Goal: Task Accomplishment & Management: Manage account settings

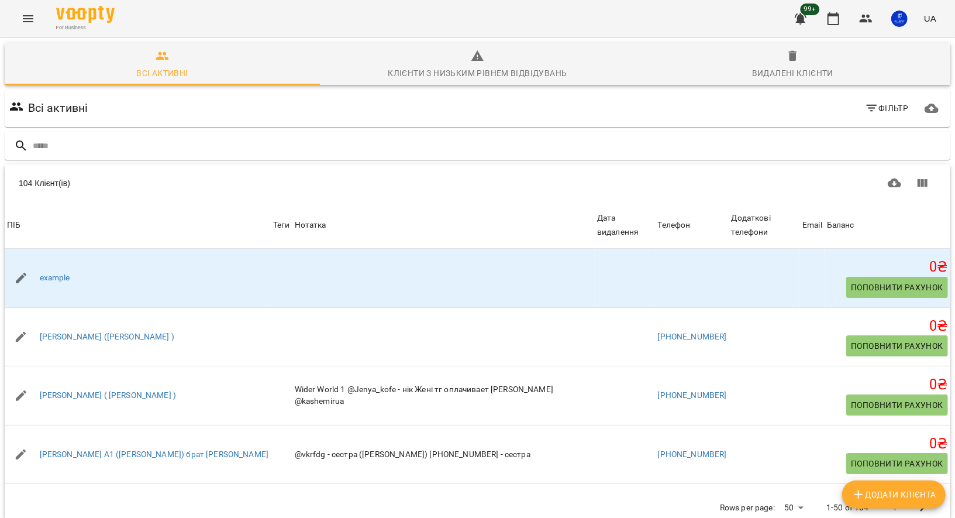
scroll to position [9, 0]
click at [25, 25] on icon "Menu" at bounding box center [28, 19] width 14 height 14
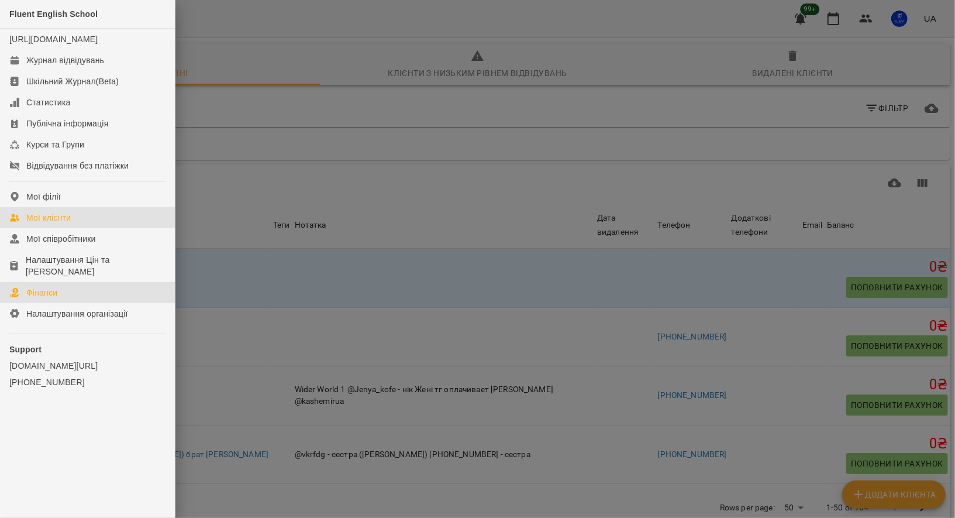
click at [70, 296] on link "Фінанси" at bounding box center [87, 292] width 175 height 21
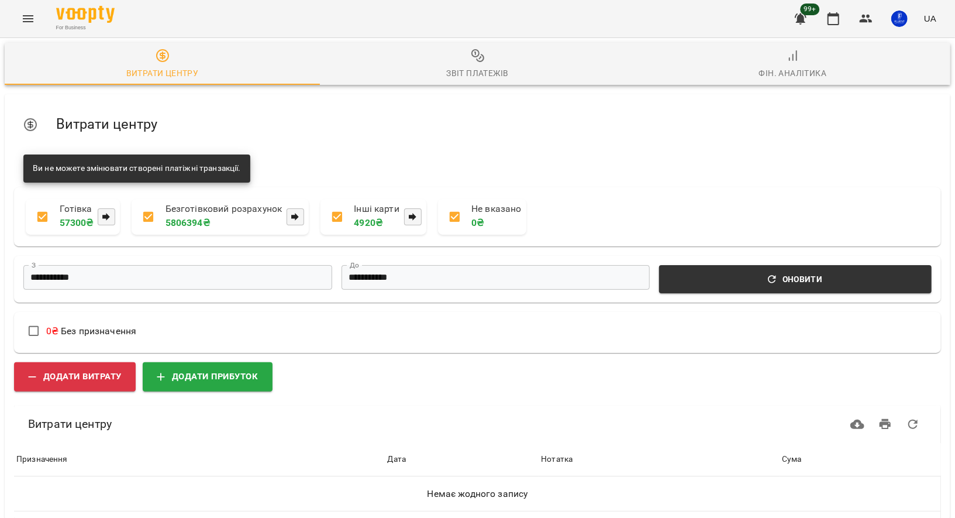
click at [21, 20] on icon "Menu" at bounding box center [28, 19] width 14 height 14
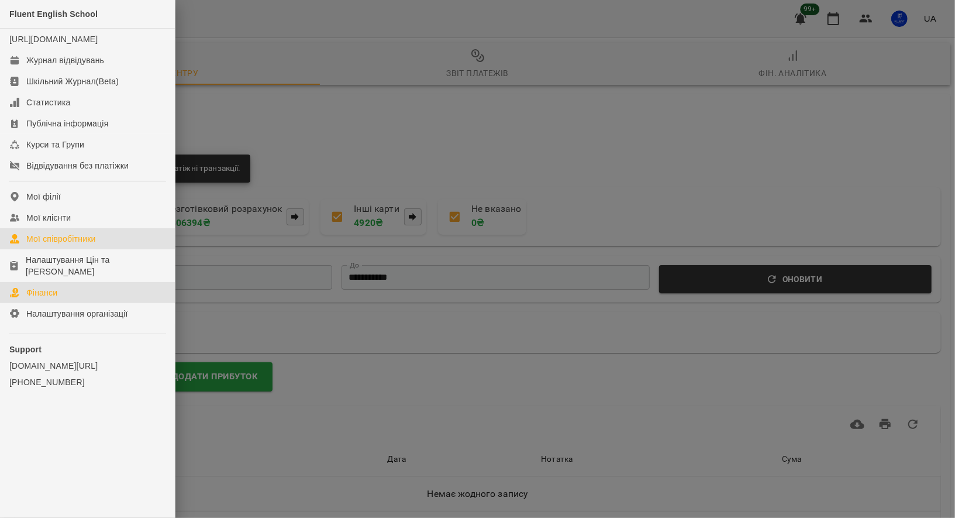
click at [84, 245] on div "Мої співробітники" at bounding box center [61, 239] width 70 height 12
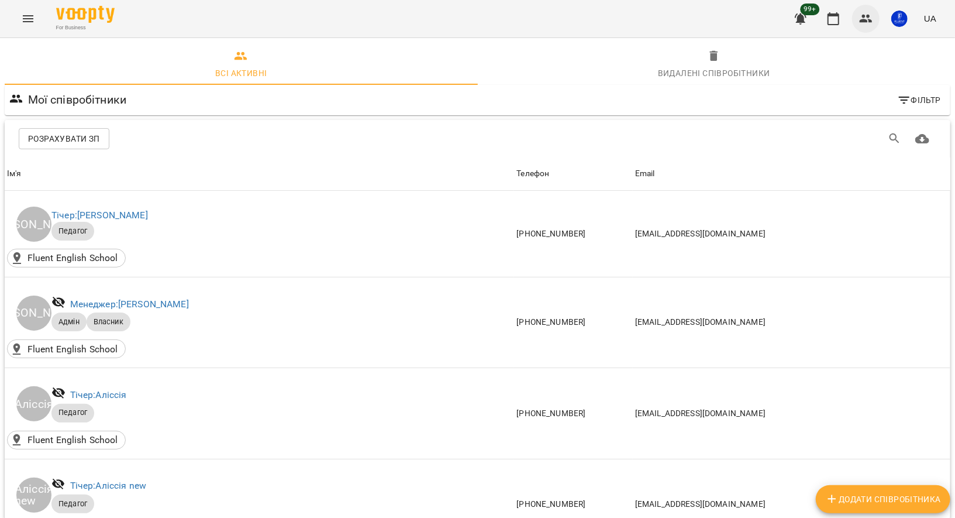
click at [865, 30] on button "button" at bounding box center [866, 19] width 28 height 28
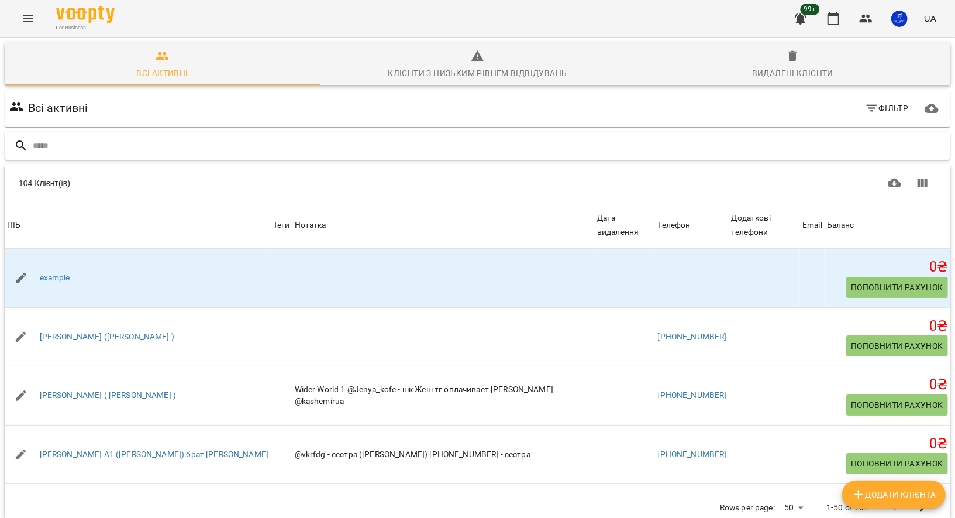
click at [249, 142] on input "text" at bounding box center [489, 145] width 913 height 19
type input "****"
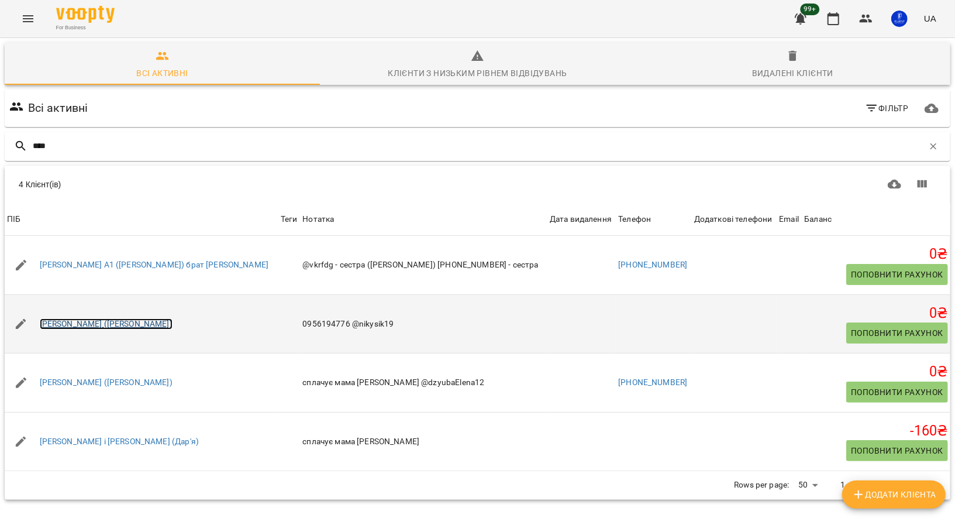
click at [85, 328] on link "[PERSON_NAME] ([PERSON_NAME])" at bounding box center [106, 324] width 133 height 12
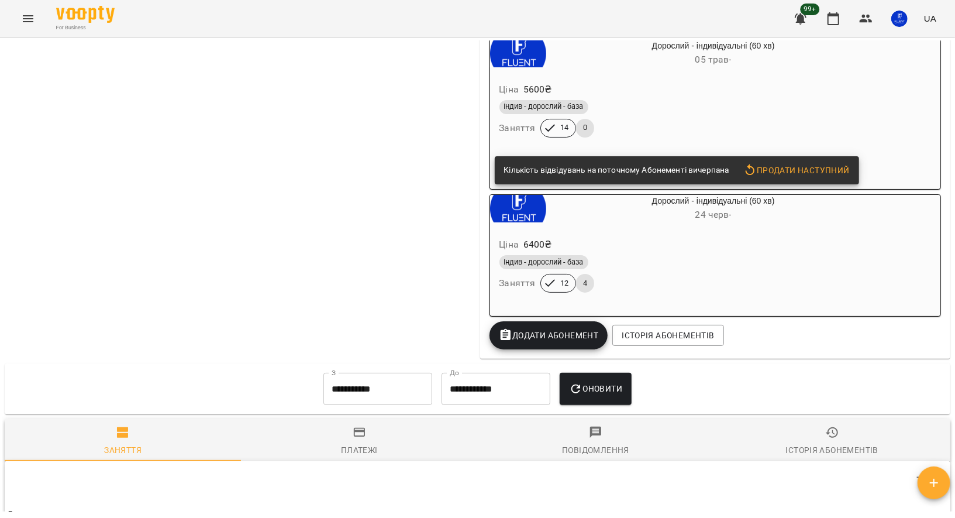
scroll to position [1449, 0]
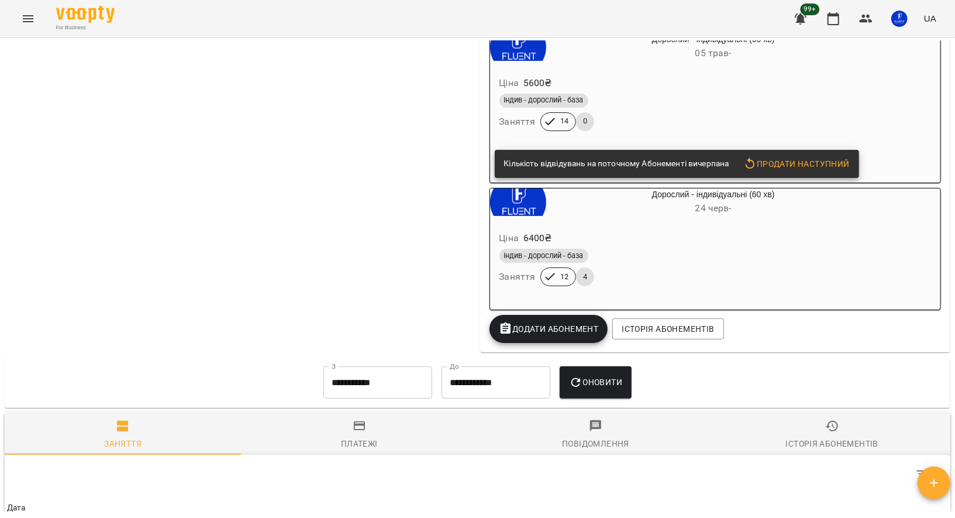
click at [703, 263] on div "Індив - дорослий - база" at bounding box center [686, 256] width 372 height 14
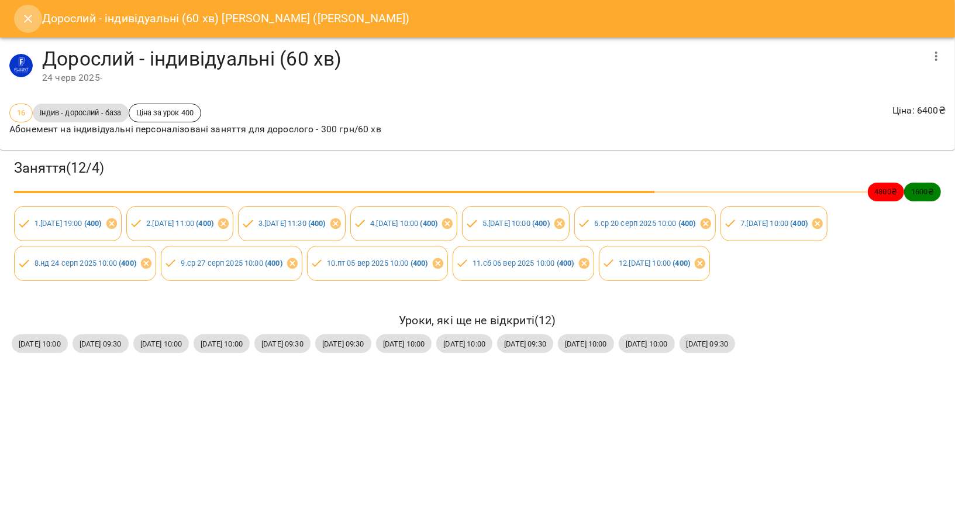
click at [29, 17] on icon "Close" at bounding box center [28, 19] width 14 height 14
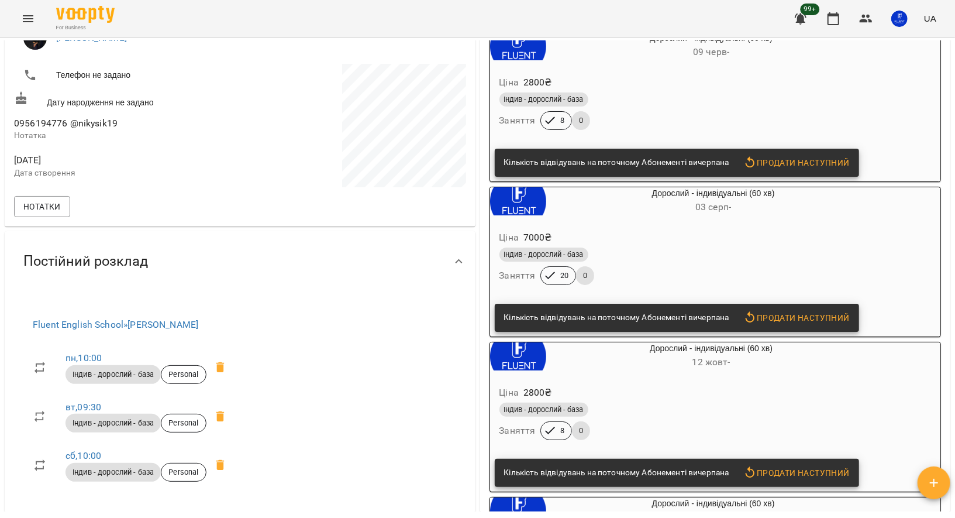
scroll to position [0, 0]
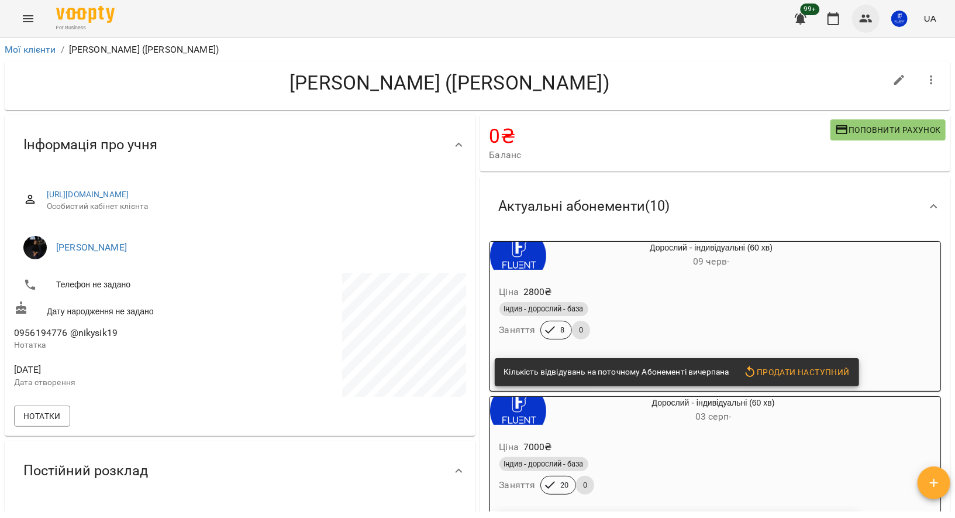
click at [864, 23] on icon "button" at bounding box center [867, 19] width 14 height 14
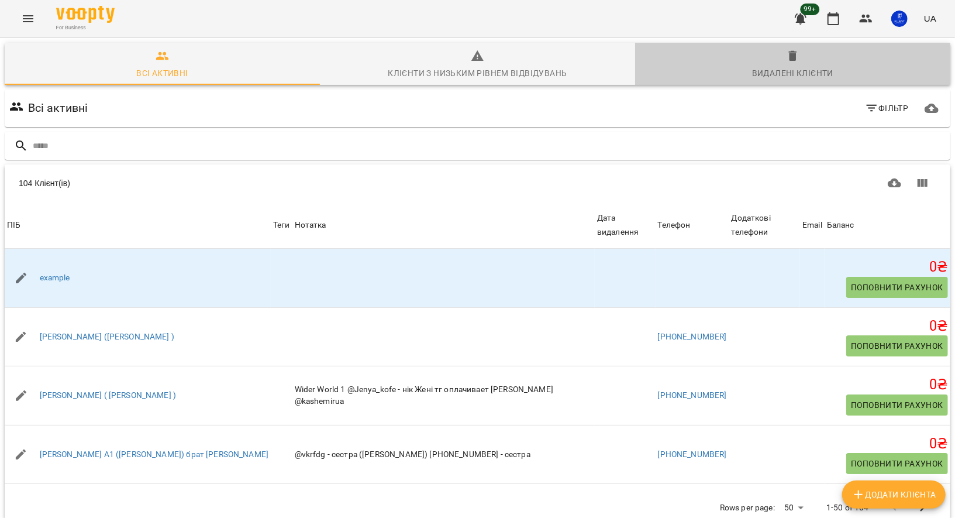
click at [786, 67] on div "Видалені клієнти" at bounding box center [792, 73] width 81 height 14
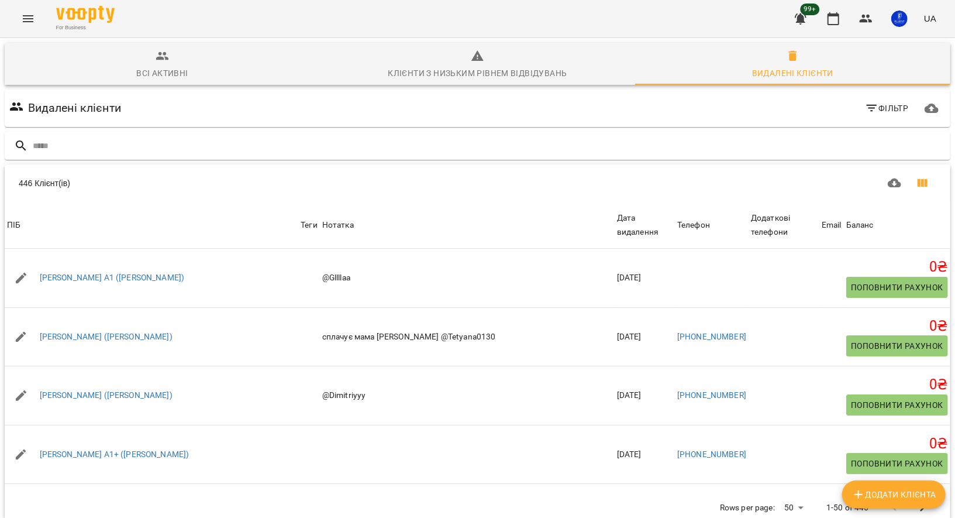
click at [923, 188] on icon "Показати колонки" at bounding box center [923, 183] width 14 height 14
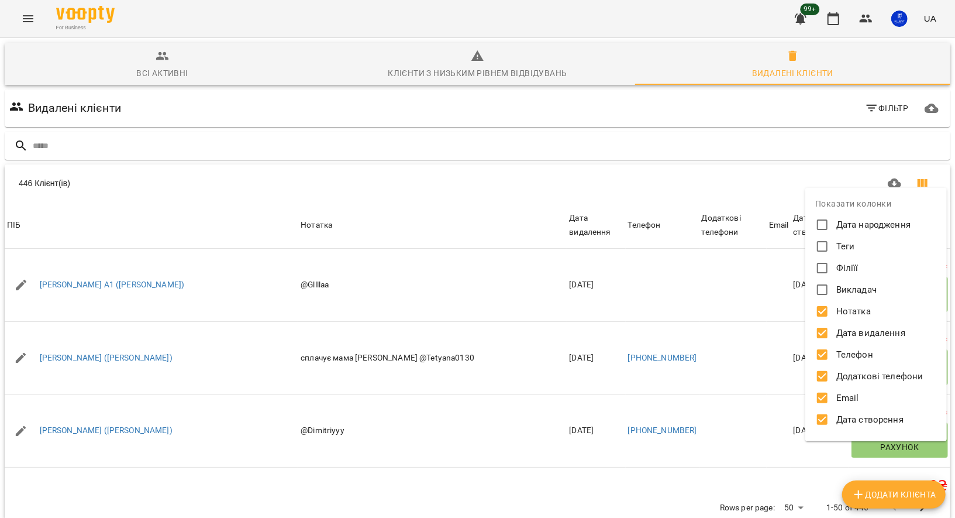
click at [712, 144] on div at bounding box center [477, 259] width 955 height 518
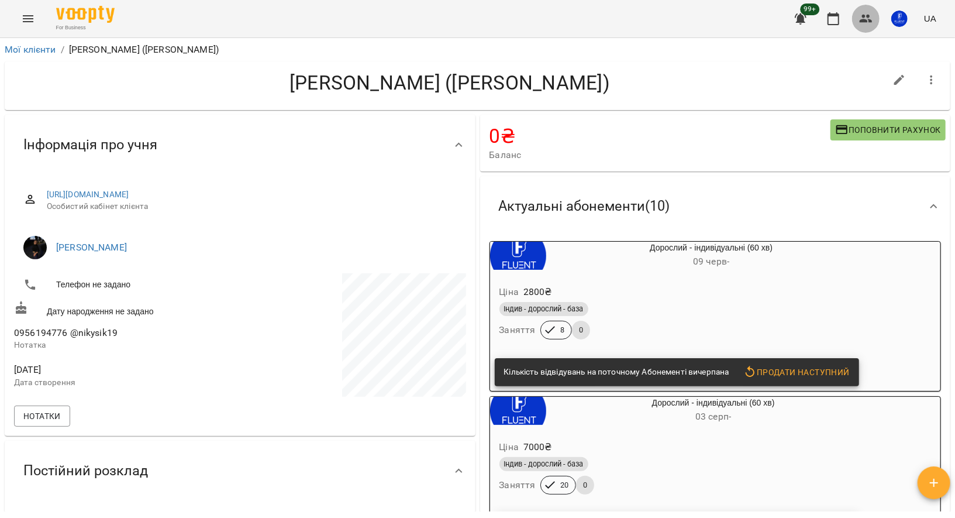
click at [861, 15] on icon "button" at bounding box center [867, 19] width 14 height 14
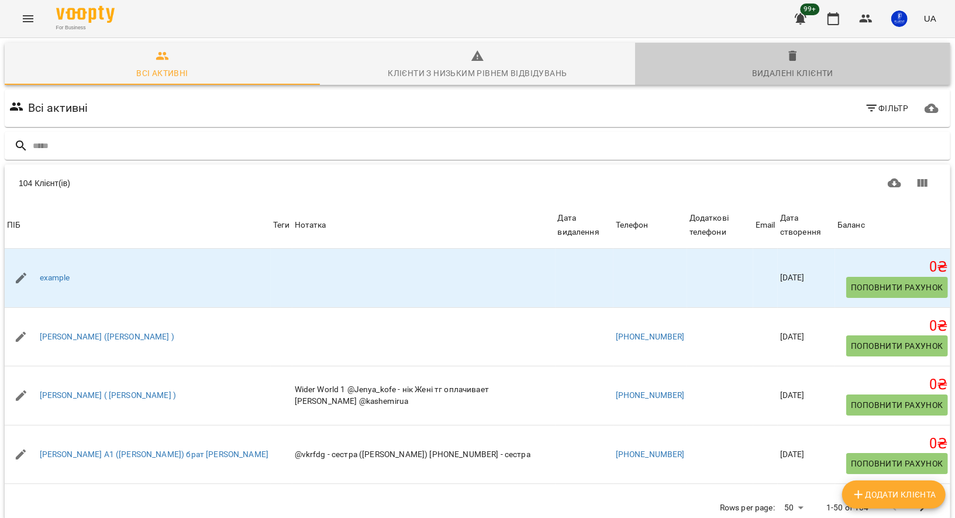
click at [809, 71] on div "Видалені клієнти" at bounding box center [792, 73] width 81 height 14
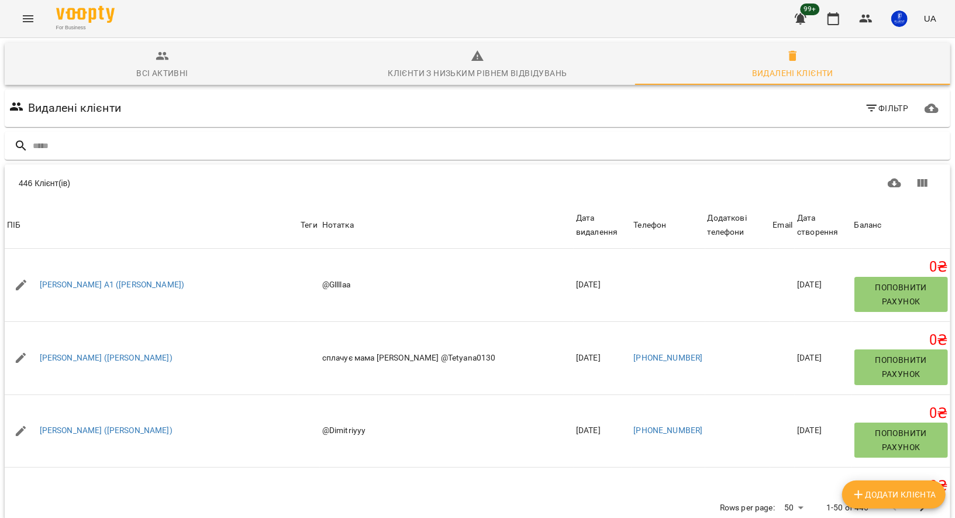
scroll to position [14, 0]
click at [935, 101] on icon "button" at bounding box center [932, 108] width 14 height 14
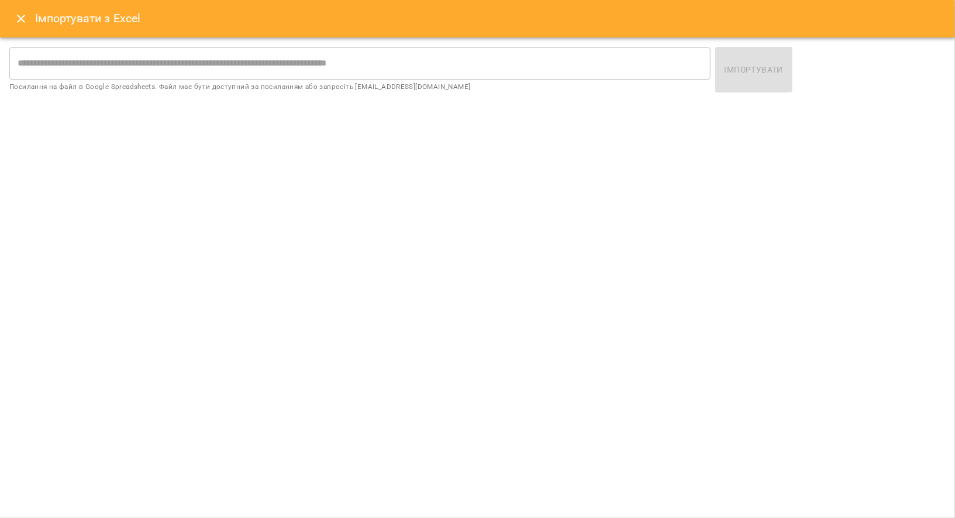
click at [623, 56] on input "text" at bounding box center [360, 63] width 702 height 33
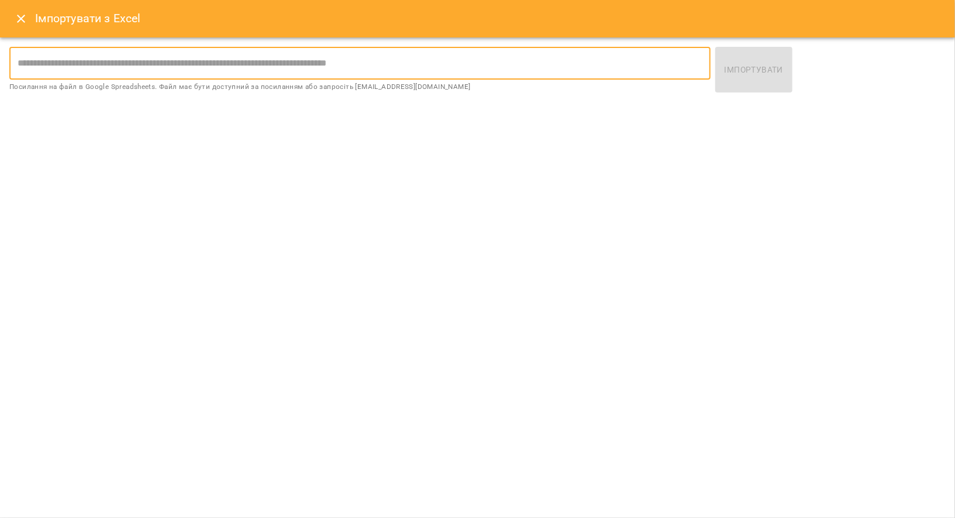
click at [527, 56] on input "text" at bounding box center [360, 63] width 702 height 33
paste input "**********"
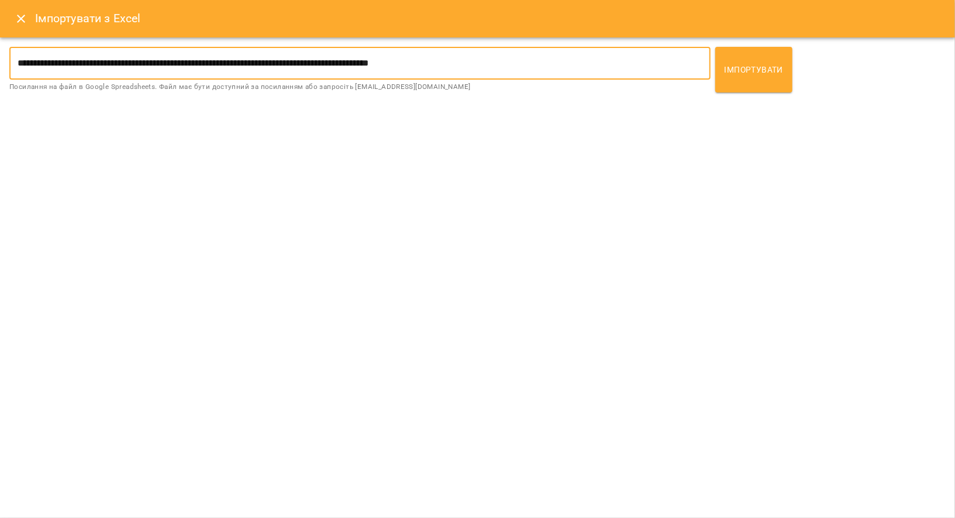
type input "**********"
click at [776, 68] on span "Імпортувати" at bounding box center [754, 70] width 59 height 14
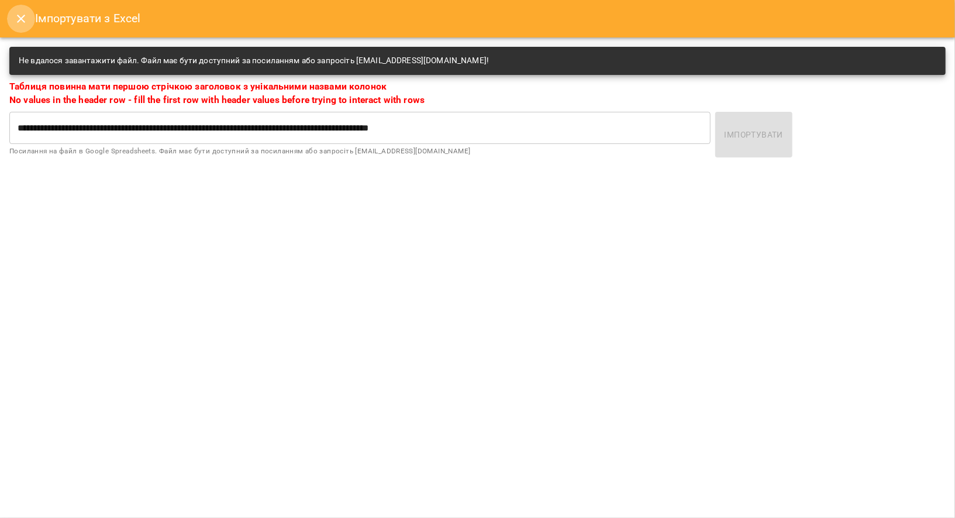
click at [21, 20] on icon "Close" at bounding box center [21, 19] width 14 height 14
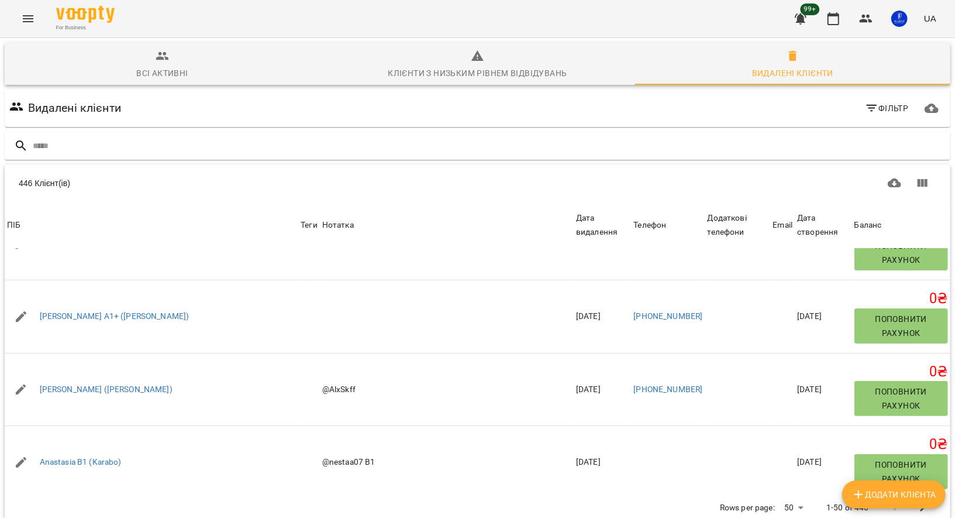
scroll to position [0, 0]
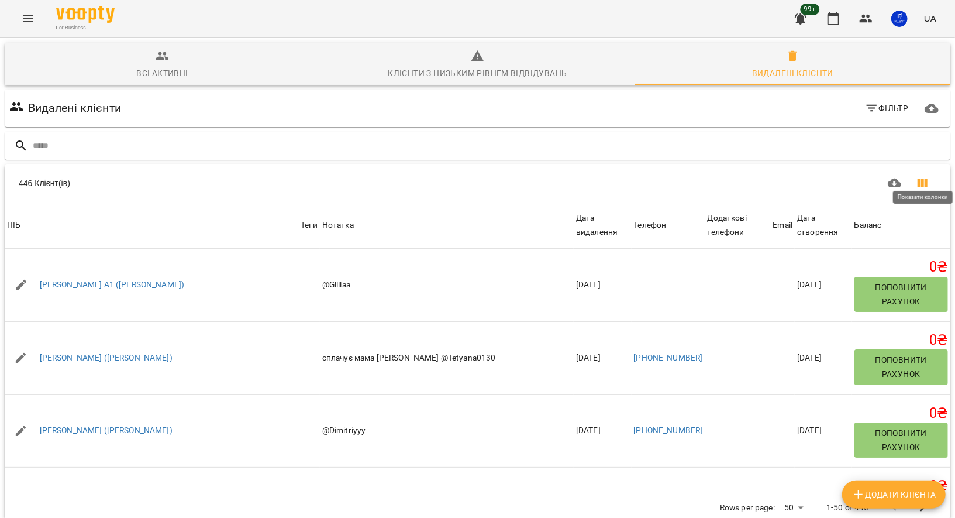
click at [922, 179] on icon "Показати колонки" at bounding box center [923, 183] width 10 height 8
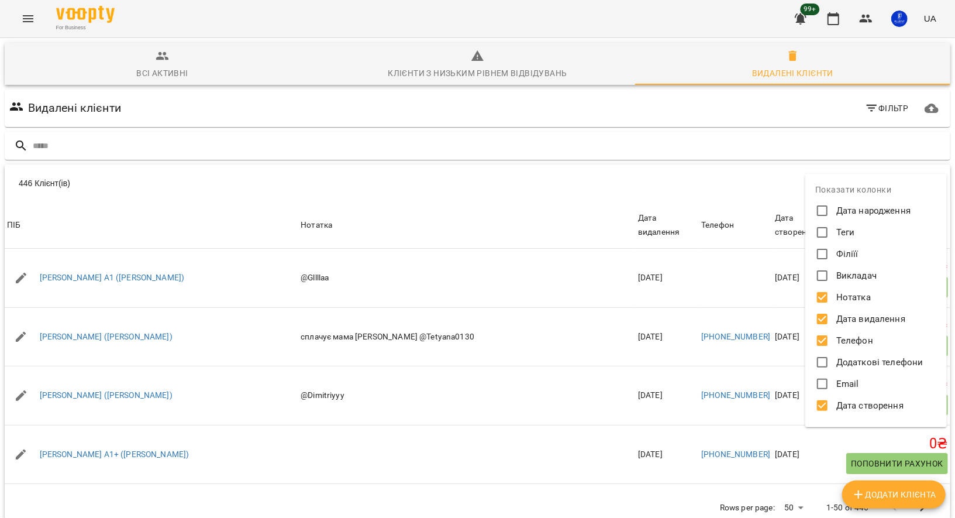
click at [809, 152] on div at bounding box center [477, 259] width 955 height 518
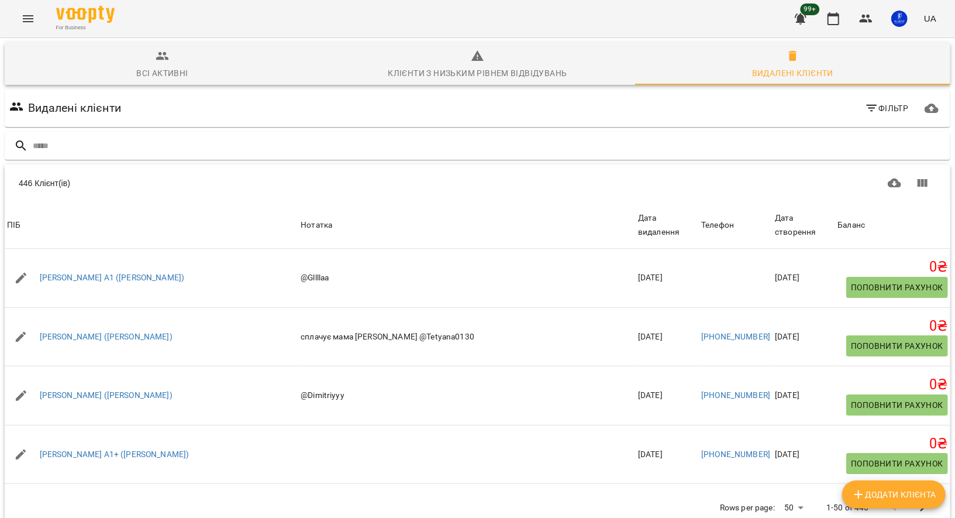
click at [930, 104] on icon "button" at bounding box center [932, 108] width 14 height 9
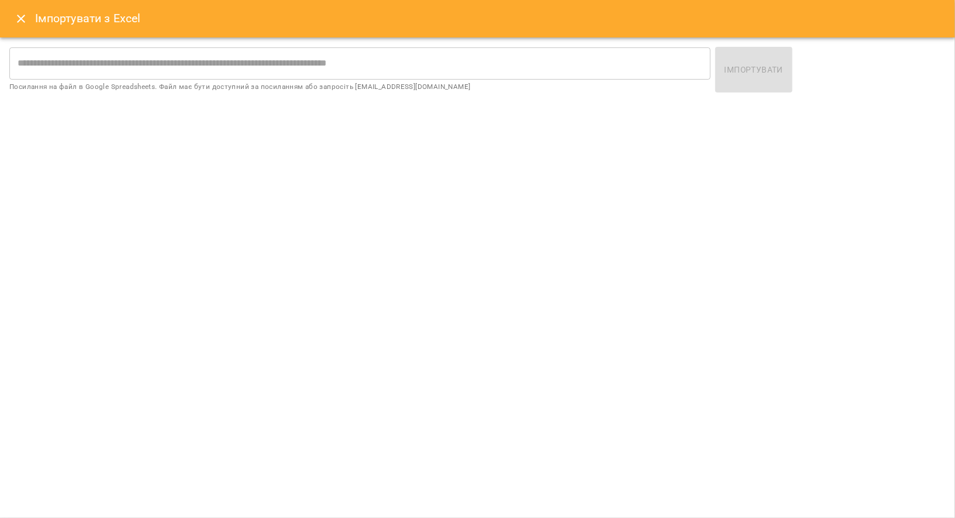
click at [497, 50] on input "text" at bounding box center [360, 63] width 702 height 33
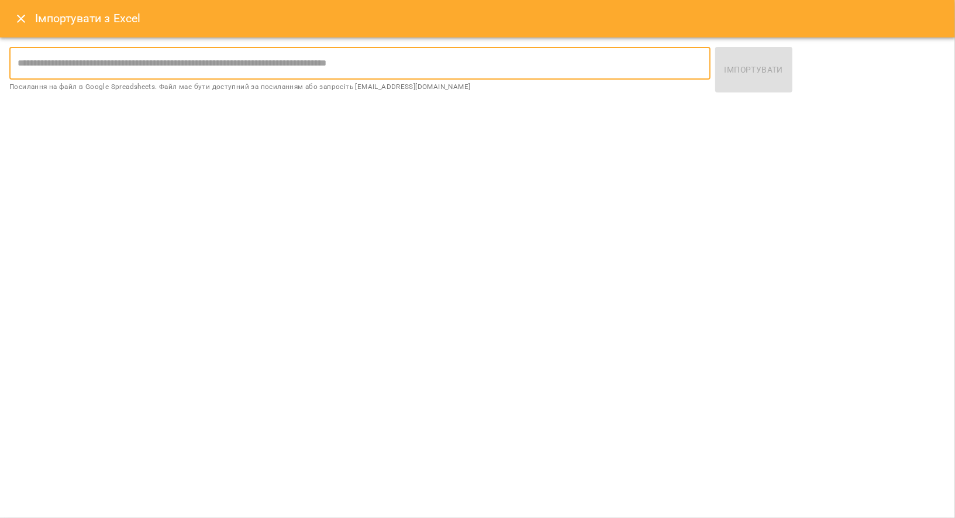
paste input "**********"
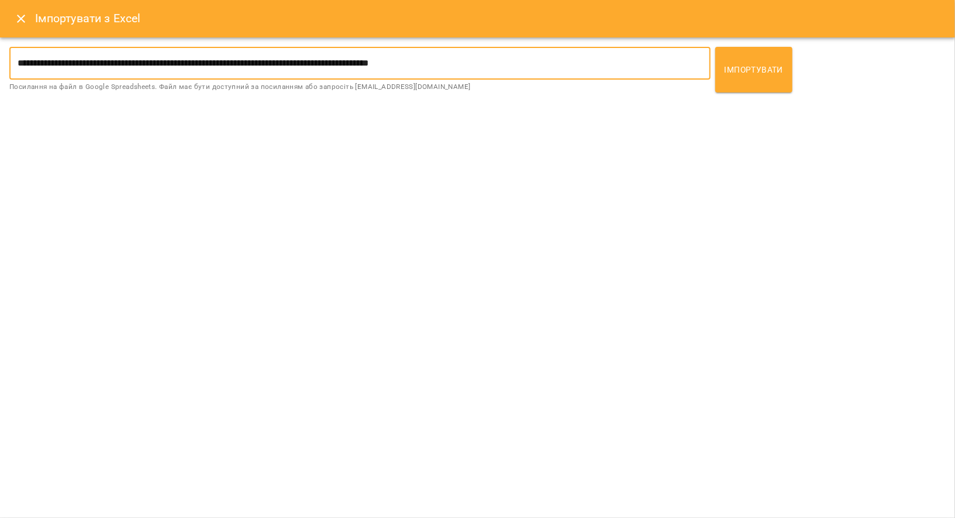
type input "**********"
click at [751, 78] on button "Імпортувати" at bounding box center [754, 70] width 77 height 46
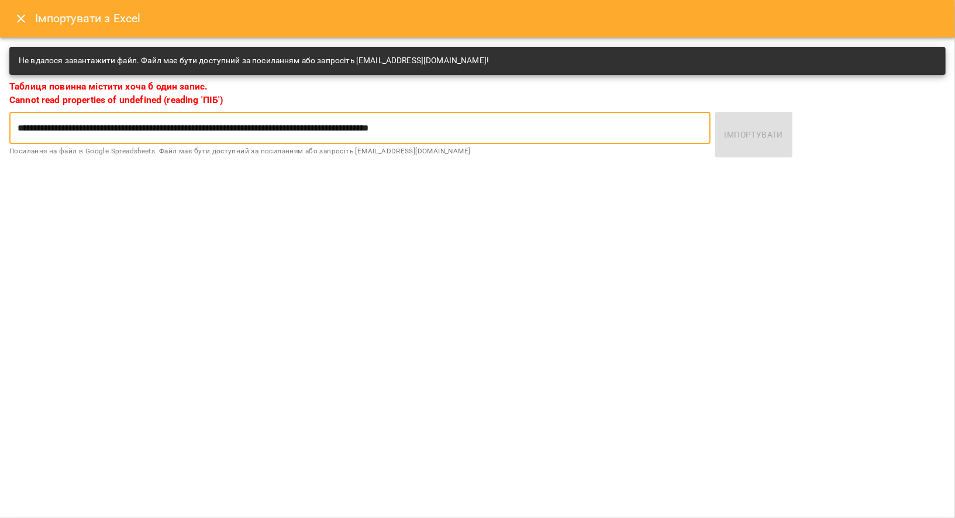
drag, startPoint x: 521, startPoint y: 126, endPoint x: 0, endPoint y: 125, distance: 521.3
click at [0, 125] on div "**********" at bounding box center [477, 259] width 955 height 518
type input "*"
paste input "**********"
type input "**********"
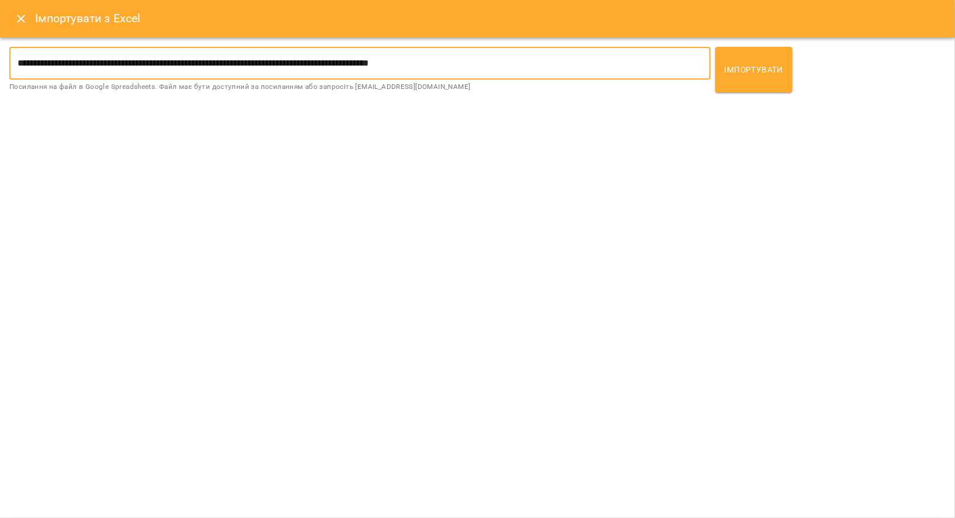
click at [748, 72] on span "Імпортувати" at bounding box center [754, 70] width 59 height 14
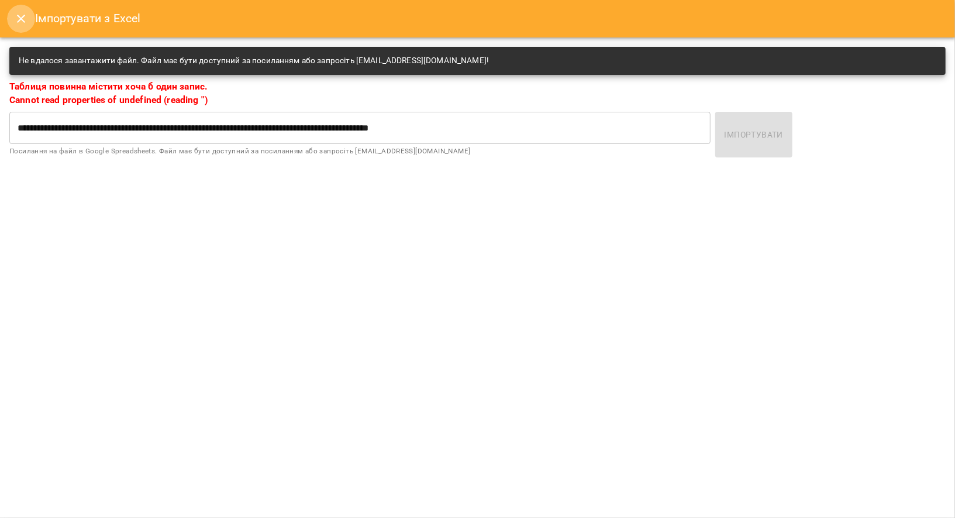
click at [18, 20] on icon "Close" at bounding box center [21, 19] width 14 height 14
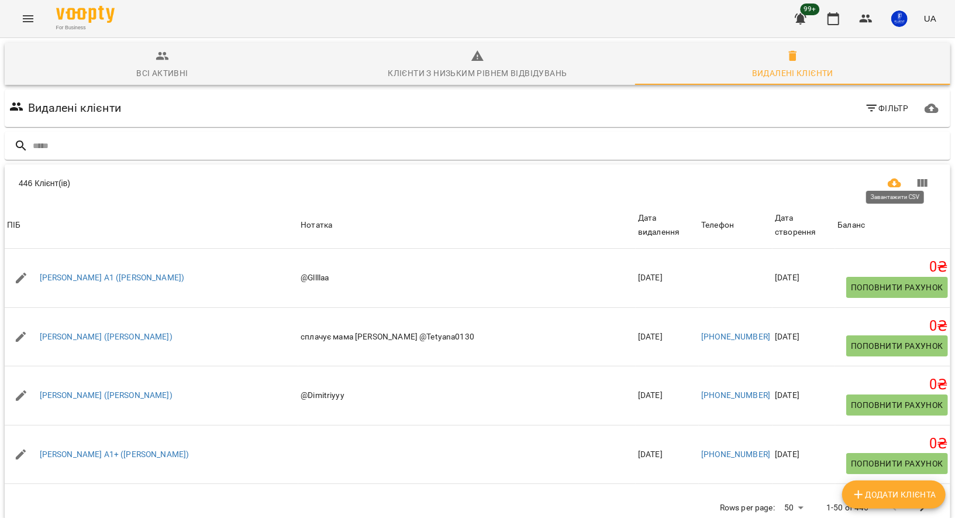
click at [895, 176] on icon "Завантажити CSV" at bounding box center [895, 183] width 14 height 14
click at [801, 458] on body "For Business 99+ UA Всі активні Клієнти з низьким рівнем відвідувань Видалені к…" at bounding box center [477, 304] width 955 height 609
click at [799, 493] on li "Всі" at bounding box center [798, 493] width 35 height 21
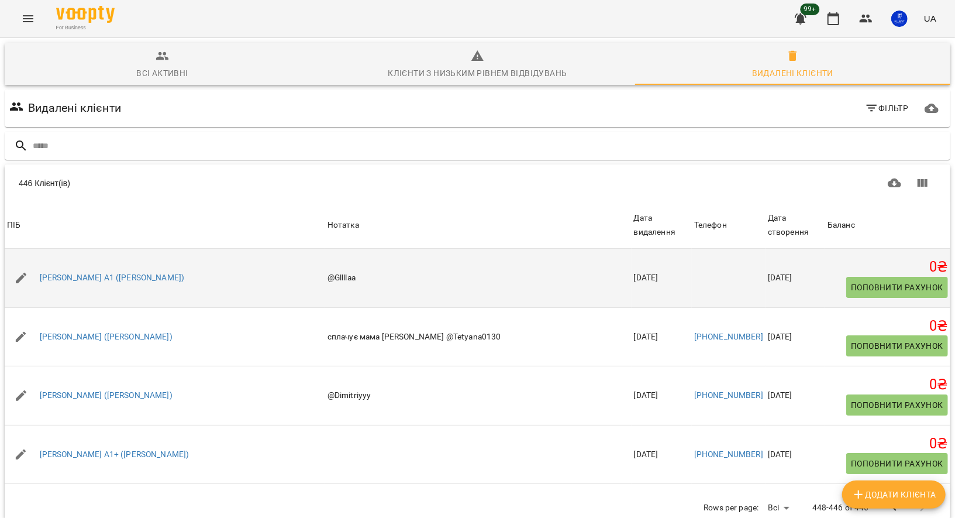
scroll to position [1, 0]
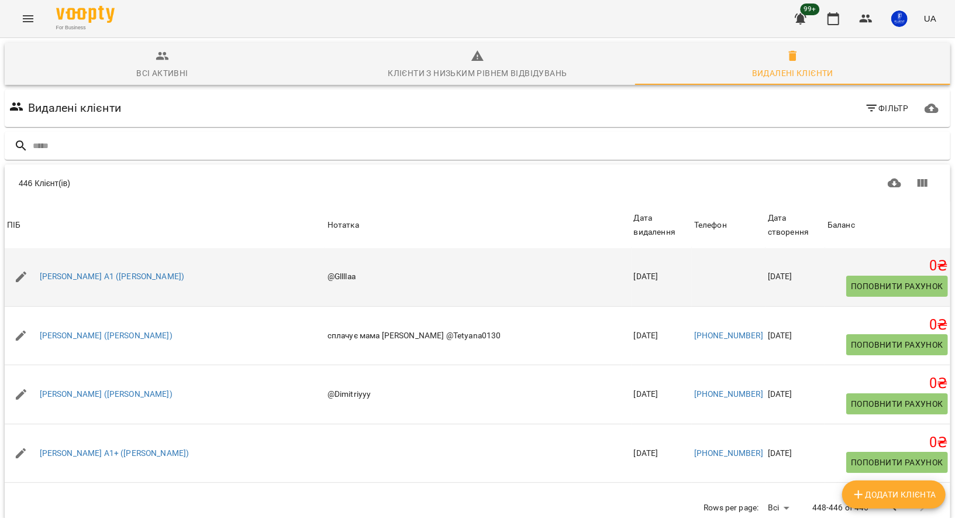
drag, startPoint x: 36, startPoint y: 216, endPoint x: 799, endPoint y: 230, distance: 763.1
click at [799, 247] on tr "ПІБ Богдан А1 (Тетяна) Нотатка @Gllllaa Дата видалення 2024-09-10 Телефон Дата …" at bounding box center [478, 276] width 946 height 59
copy tr "Богдан А1 (Тетяна) Нотатка @Gllllaa Дата видалення 2024-09-10 Телефон Дата ство…"
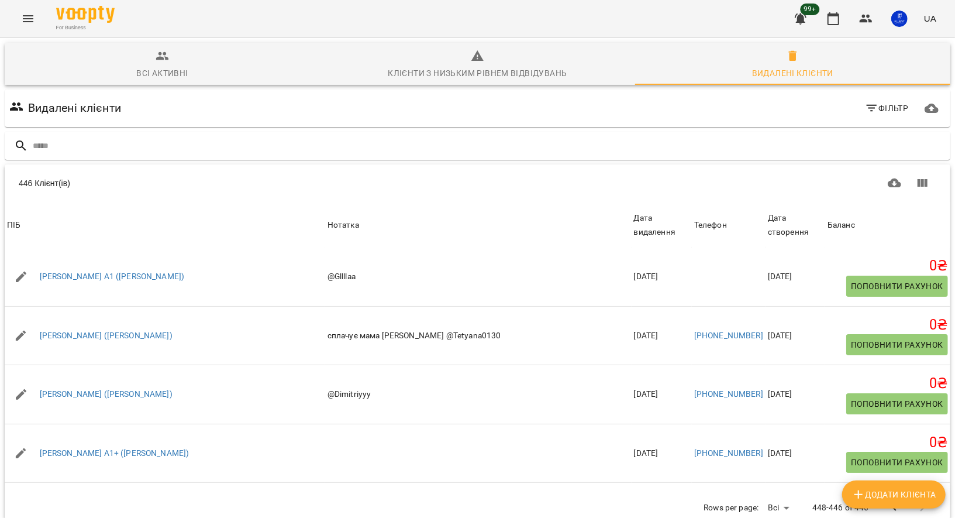
click at [135, 164] on div "446 Клієнт(ів)" at bounding box center [478, 182] width 946 height 37
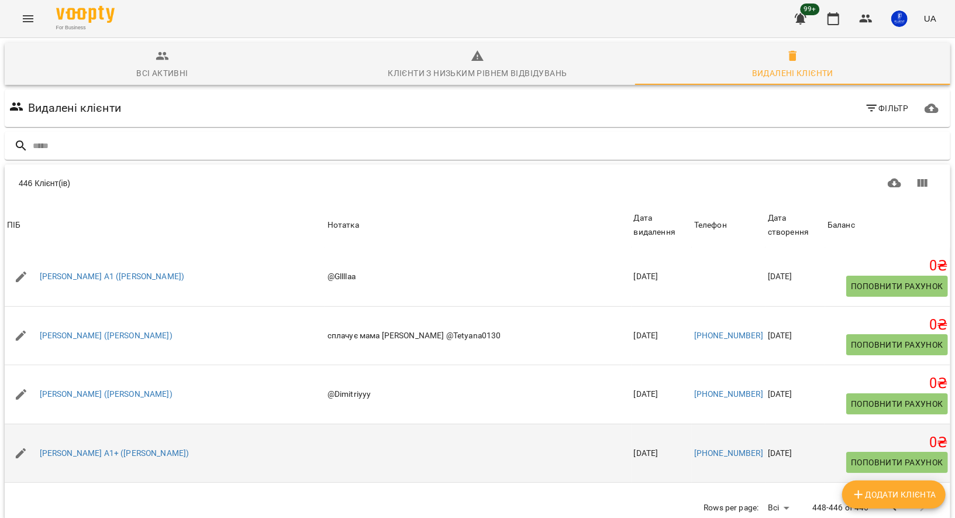
drag, startPoint x: 39, startPoint y: 285, endPoint x: 788, endPoint y: 403, distance: 758.8
copy tbody "Вероніка (Анастасія) Нотатка сплачує мама Тетяна @Tetyana0130 Дата видалення 20…"
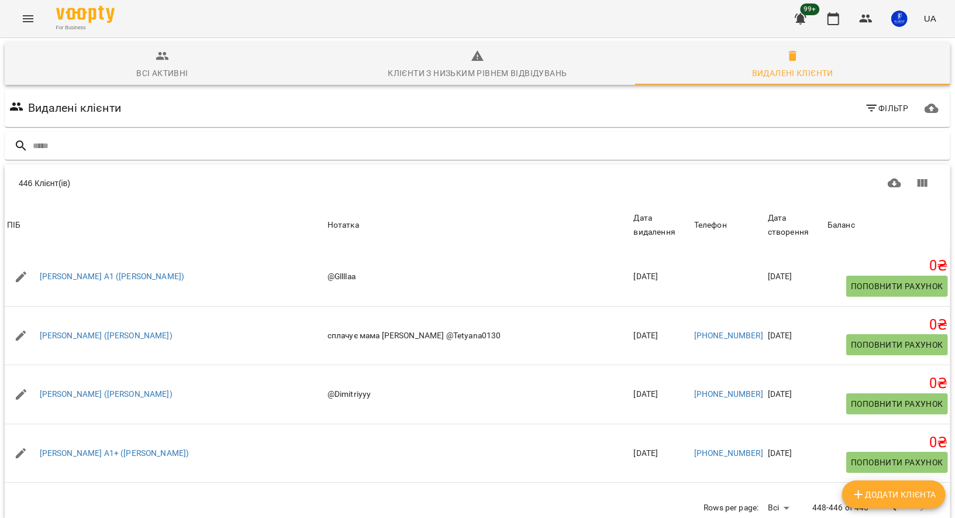
click at [450, 177] on div "446 Клієнт(ів)" at bounding box center [247, 183] width 457 height 12
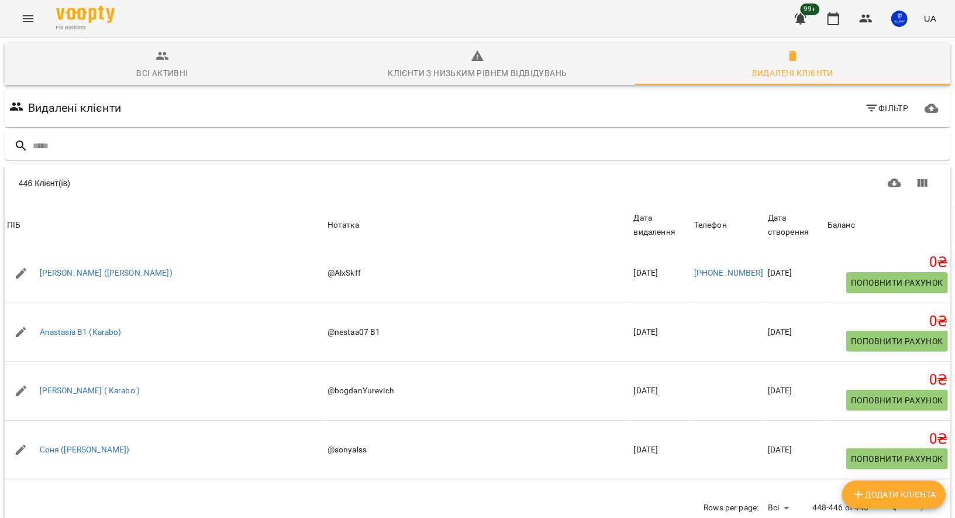
scroll to position [235, 0]
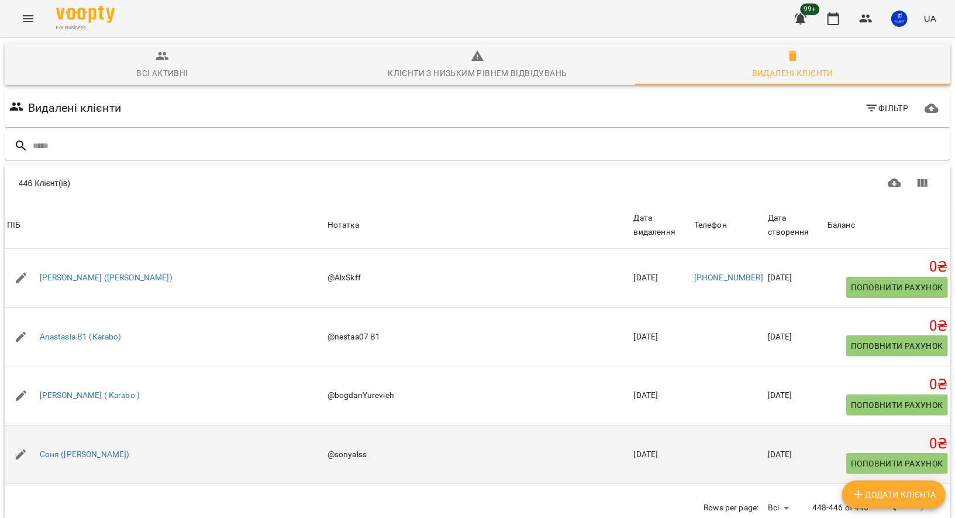
drag, startPoint x: 35, startPoint y: 226, endPoint x: 786, endPoint y: 405, distance: 772.3
copy tbody "Alex (Karabo) Нотатка @AlxSkff Дата видалення 2024-02-02 Телефон +380733339930 …"
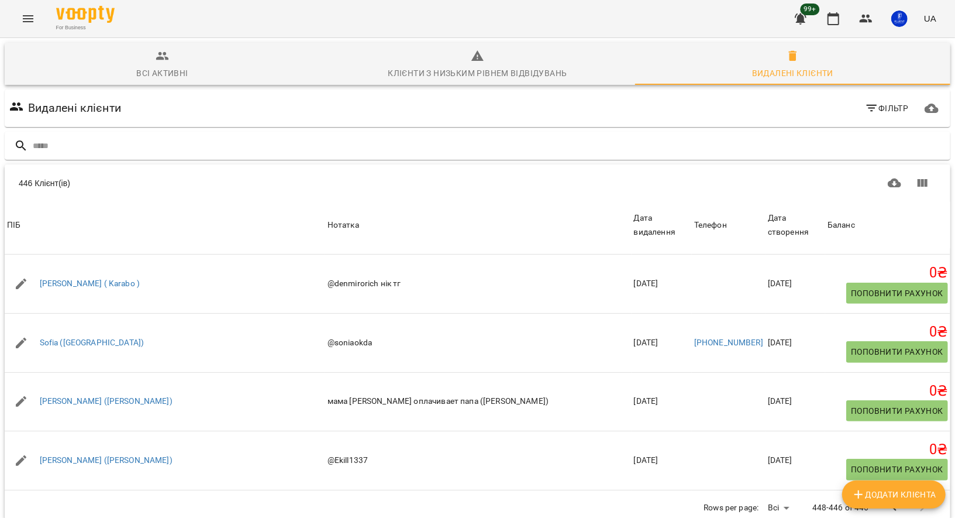
scroll to position [471, 0]
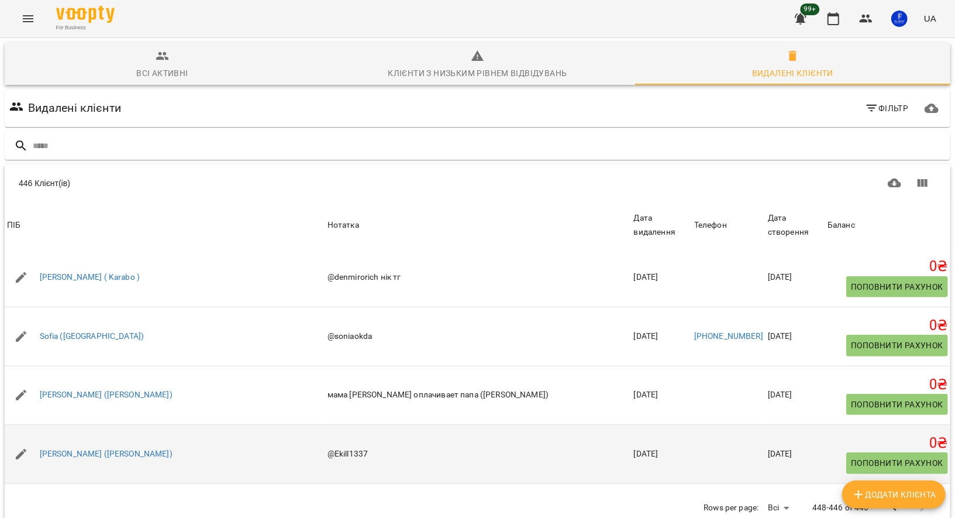
drag, startPoint x: 34, startPoint y: 222, endPoint x: 728, endPoint y: 398, distance: 716.1
drag, startPoint x: 35, startPoint y: 221, endPoint x: 788, endPoint y: 398, distance: 773.5
copy tbody "Denis ( Karabo ) Нотатка @denmirorich нік тг Дата видалення 2024-03-28 Телефон …"
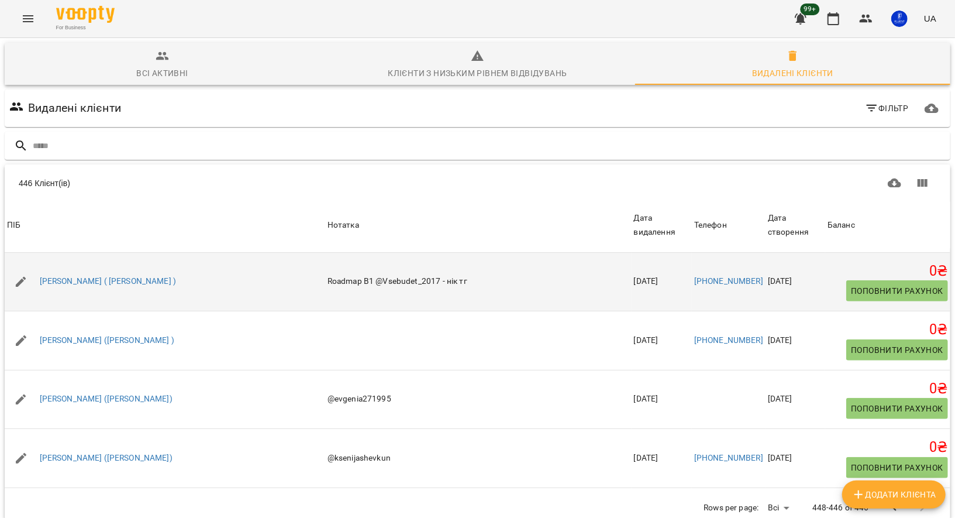
scroll to position [700, 0]
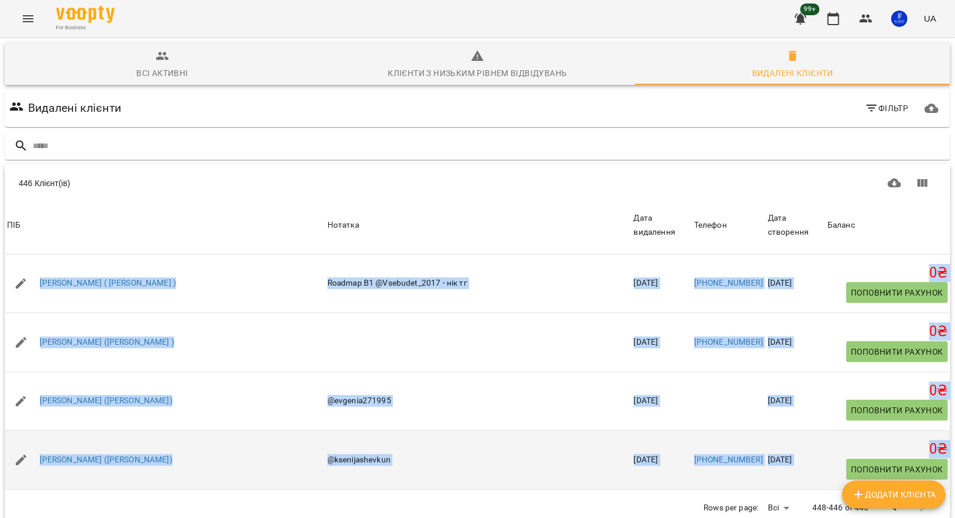
drag, startPoint x: 36, startPoint y: 229, endPoint x: 854, endPoint y: 414, distance: 839.2
copy tbody "Євгеній ( Олена ) Нотатка Roadmap B1 @Vsebudet_2017 - нік тг Дата видалення 202…"
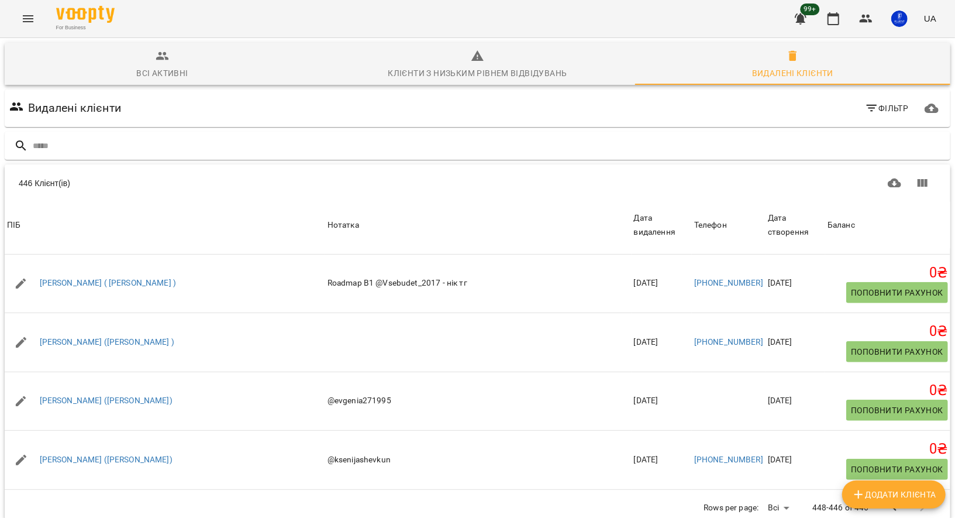
click at [147, 164] on div "446 Клієнт(ів)" at bounding box center [478, 182] width 946 height 37
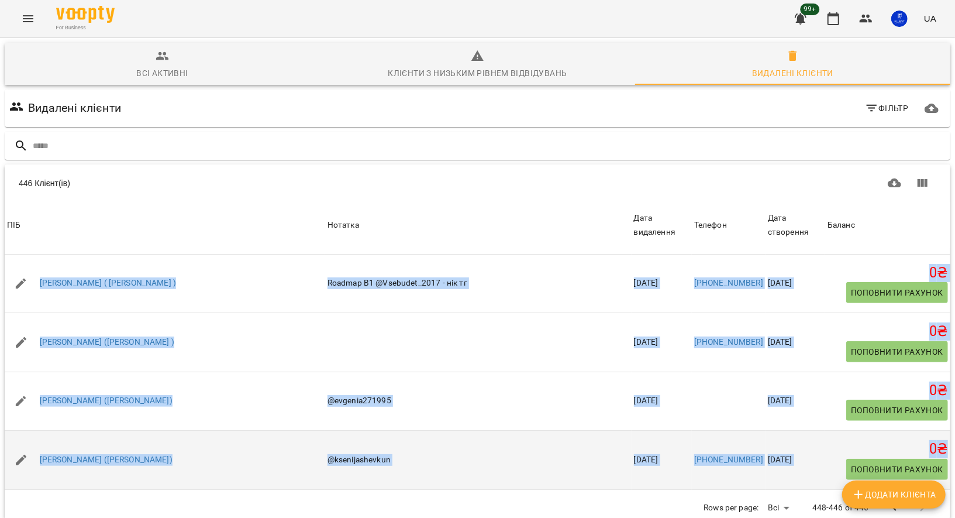
drag, startPoint x: 36, startPoint y: 226, endPoint x: 825, endPoint y: 419, distance: 812.6
copy tbody "Євгеній ( Олена ) Нотатка Roadmap B1 @Vsebudet_2017 - нік тг Дата видалення 202…"
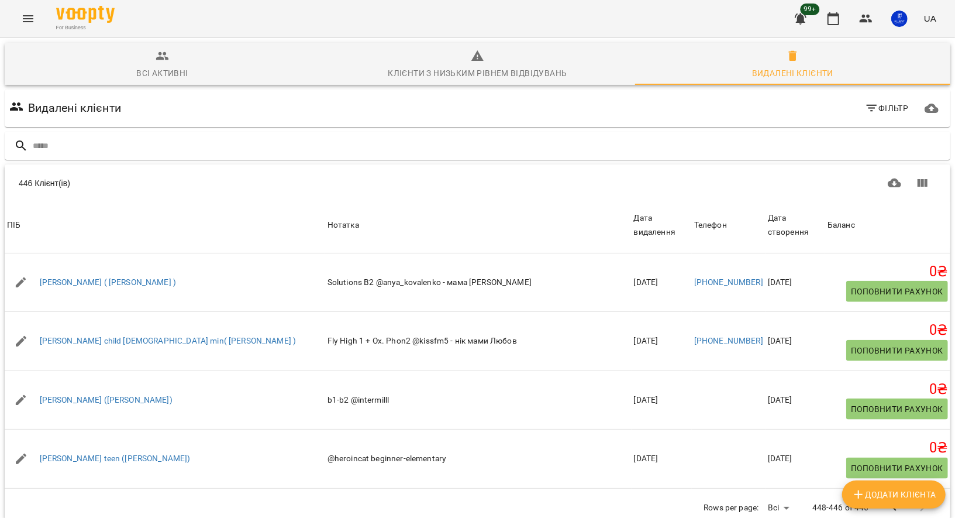
scroll to position [941, 0]
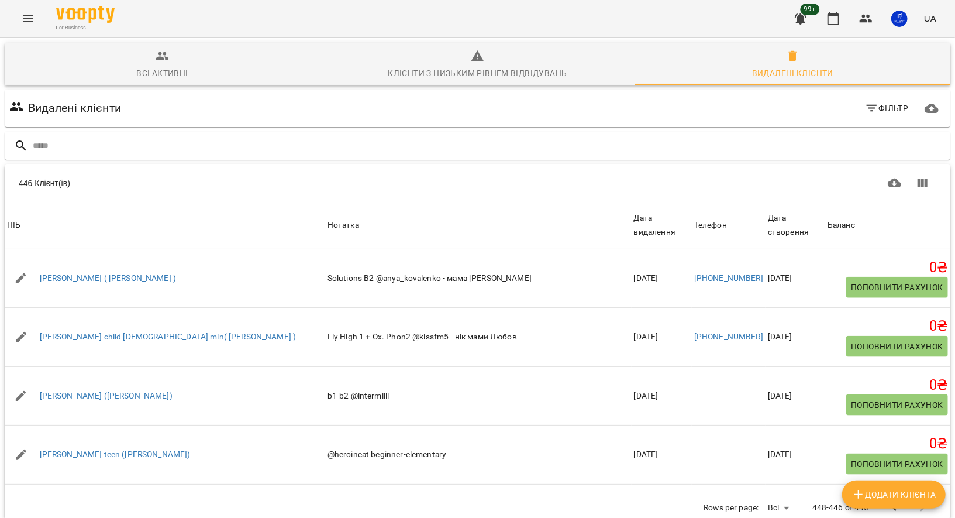
click at [398, 164] on div "446 Клієнт(ів)" at bounding box center [478, 182] width 946 height 37
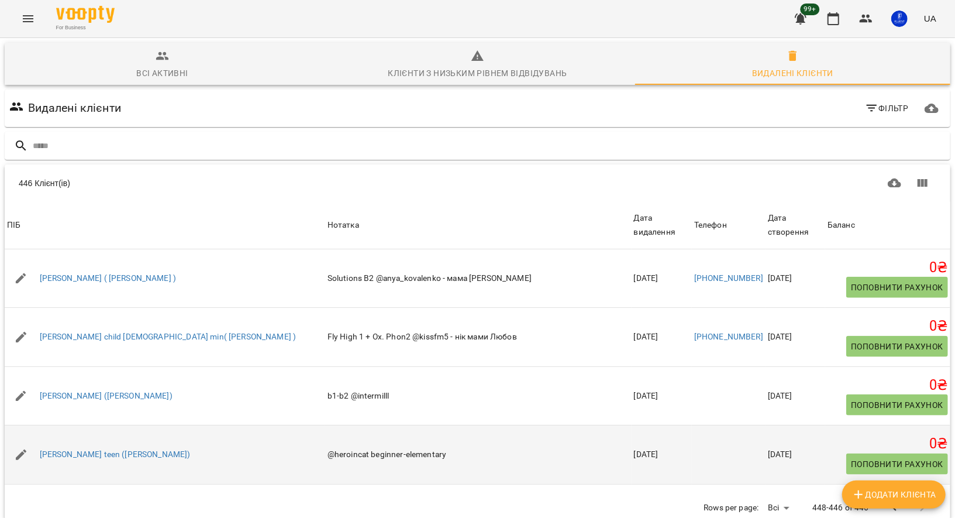
drag, startPoint x: 37, startPoint y: 211, endPoint x: 792, endPoint y: 400, distance: 778.8
copy tbody "Єгор child ( Анастасія ) Нотатка Solutions B2 @anya_kovalenko - мама анна тг Да…"
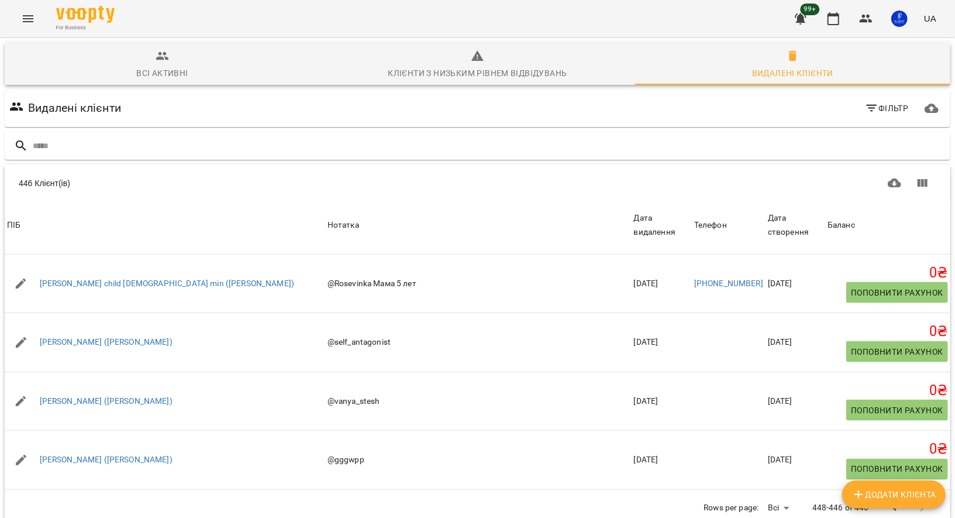
scroll to position [1177, 0]
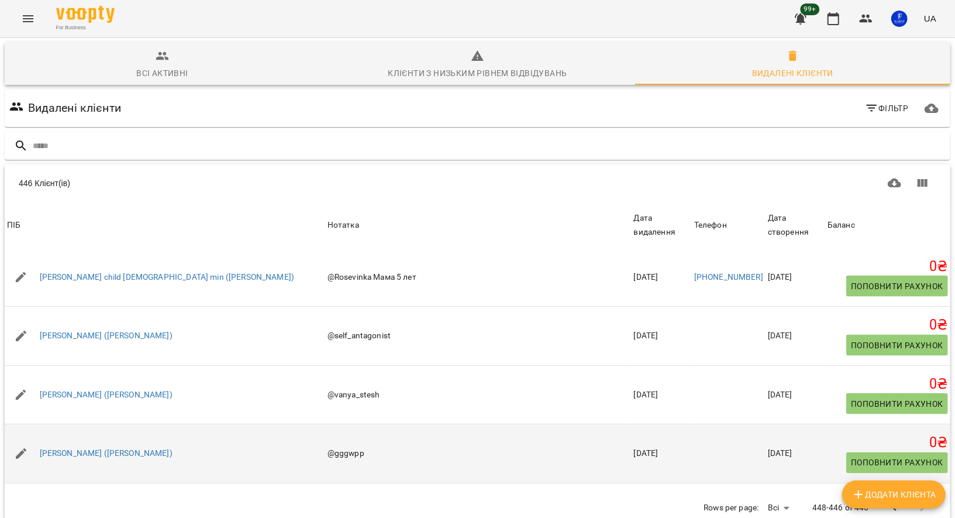
drag, startPoint x: 35, startPoint y: 219, endPoint x: 599, endPoint y: 377, distance: 586.5
drag, startPoint x: 36, startPoint y: 222, endPoint x: 779, endPoint y: 404, distance: 764.9
copy tbody "Єсенія child 45 min (Дарія) Нотатка @Rosevinka Мама 5 лет Дата видалення 2024-1…"
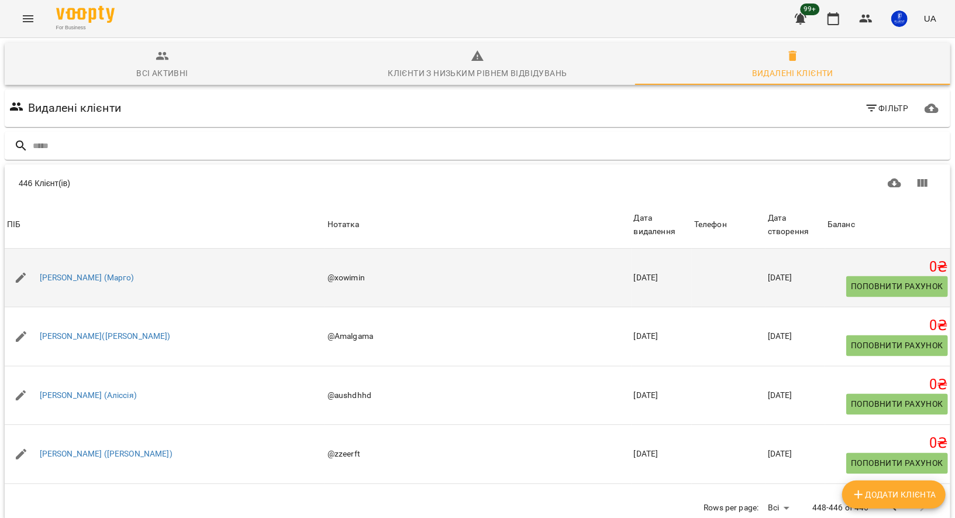
scroll to position [1411, 0]
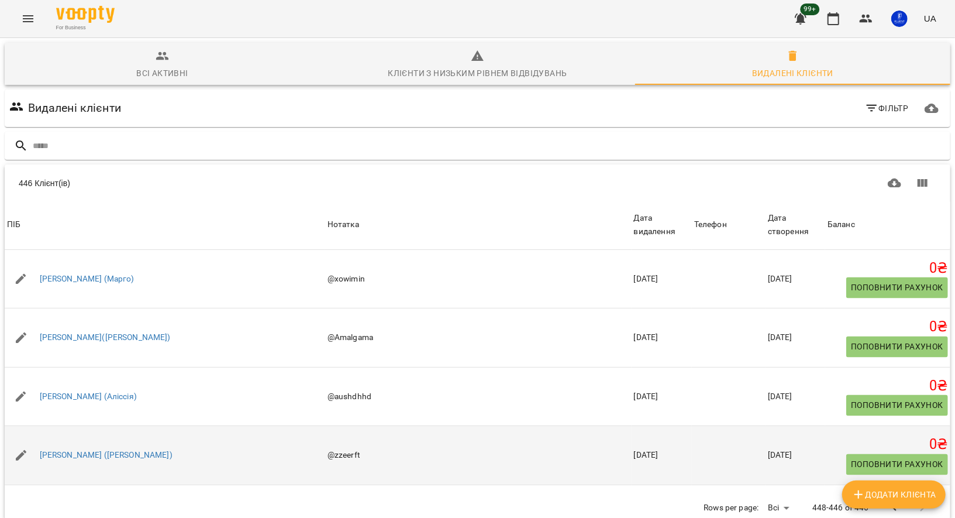
drag, startPoint x: 35, startPoint y: 219, endPoint x: 788, endPoint y: 399, distance: 774.2
copy tbody "Ілля (Марго) Нотатка @xowimin Дата видалення 2024-08-01 Телефон Дата створення …"
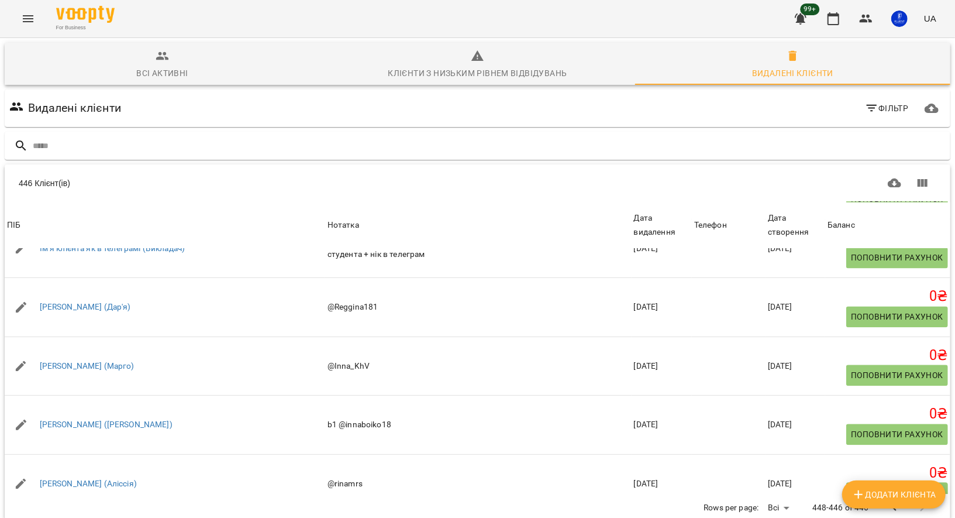
scroll to position [1705, 0]
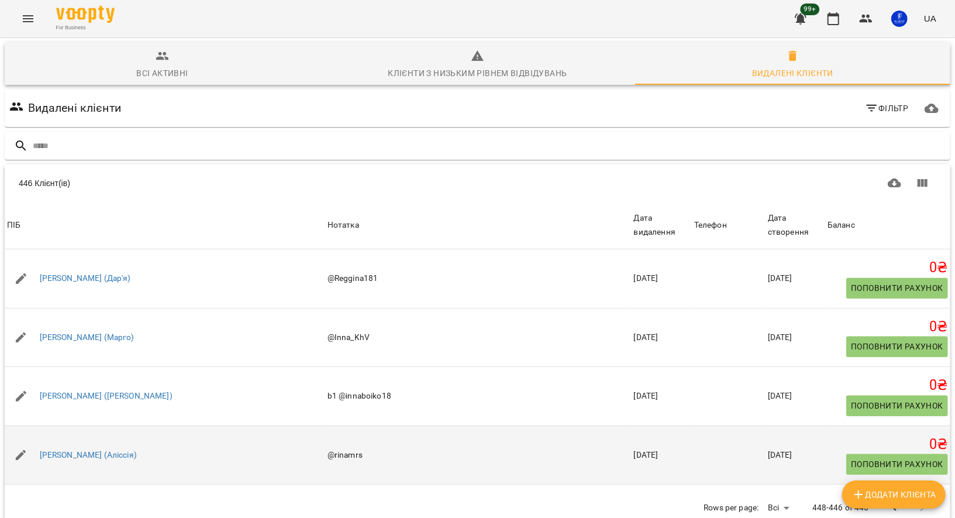
drag, startPoint x: 34, startPoint y: 221, endPoint x: 762, endPoint y: 414, distance: 753.8
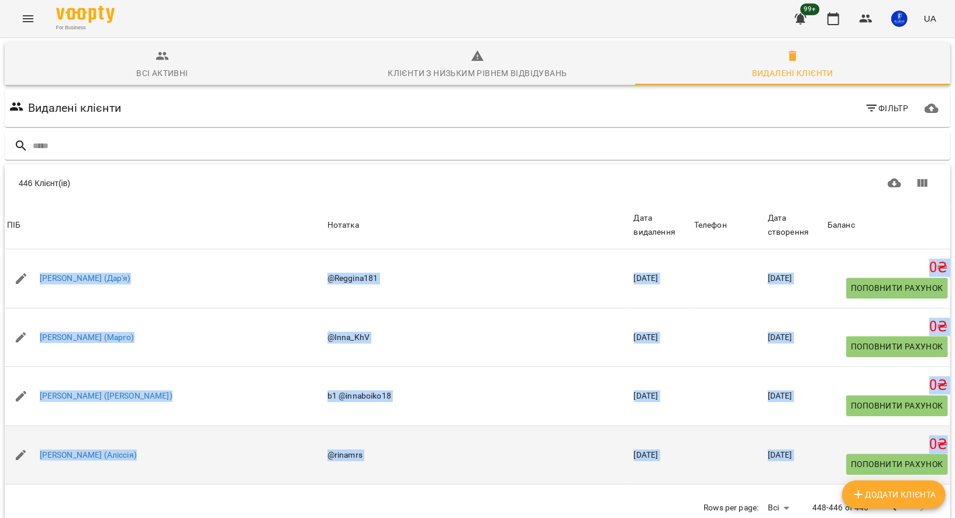
drag, startPoint x: 35, startPoint y: 221, endPoint x: 813, endPoint y: 400, distance: 798.6
copy tbody "Інна (Дар'я) Нотатка @Reggina181 Дата видалення 2025-03-03 Телефон Дата створен…"
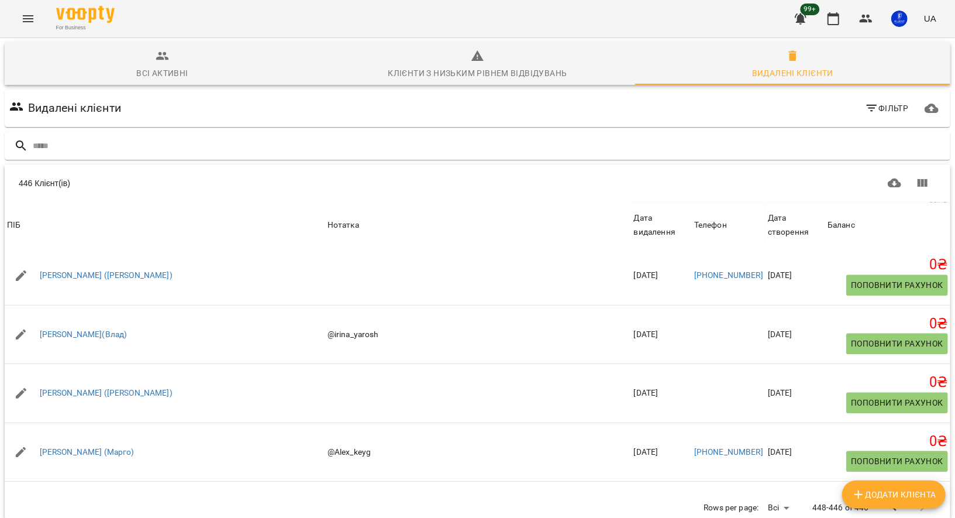
scroll to position [1933, 0]
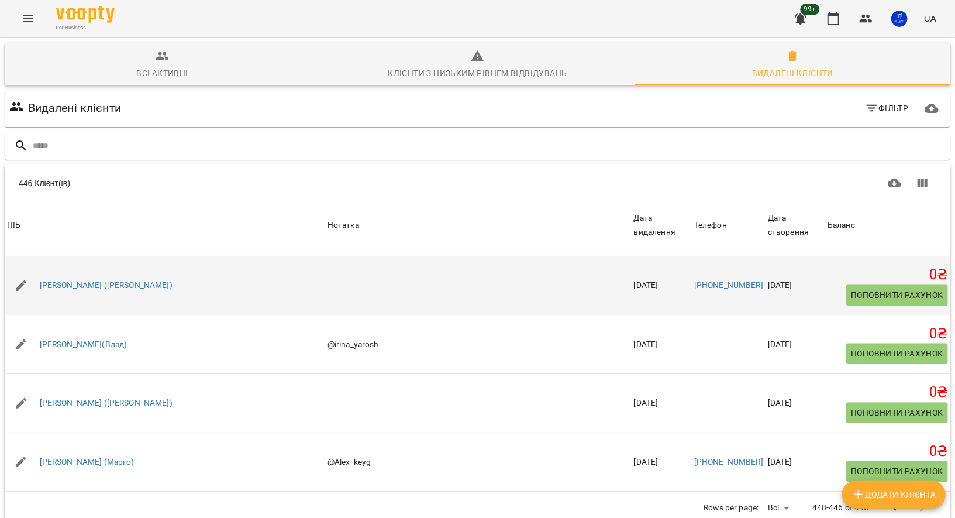
drag, startPoint x: 33, startPoint y: 226, endPoint x: 61, endPoint y: 249, distance: 35.8
click at [61, 256] on td "[PERSON_NAME] ([PERSON_NAME])" at bounding box center [165, 285] width 321 height 59
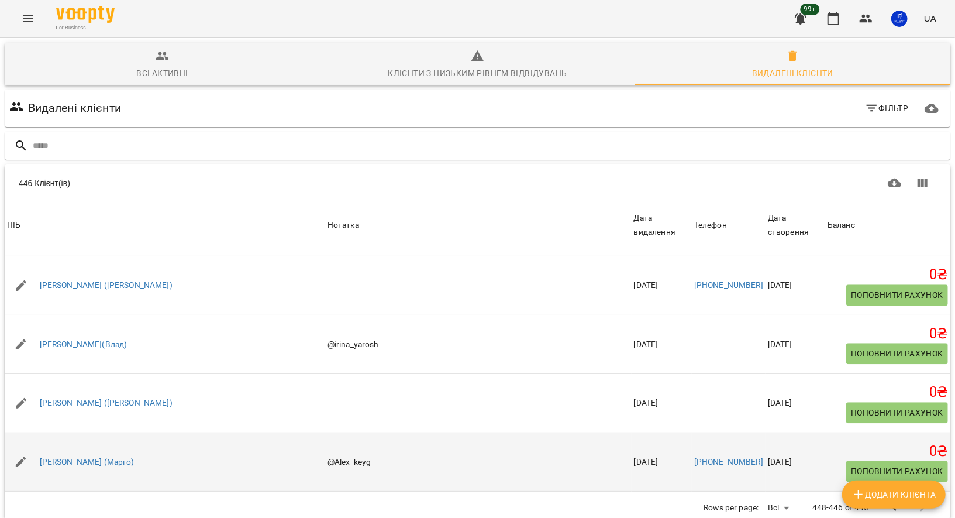
drag, startPoint x: 36, startPoint y: 226, endPoint x: 801, endPoint y: 401, distance: 784.5
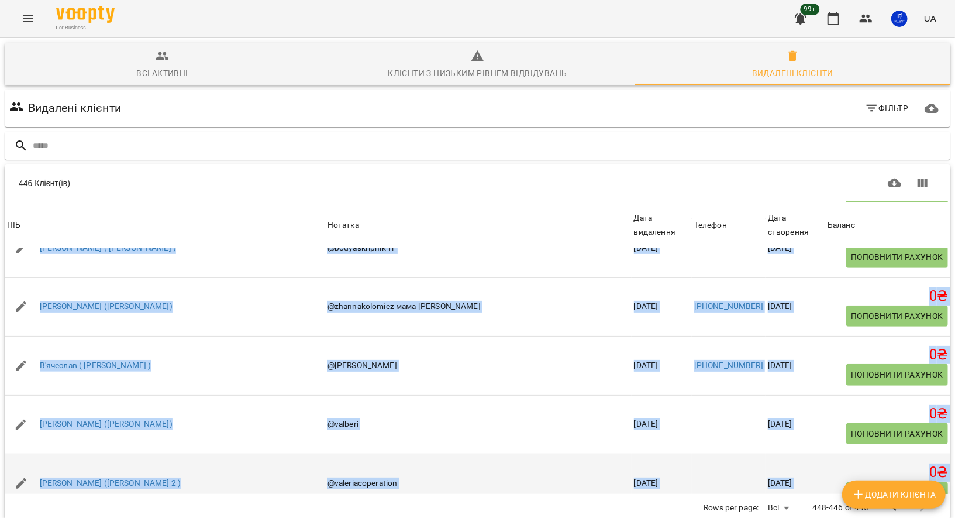
scroll to position [6279, 0]
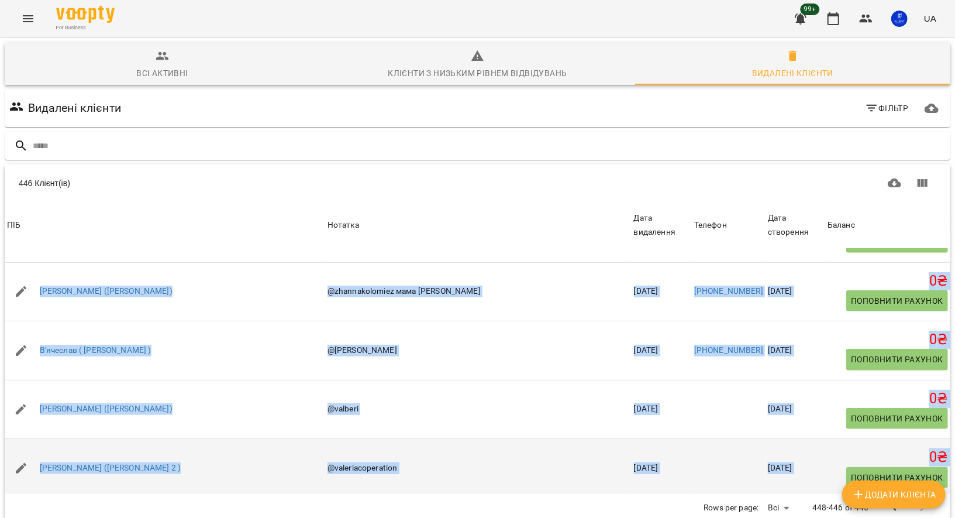
drag, startPoint x: 36, startPoint y: 217, endPoint x: 800, endPoint y: 401, distance: 785.9
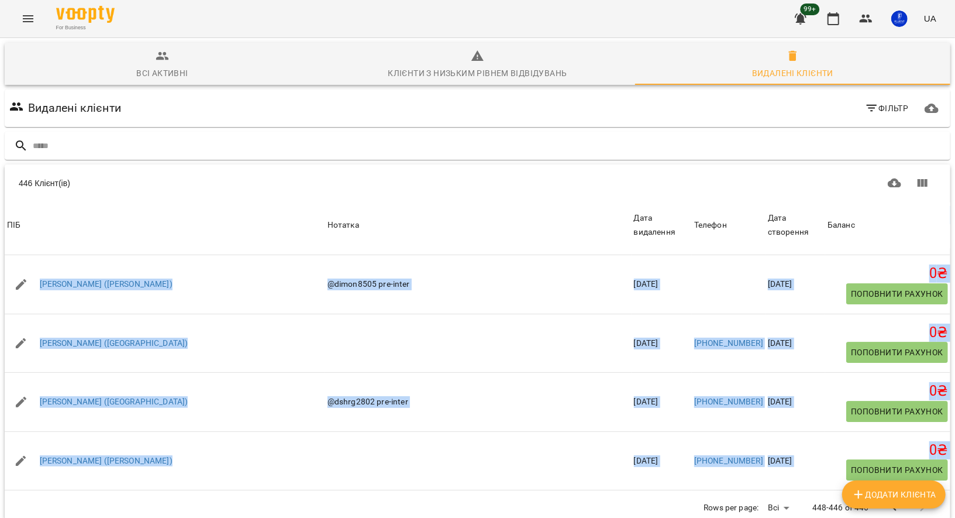
scroll to position [11068, 0]
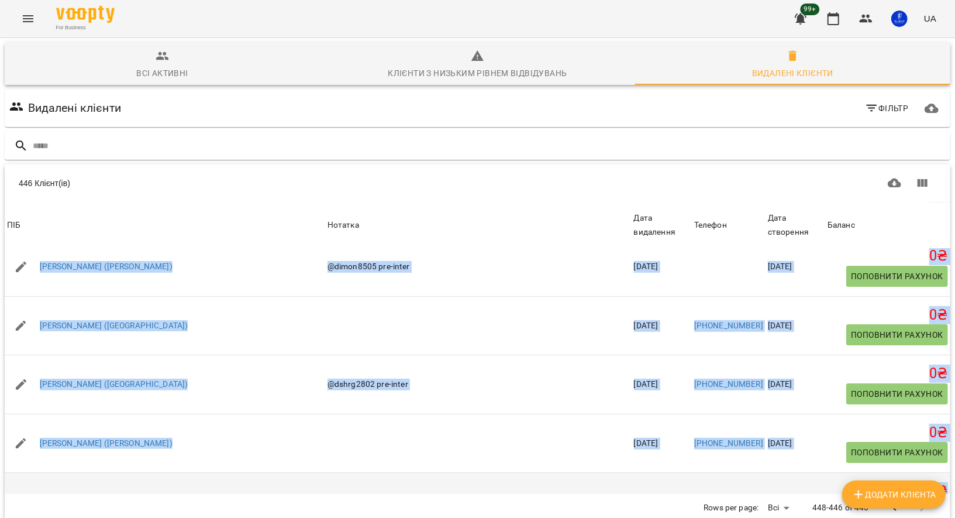
drag, startPoint x: 37, startPoint y: 252, endPoint x: 800, endPoint y: 408, distance: 778.9
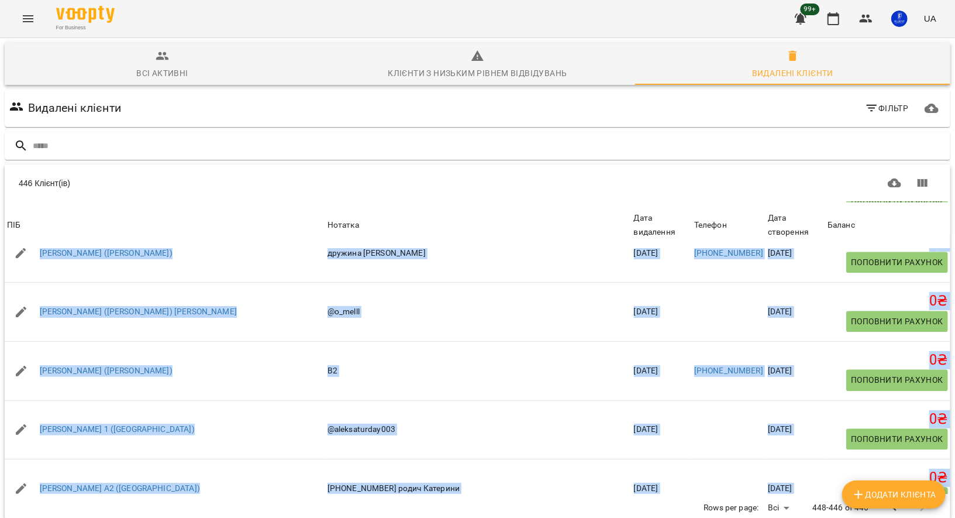
scroll to position [19257, 0]
drag, startPoint x: 35, startPoint y: 226, endPoint x: 790, endPoint y: 414, distance: 778.5
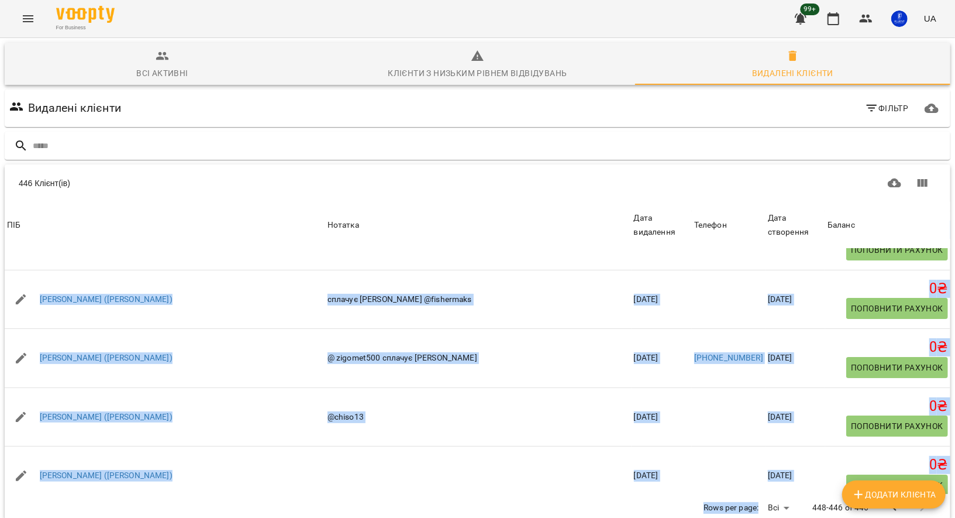
scroll to position [25861, 0]
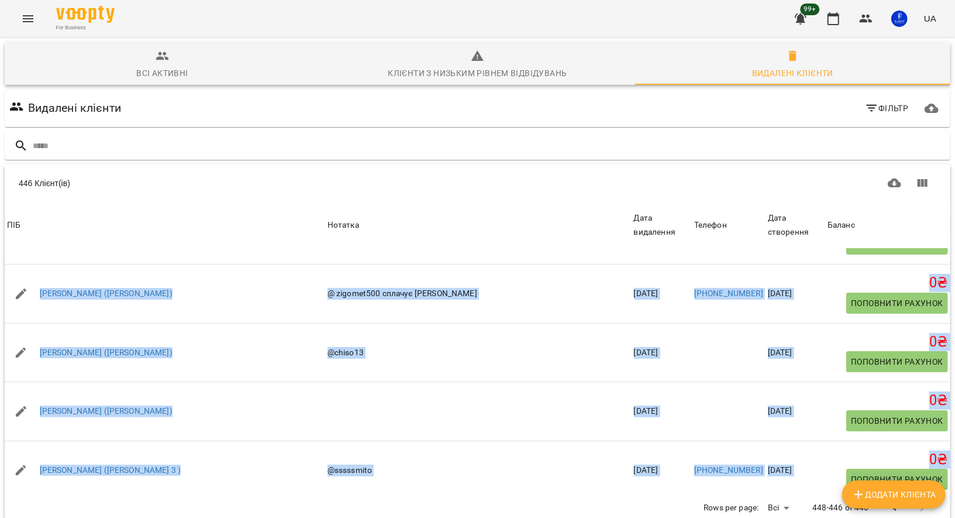
drag, startPoint x: 37, startPoint y: 215, endPoint x: 806, endPoint y: 417, distance: 795.4
click at [32, 17] on icon "Menu" at bounding box center [28, 19] width 14 height 14
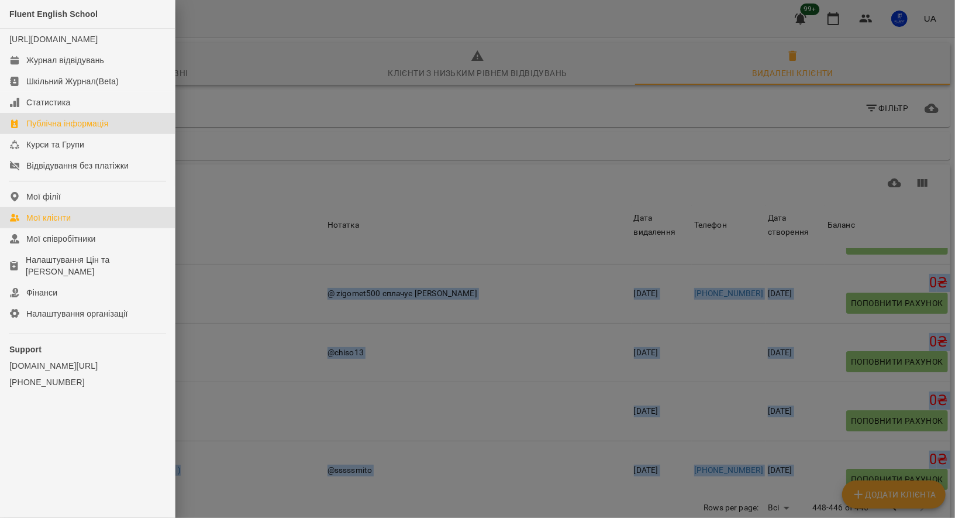
click at [74, 129] on div "Публічна інформація" at bounding box center [67, 124] width 82 height 12
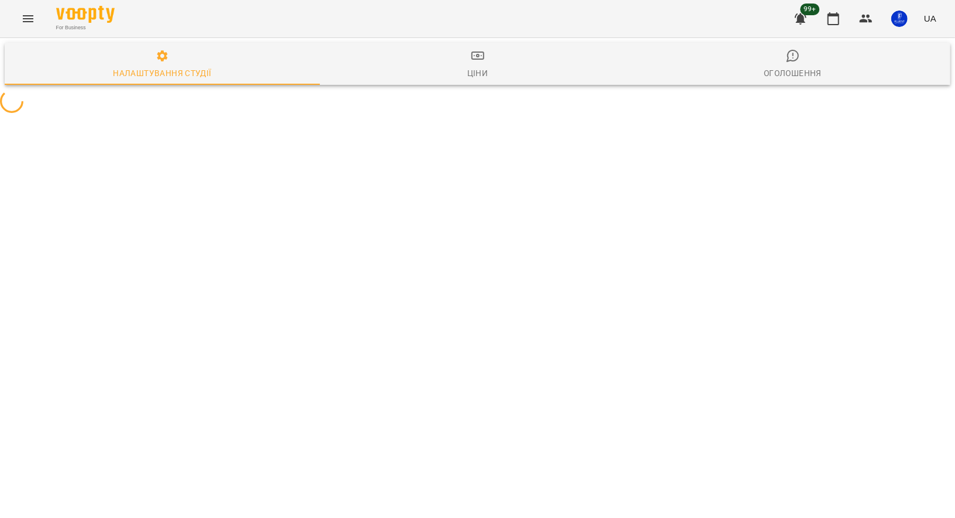
select select "**"
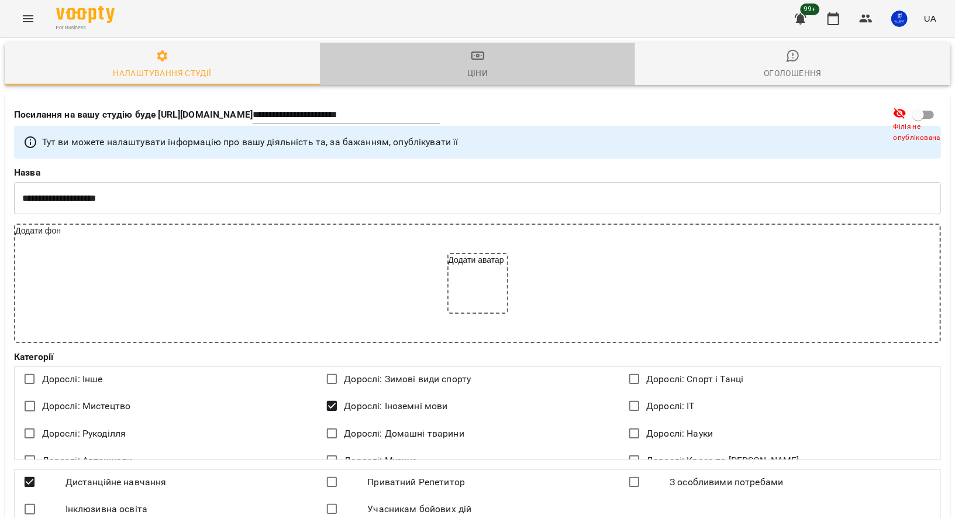
click at [478, 67] on div "Ціни" at bounding box center [477, 73] width 21 height 14
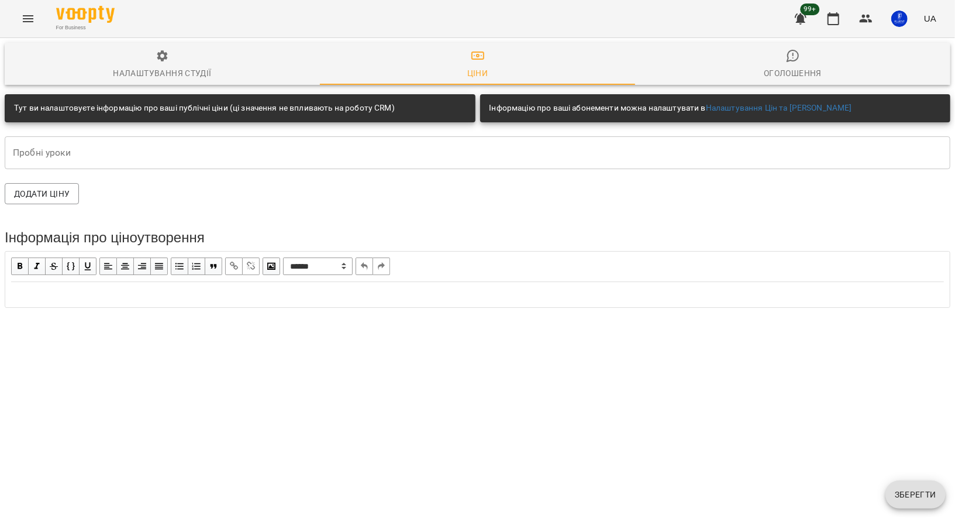
click at [40, 16] on button "Menu" at bounding box center [28, 19] width 28 height 28
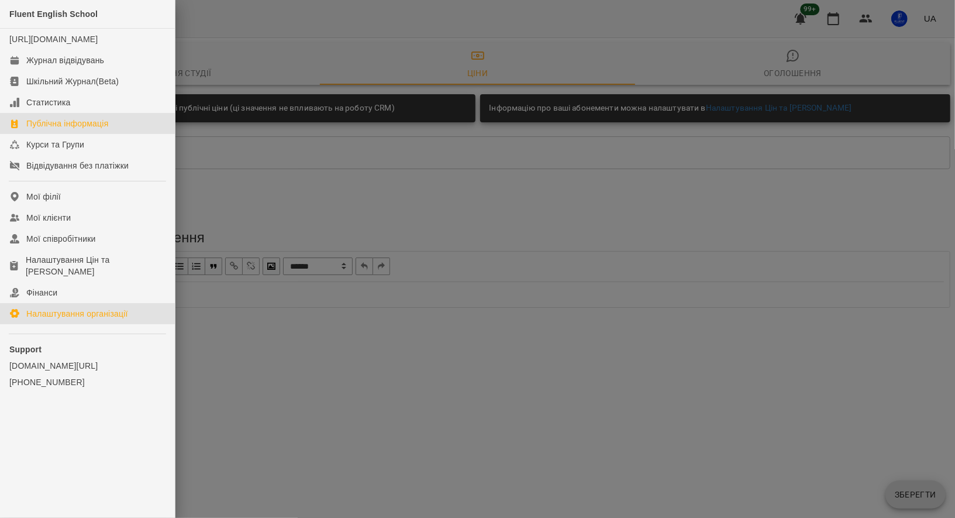
click at [53, 315] on div "Налаштування організації" at bounding box center [77, 314] width 102 height 12
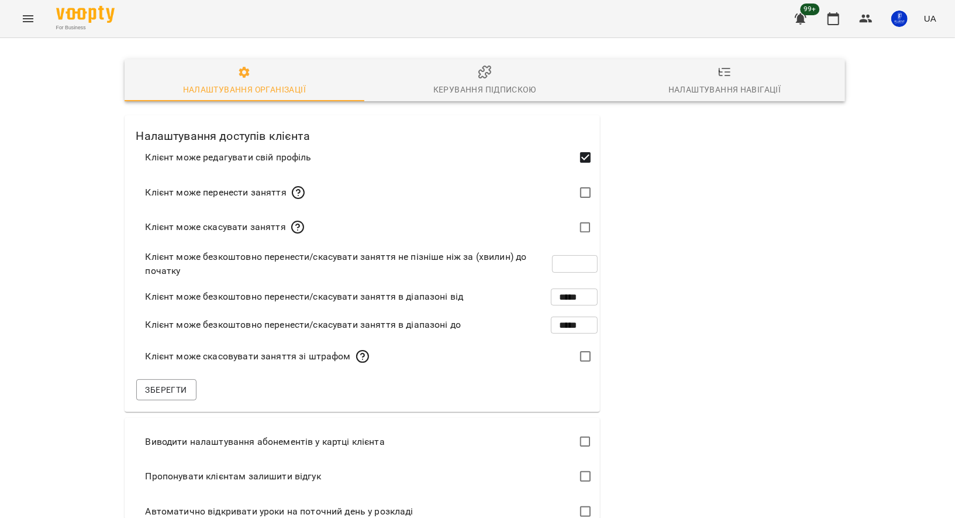
click at [466, 71] on span "Керування підпискою" at bounding box center [485, 81] width 226 height 32
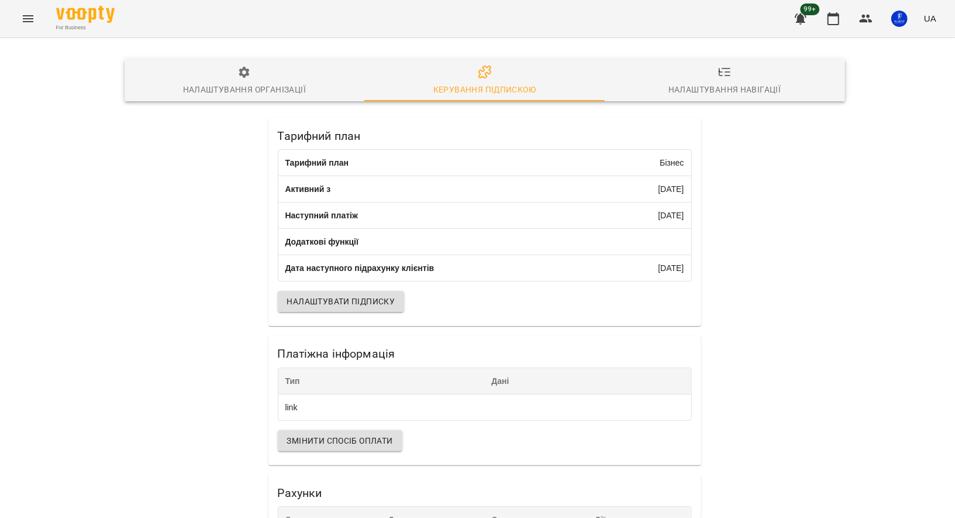
scroll to position [178, 0]
click at [360, 434] on span "Змінити спосіб оплати" at bounding box center [340, 441] width 106 height 14
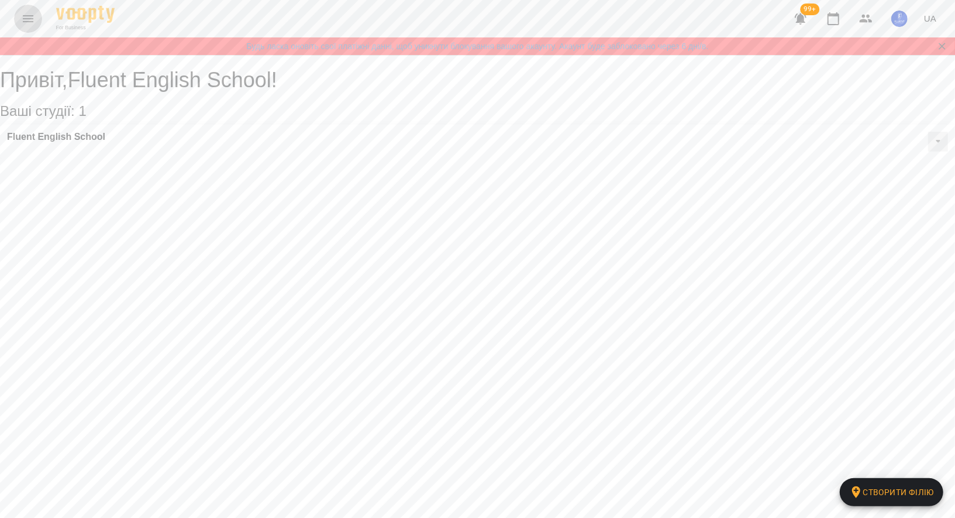
click at [31, 17] on icon "Menu" at bounding box center [28, 19] width 14 height 14
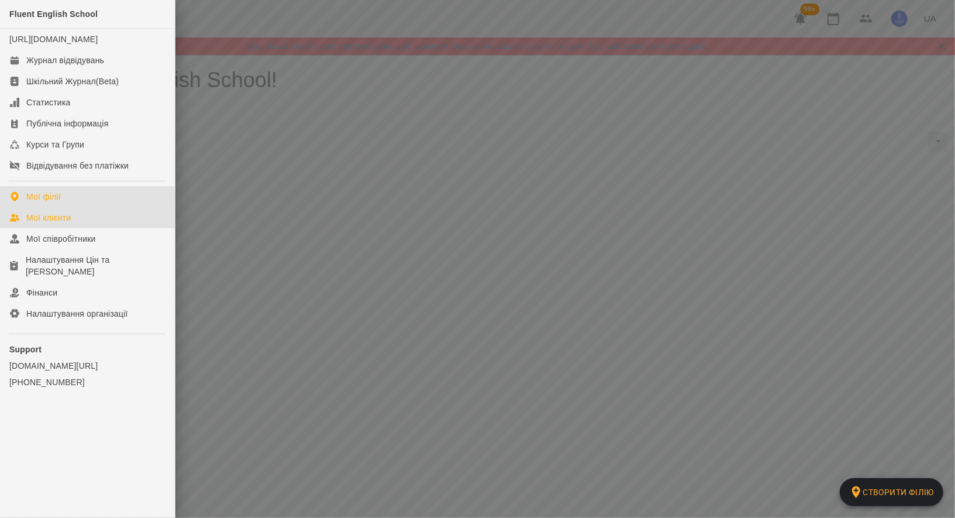
click at [57, 224] on div "Мої клієнти" at bounding box center [48, 218] width 44 height 12
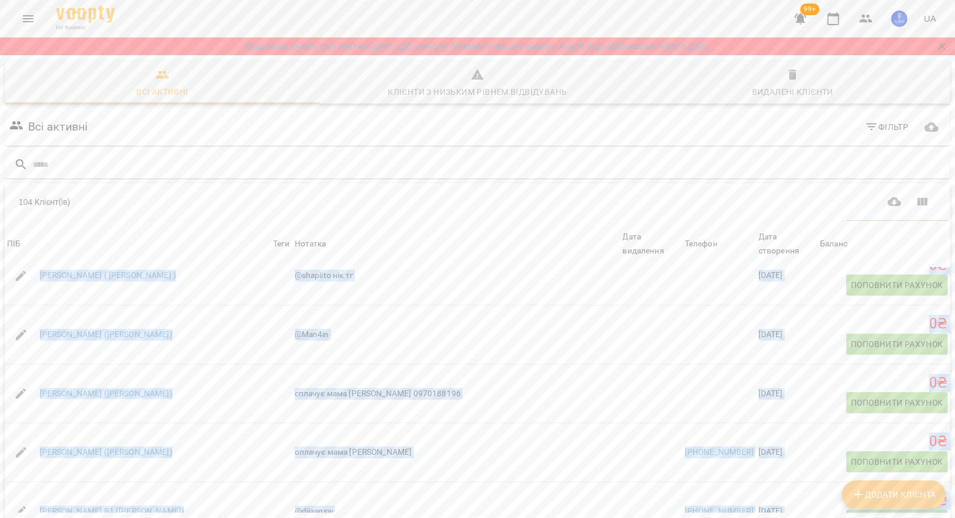
scroll to position [51, 0]
drag, startPoint x: 35, startPoint y: 341, endPoint x: 768, endPoint y: 432, distance: 738.8
copy tbody "Loremip (Dolor ) Sita Consect Adip elitseddo Eiusmod +158472648443 Temp incidid…"
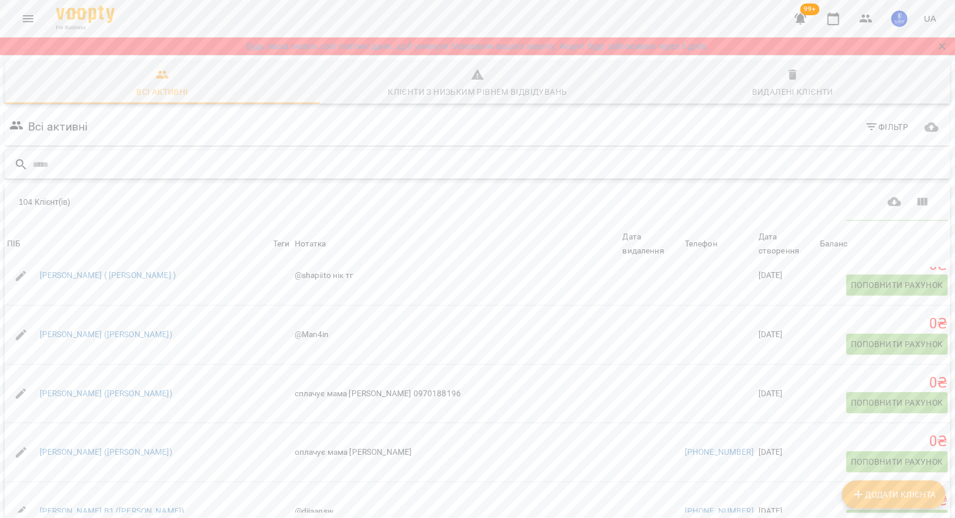
click at [156, 155] on input "text" at bounding box center [489, 164] width 913 height 19
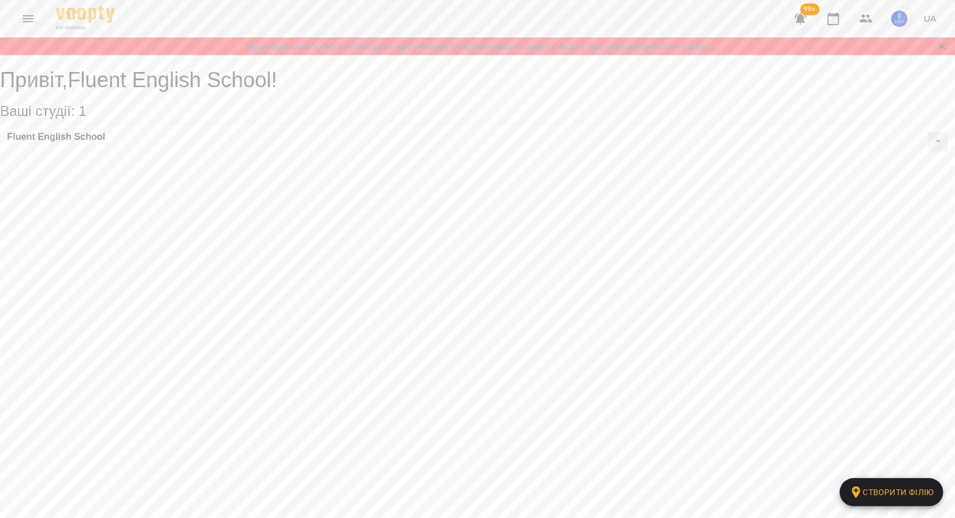
click at [24, 22] on icon "Menu" at bounding box center [28, 19] width 14 height 14
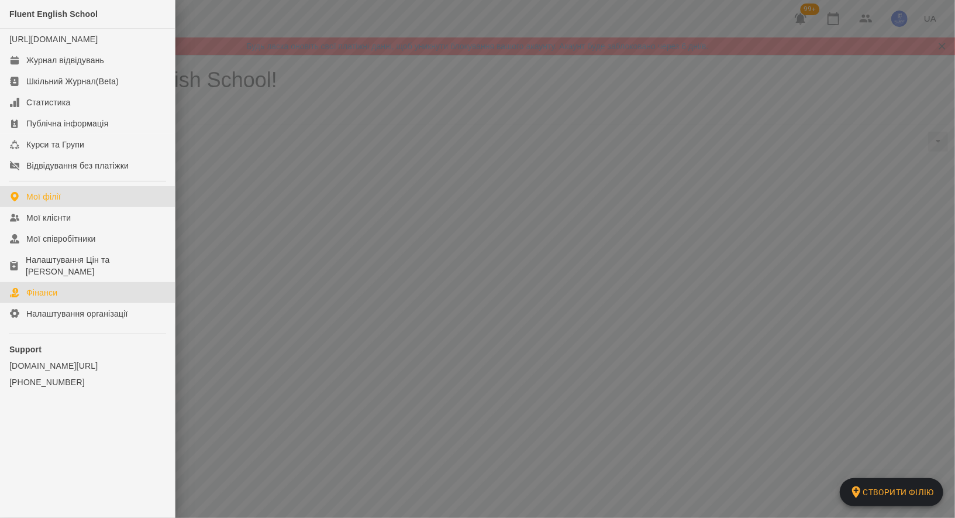
click at [53, 287] on div "Фінанси" at bounding box center [41, 293] width 31 height 12
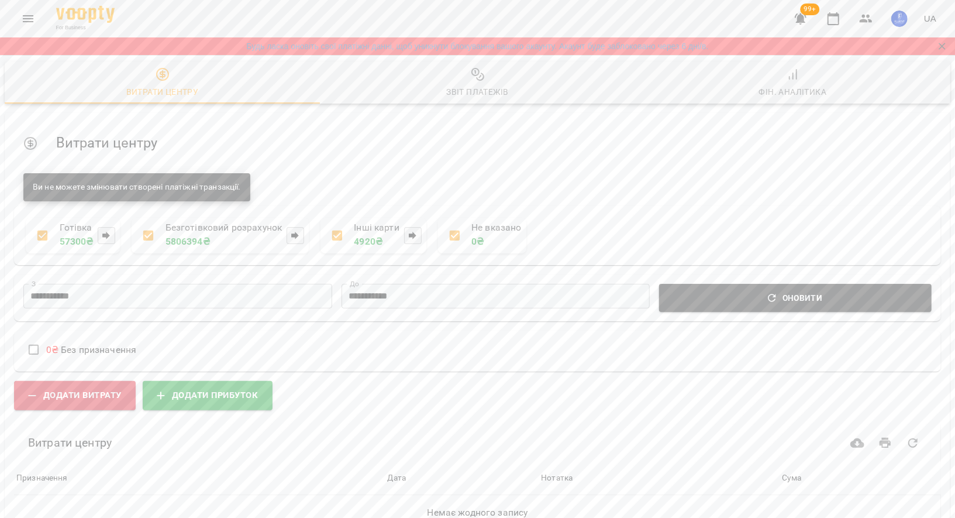
click at [803, 85] on div "Фін. Аналітика" at bounding box center [793, 92] width 68 height 14
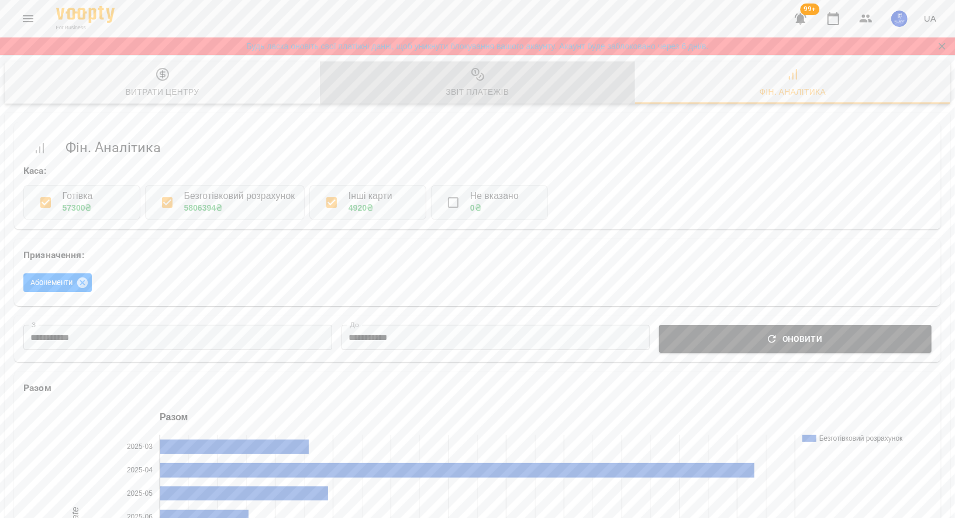
click at [488, 102] on button "Звіт платежів" at bounding box center [477, 82] width 315 height 42
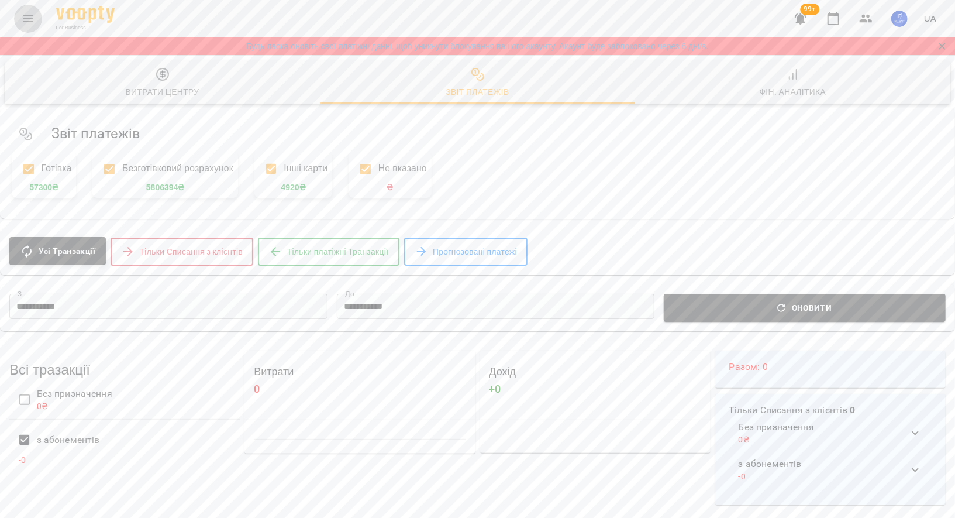
click at [24, 13] on icon "Menu" at bounding box center [28, 19] width 14 height 14
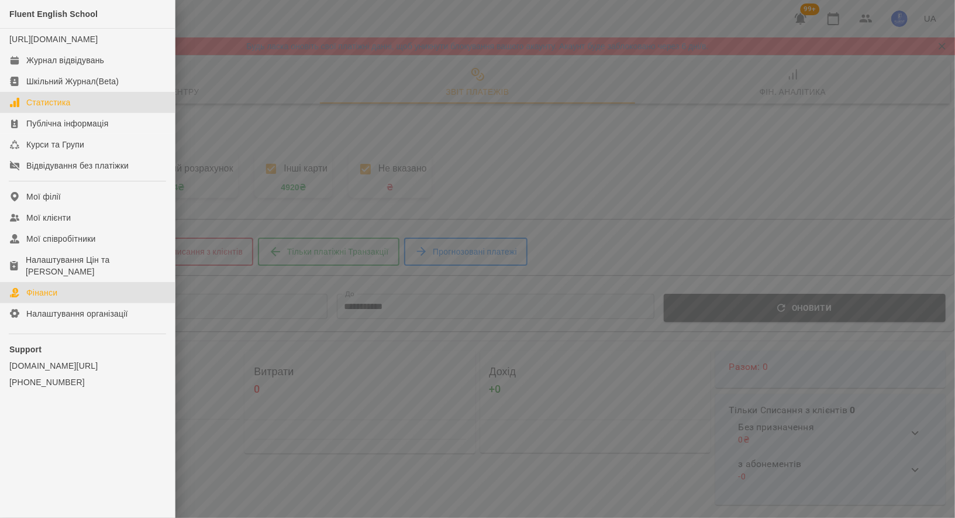
click at [68, 108] on div "Статистика" at bounding box center [48, 103] width 44 height 12
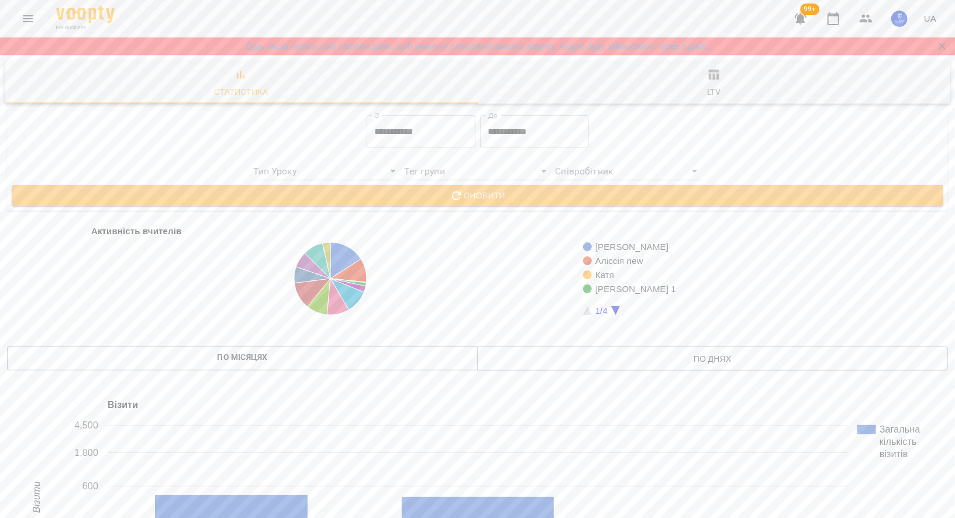
click at [726, 78] on span "ltv" at bounding box center [714, 84] width 459 height 32
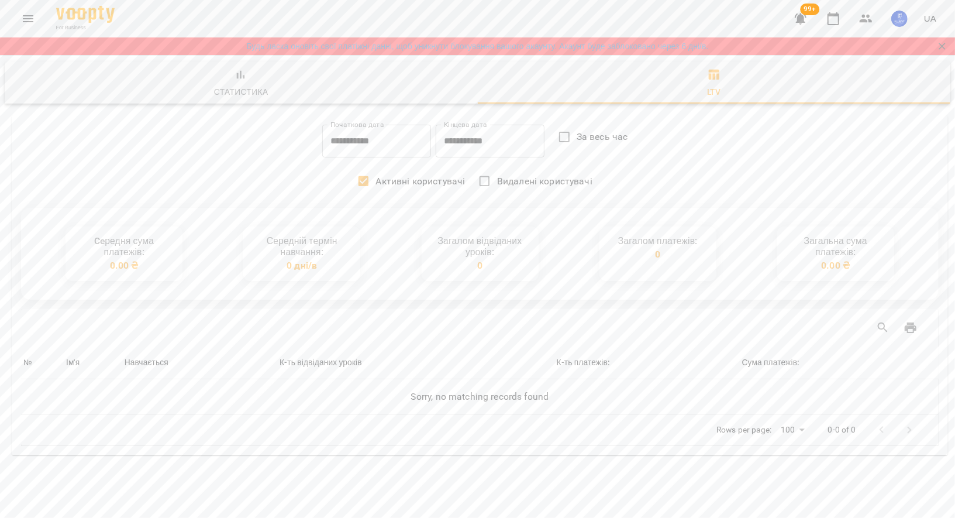
click at [399, 147] on input "**********" at bounding box center [376, 141] width 109 height 33
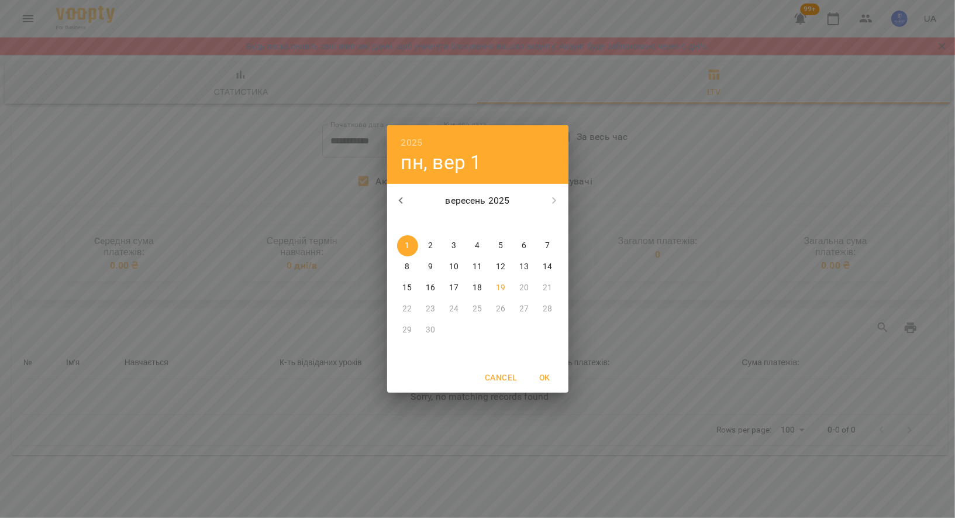
click at [399, 201] on icon "button" at bounding box center [401, 201] width 14 height 14
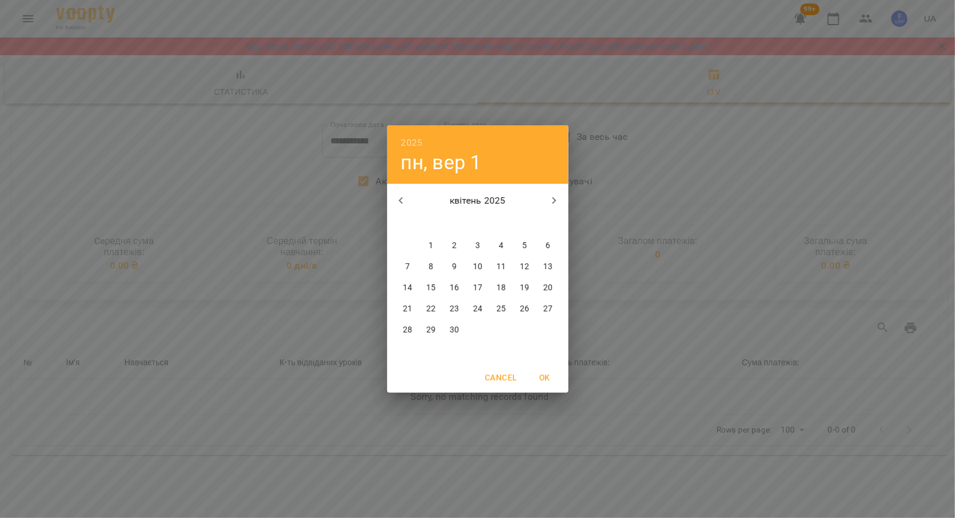
click at [399, 201] on icon "button" at bounding box center [401, 201] width 14 height 14
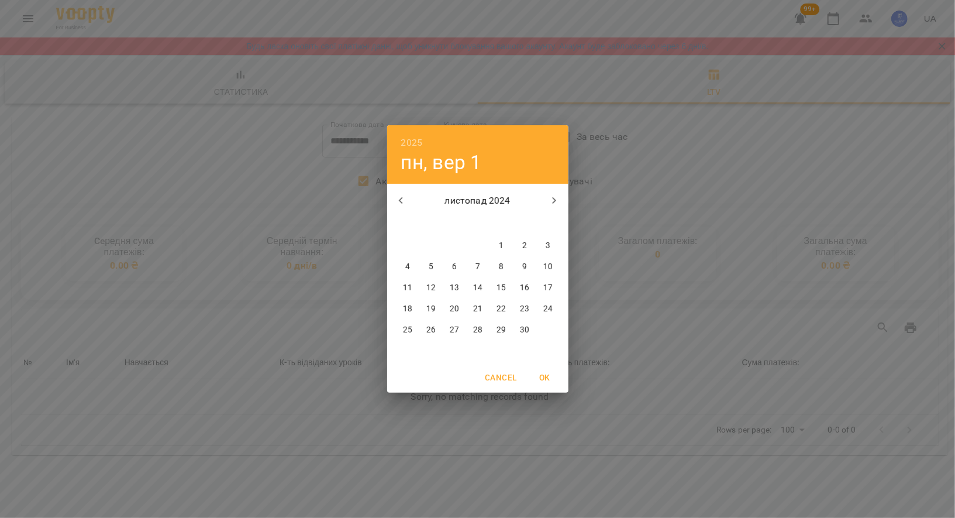
click at [399, 201] on icon "button" at bounding box center [401, 201] width 14 height 14
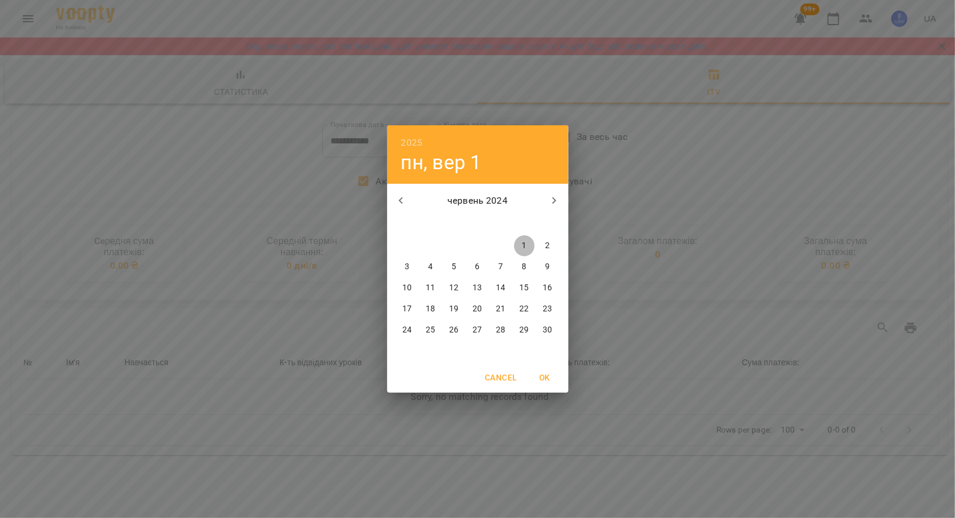
click at [520, 247] on span "1" at bounding box center [524, 246] width 21 height 12
type input "**********"
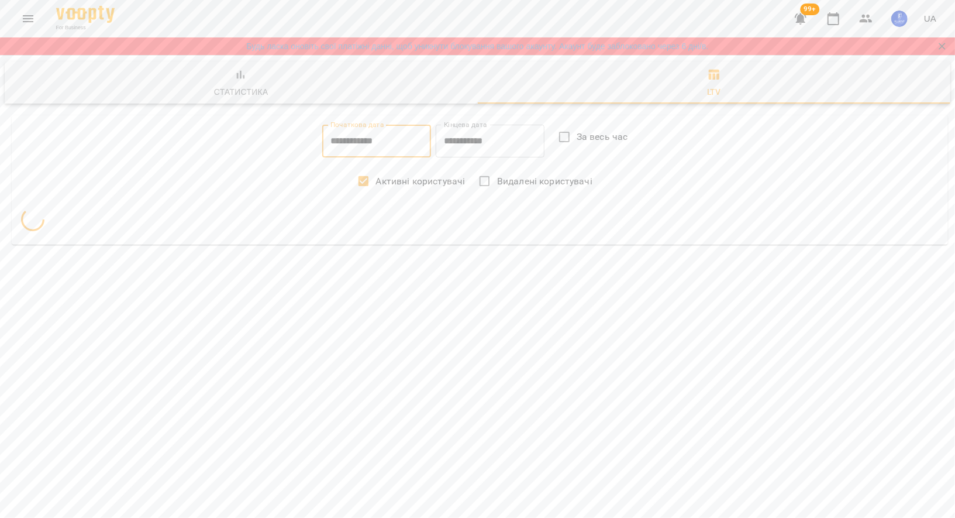
click at [487, 144] on input "**********" at bounding box center [490, 141] width 109 height 33
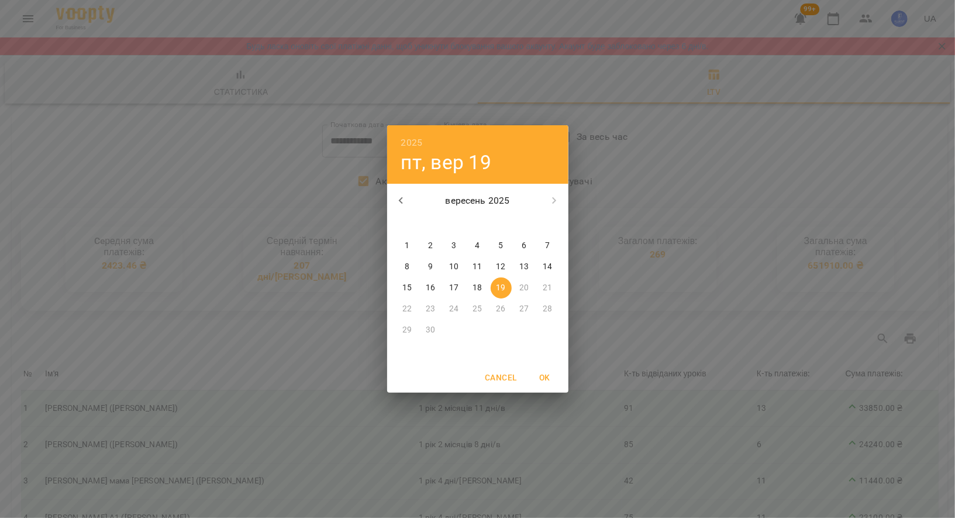
click at [555, 200] on div "вересень 2025" at bounding box center [477, 201] width 181 height 28
click at [405, 200] on icon "button" at bounding box center [401, 201] width 14 height 14
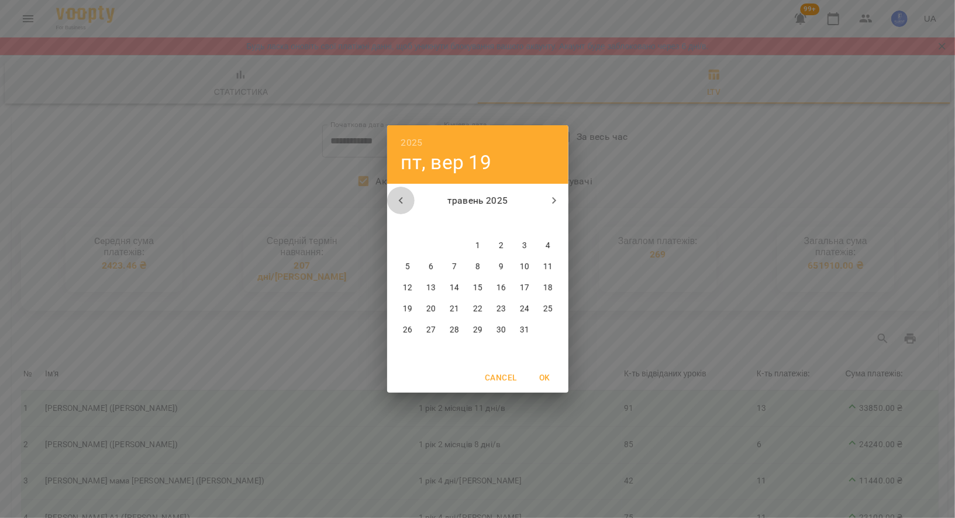
click at [405, 200] on icon "button" at bounding box center [401, 201] width 14 height 14
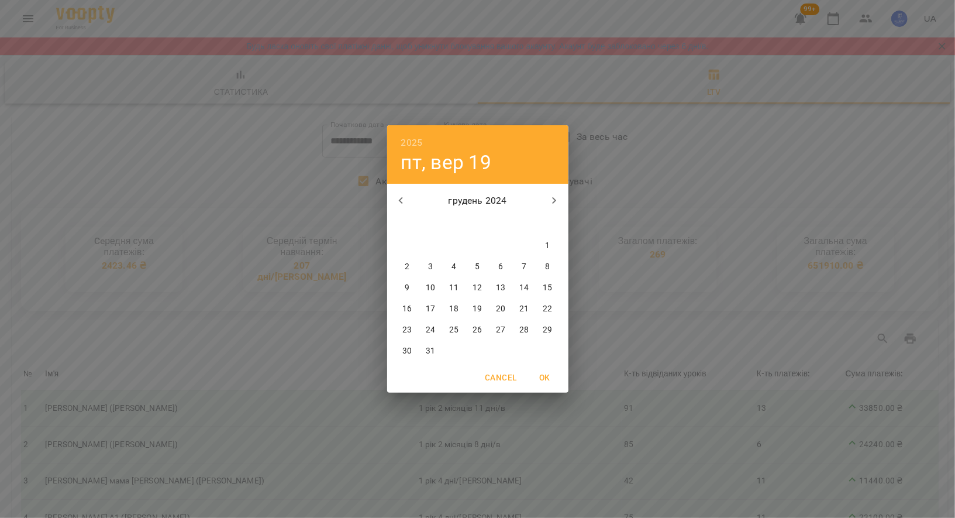
click at [554, 205] on icon "button" at bounding box center [555, 201] width 14 height 14
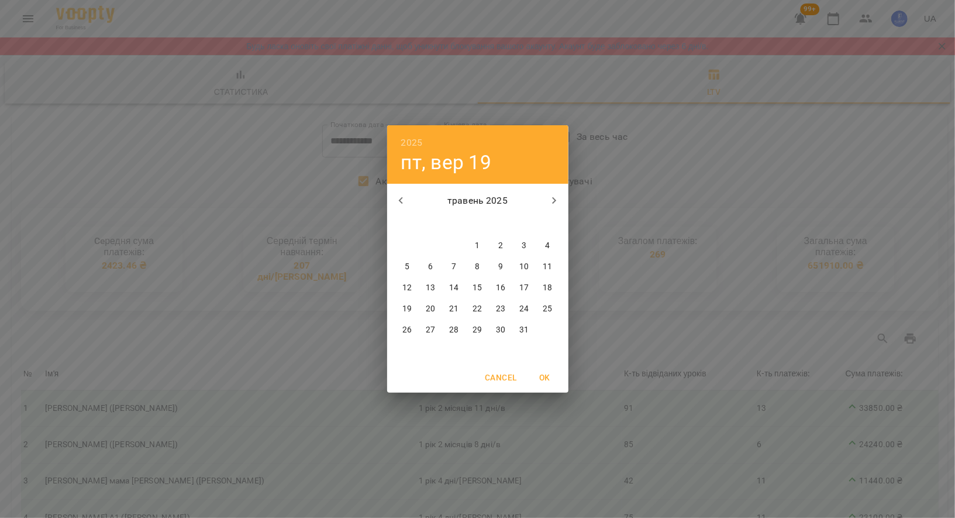
click at [554, 205] on icon "button" at bounding box center [555, 201] width 14 height 14
click at [545, 327] on p "31" at bounding box center [547, 330] width 9 height 12
type input "**********"
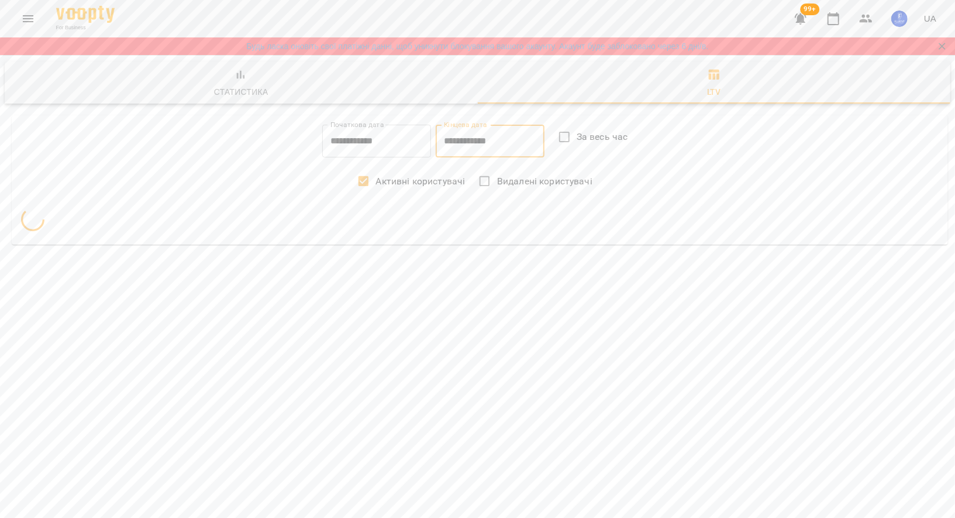
click at [387, 156] on input "**********" at bounding box center [376, 141] width 109 height 33
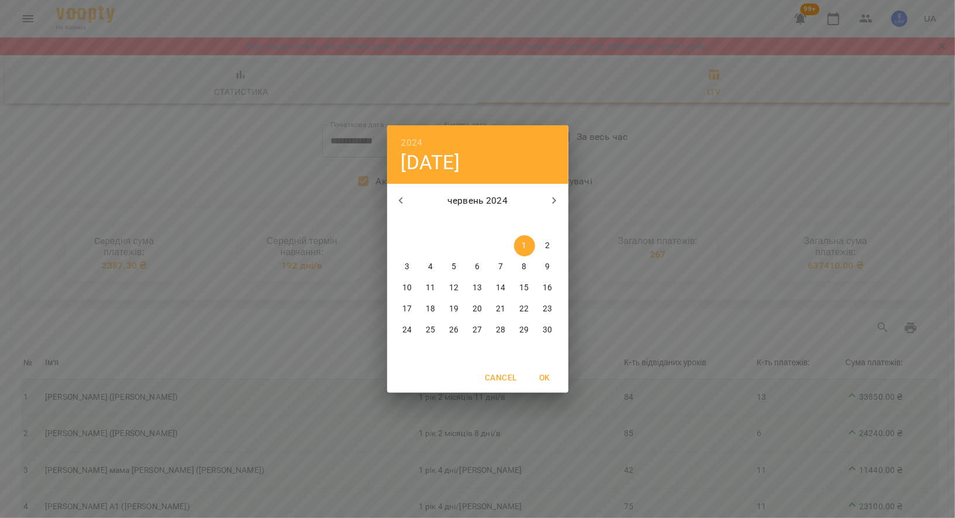
click at [407, 196] on icon "button" at bounding box center [401, 201] width 14 height 14
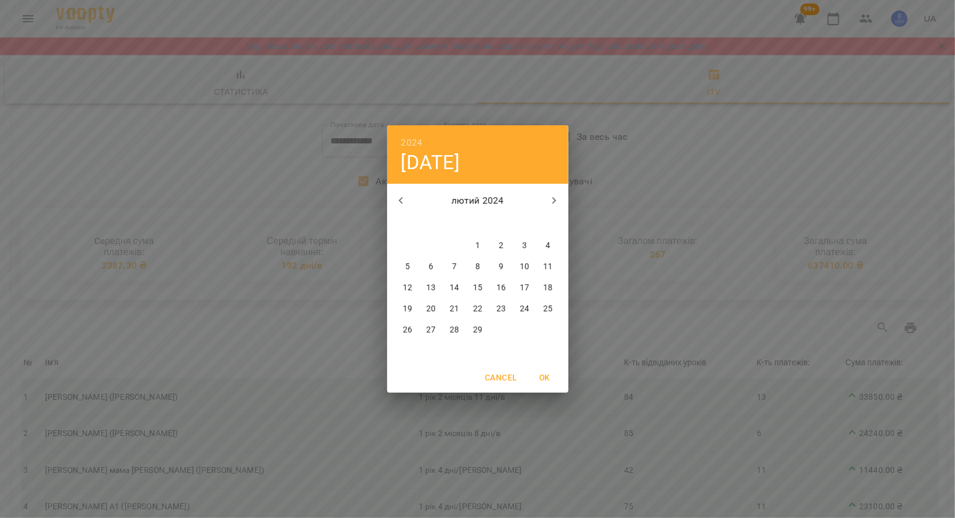
click at [407, 196] on icon "button" at bounding box center [401, 201] width 14 height 14
click at [407, 196] on div "[DATE] [DATE] [DATE]" at bounding box center [477, 201] width 181 height 28
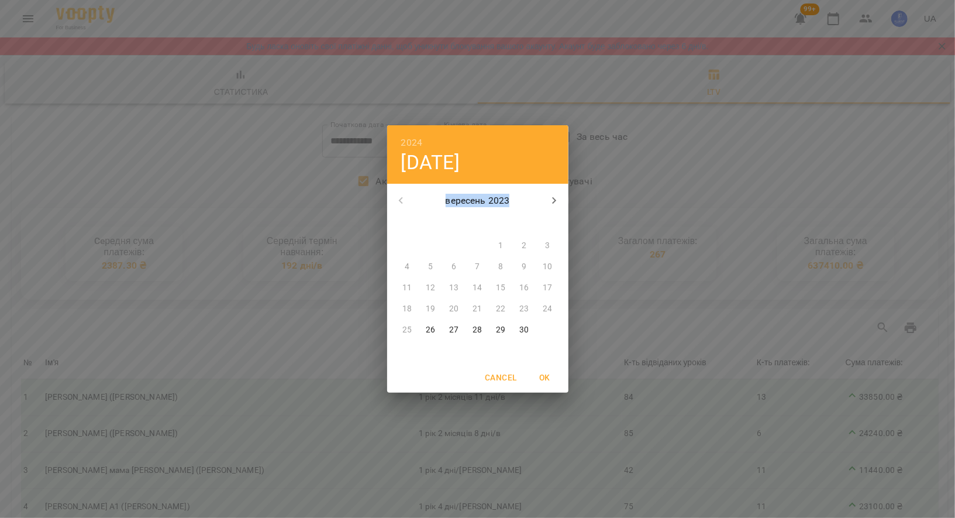
click at [438, 326] on span "26" at bounding box center [431, 330] width 21 height 12
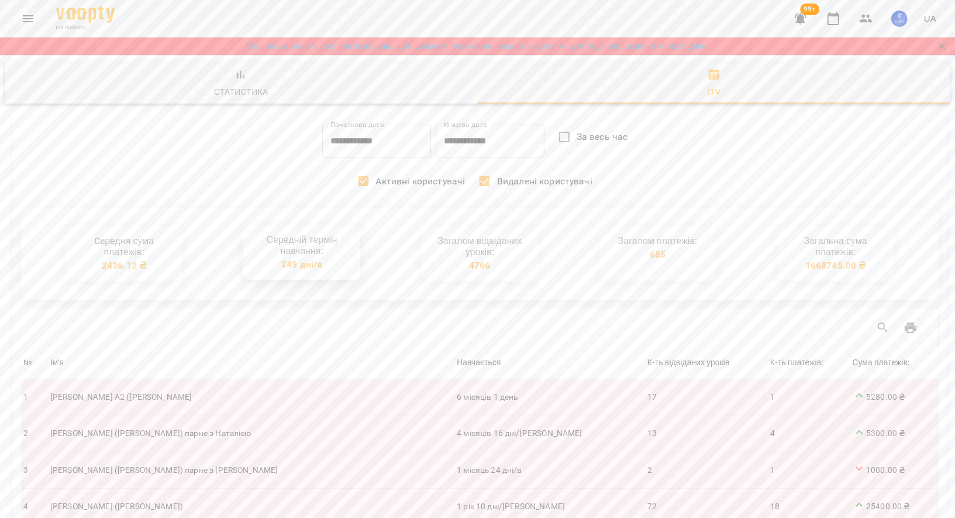
click at [291, 266] on div "249 дні/в" at bounding box center [301, 264] width 41 height 11
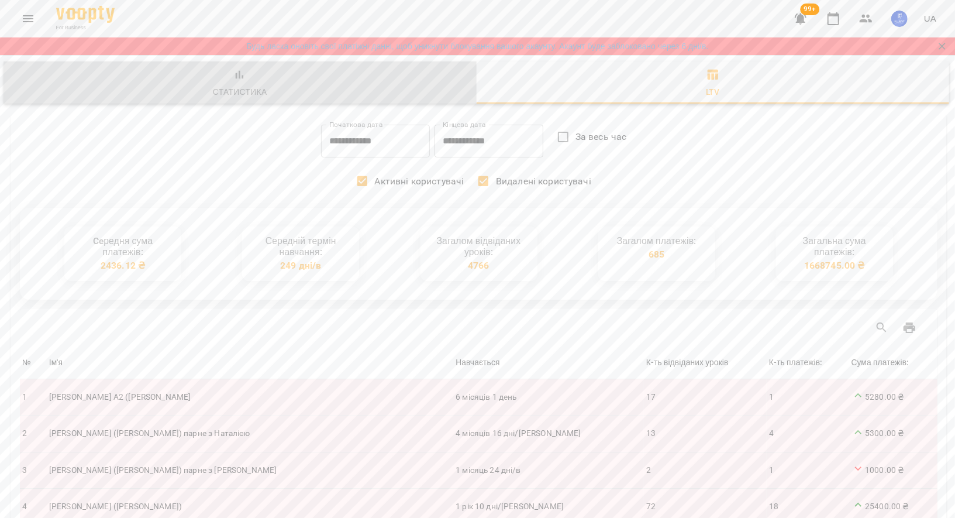
click at [225, 94] on div "Статистика" at bounding box center [240, 92] width 54 height 14
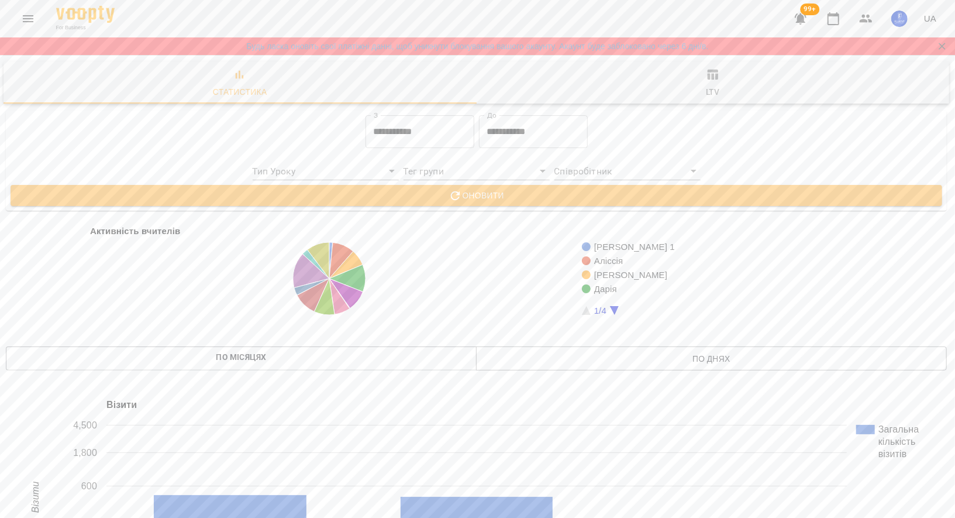
click at [26, 20] on icon "Menu" at bounding box center [28, 19] width 14 height 14
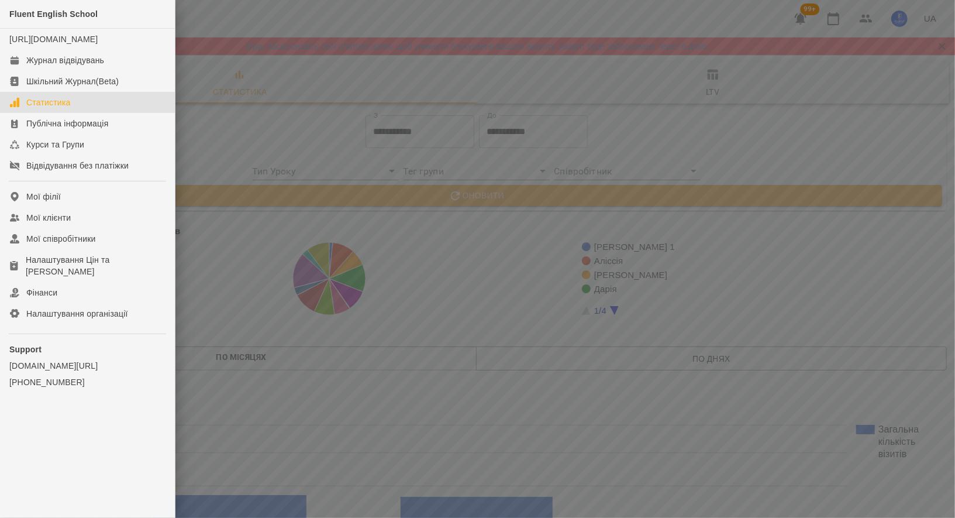
click at [214, 277] on div at bounding box center [477, 259] width 955 height 518
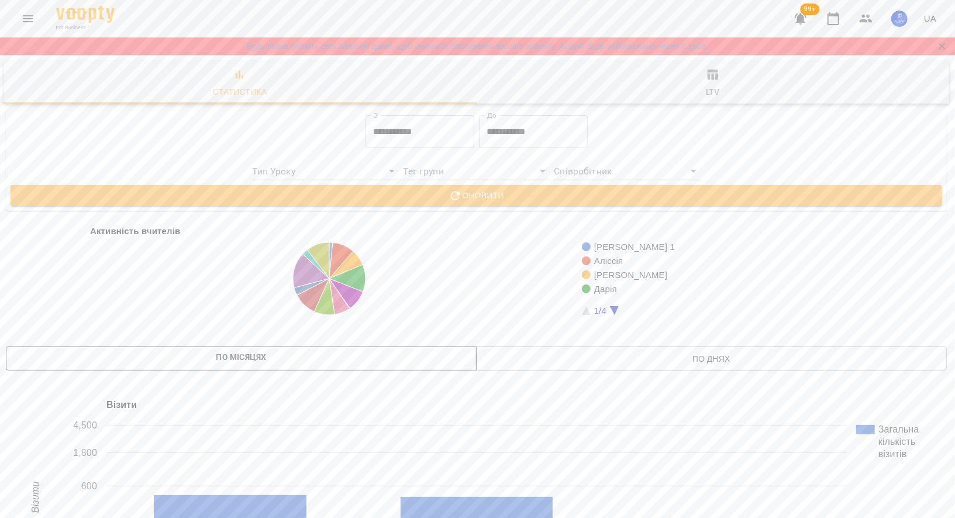
click at [225, 357] on label "По місяцях" at bounding box center [241, 357] width 50 height 14
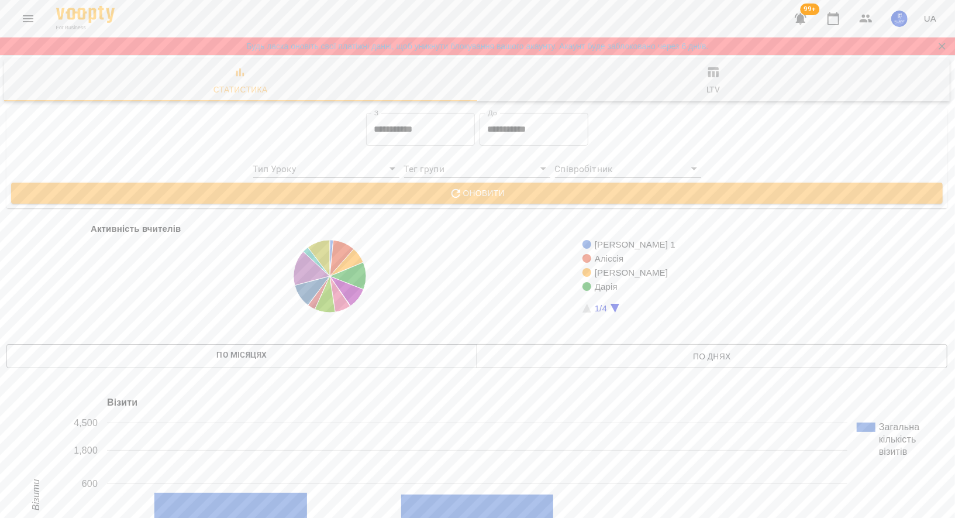
scroll to position [0, 1]
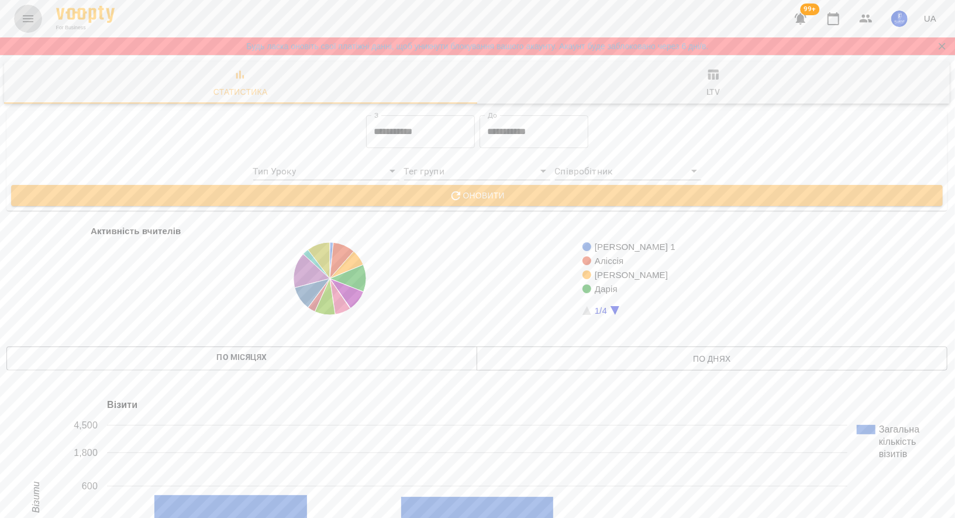
click at [33, 23] on icon "Menu" at bounding box center [28, 19] width 14 height 14
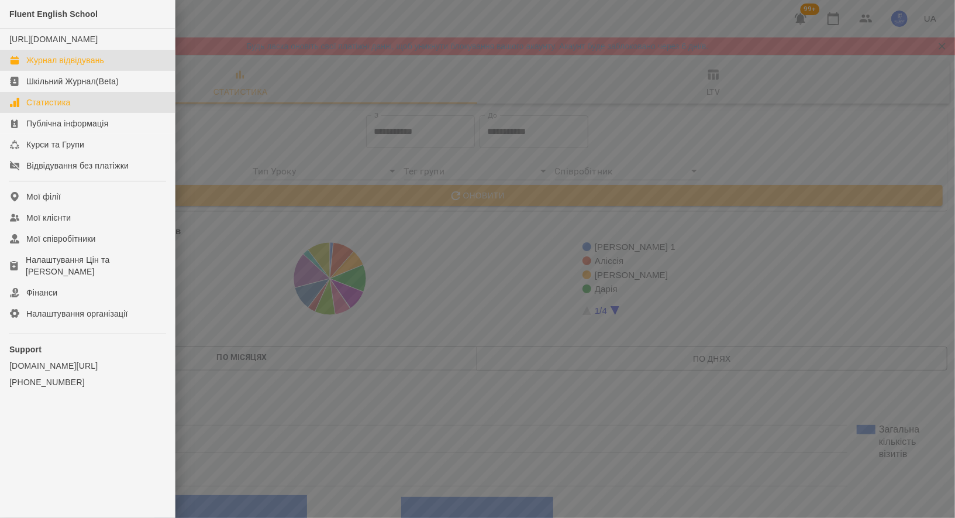
click at [85, 66] on div "Журнал відвідувань" at bounding box center [65, 60] width 78 height 12
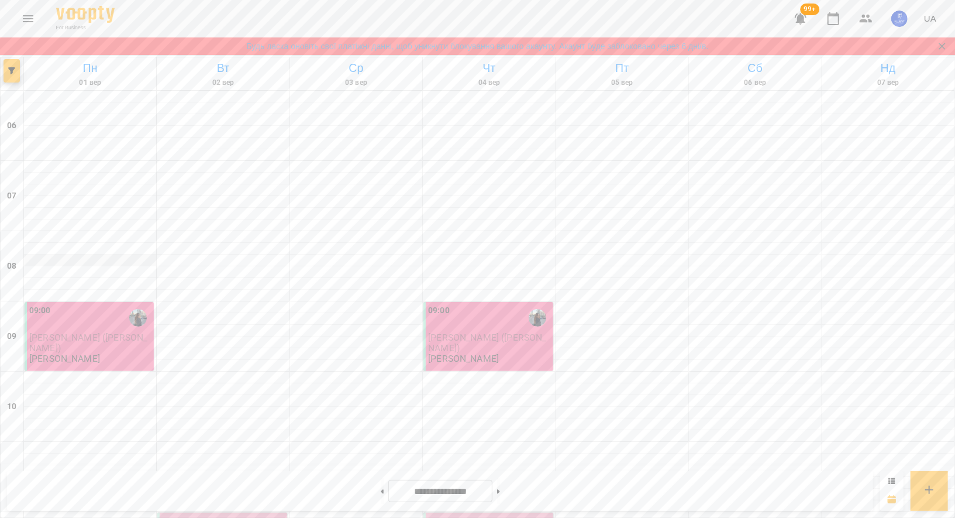
scroll to position [618, 0]
click at [500, 496] on button at bounding box center [498, 491] width 3 height 26
type input "**********"
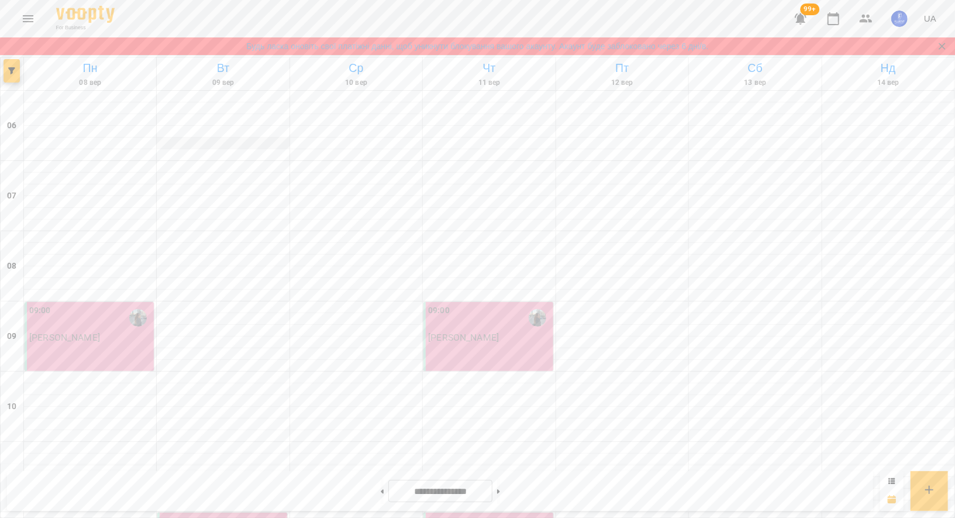
scroll to position [26, 0]
click at [36, 23] on button "Menu" at bounding box center [28, 19] width 28 height 28
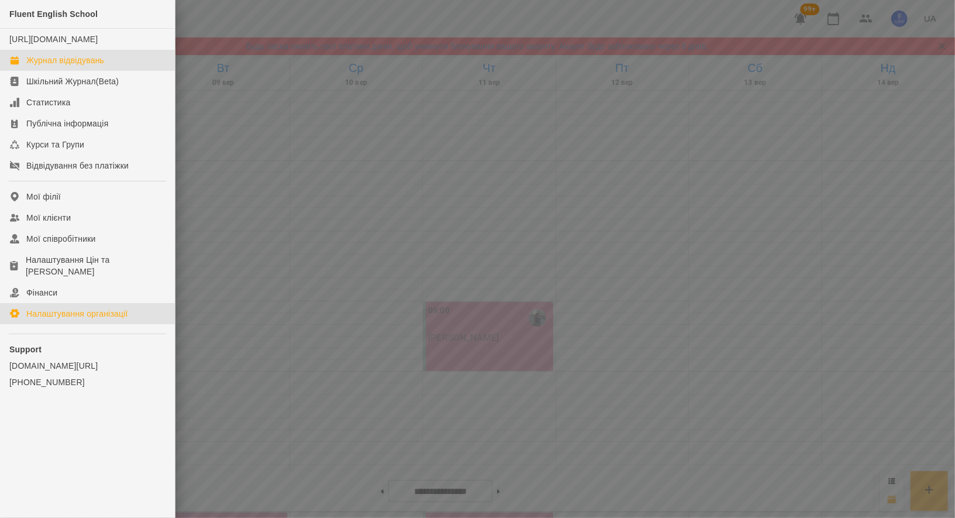
click at [59, 314] on div "Налаштування організації" at bounding box center [77, 314] width 102 height 12
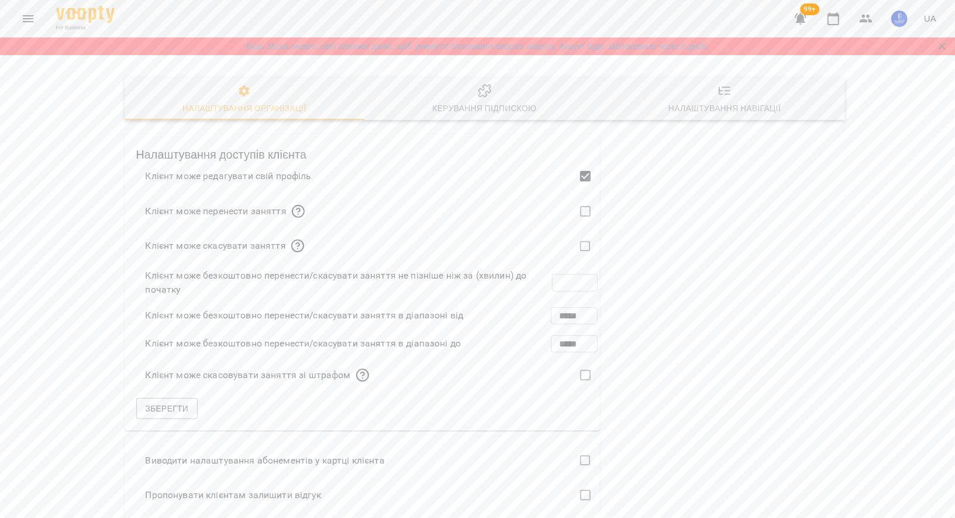
click at [510, 111] on div "Керування підпискою" at bounding box center [484, 108] width 104 height 14
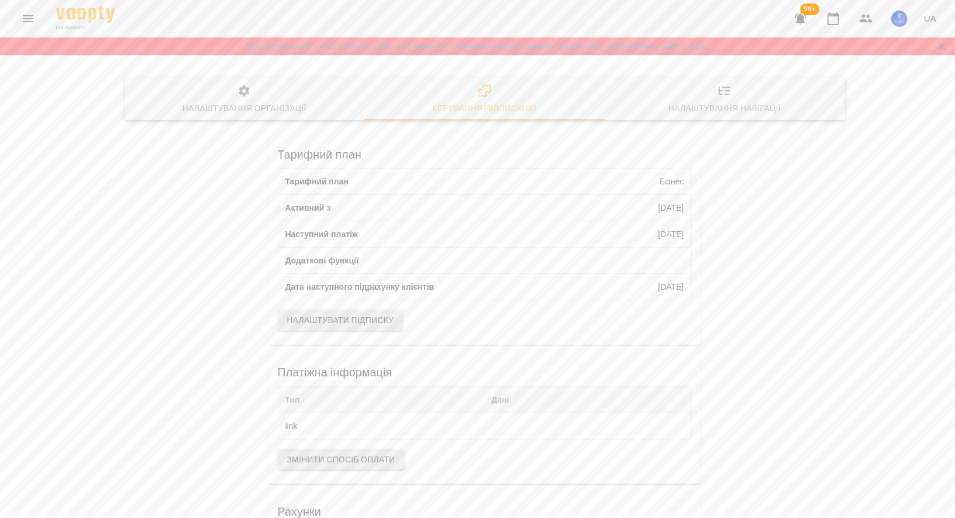
scroll to position [209, 0]
click at [337, 452] on span "Змінити спосіб оплати" at bounding box center [341, 459] width 108 height 14
click at [348, 313] on span "Налаштувати підписку" at bounding box center [340, 320] width 107 height 14
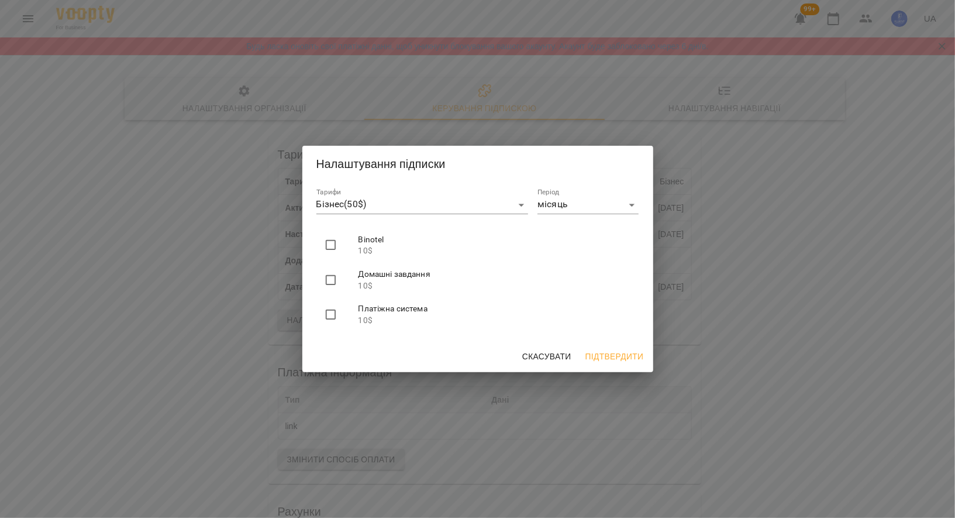
click at [452, 208] on body "For Business 99+ UA Будь ласка оновіть свої платіжні данні, щоб уникнути блокув…" at bounding box center [477, 459] width 955 height 919
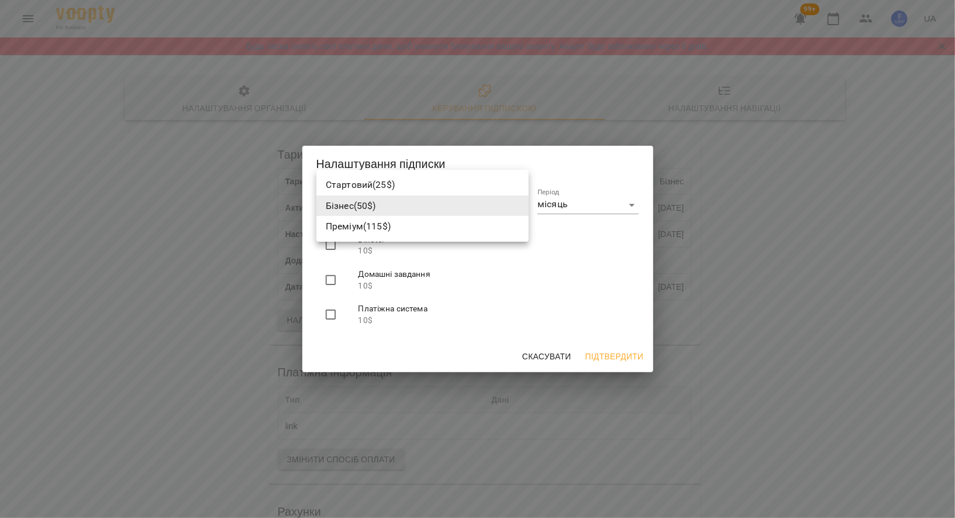
click at [463, 338] on div at bounding box center [477, 259] width 955 height 518
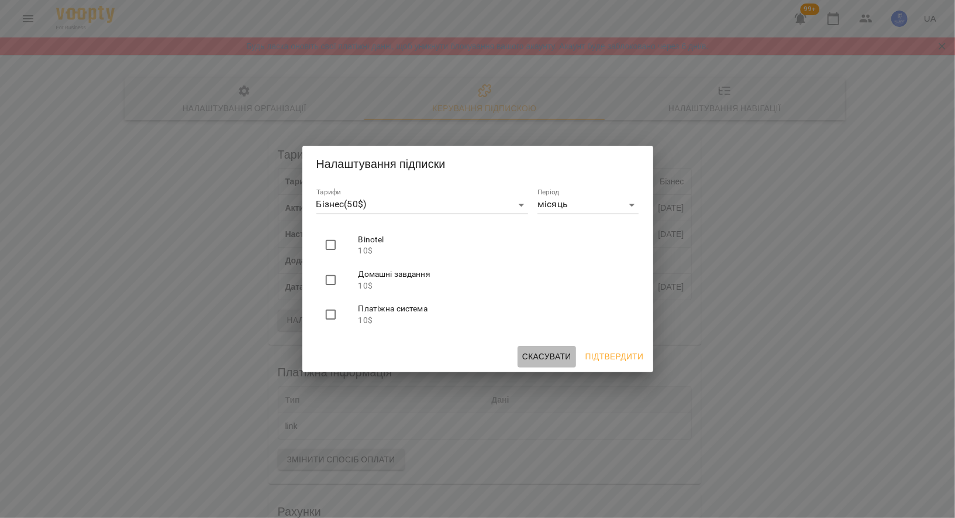
click at [537, 354] on span "Скасувати" at bounding box center [546, 356] width 49 height 14
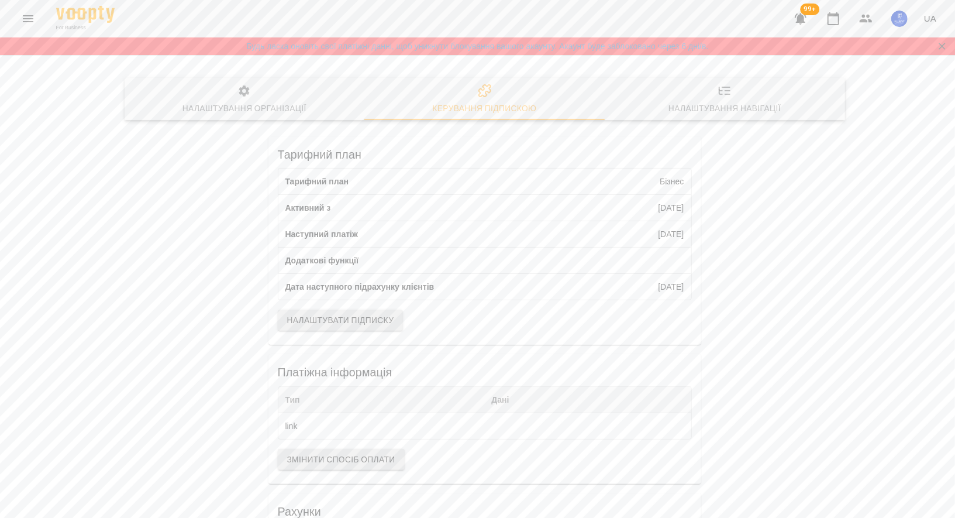
scroll to position [0, 0]
click at [257, 116] on button "Налаштування організації" at bounding box center [245, 99] width 240 height 42
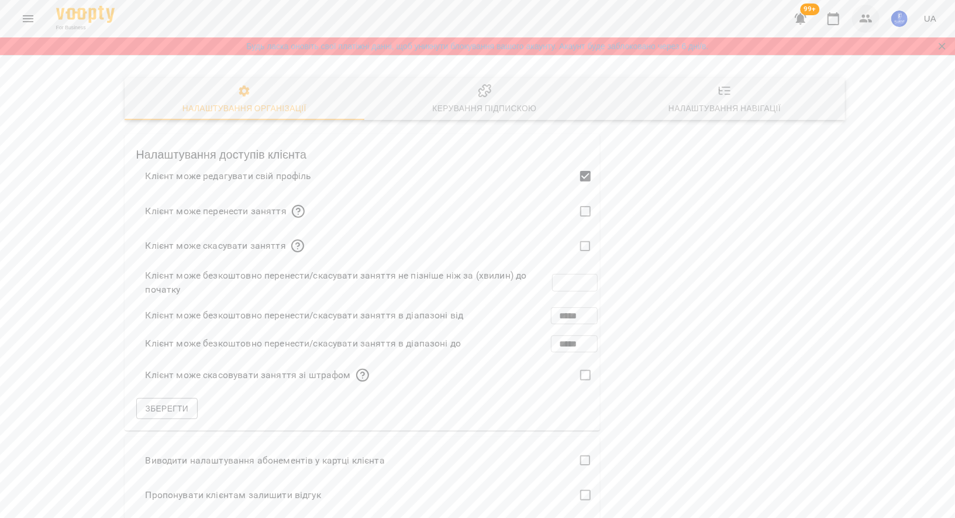
click at [873, 13] on icon "button" at bounding box center [867, 19] width 14 height 14
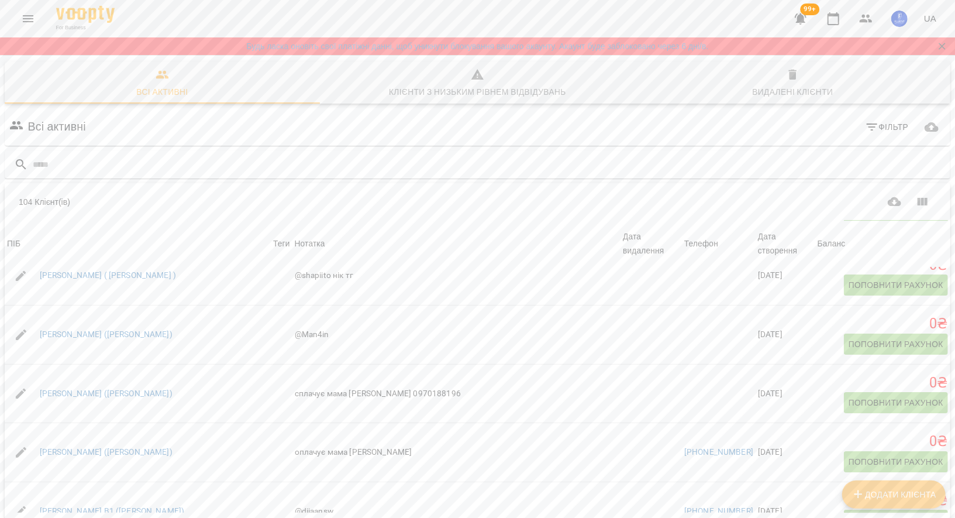
scroll to position [51, 0]
click at [27, 23] on icon "Menu" at bounding box center [28, 19] width 14 height 14
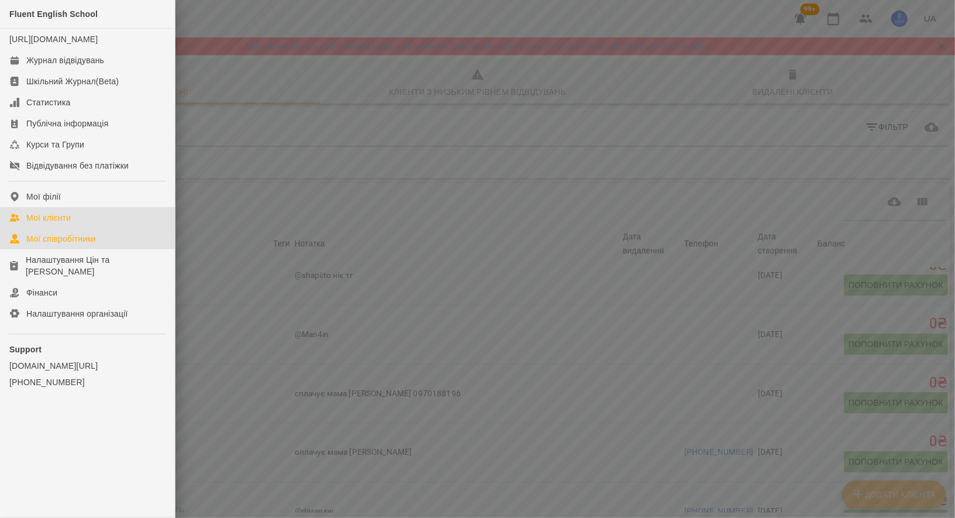
click at [63, 245] on div "Мої співробітники" at bounding box center [61, 239] width 70 height 12
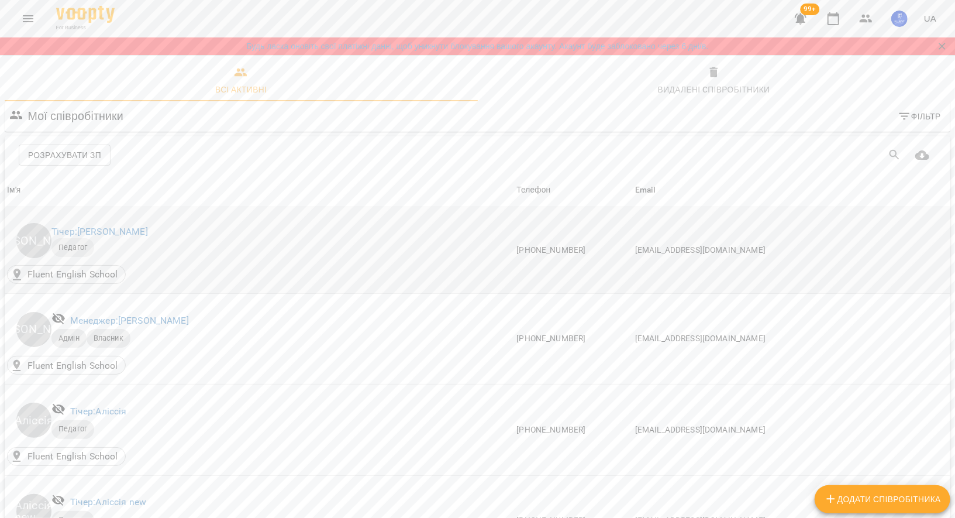
scroll to position [443, 0]
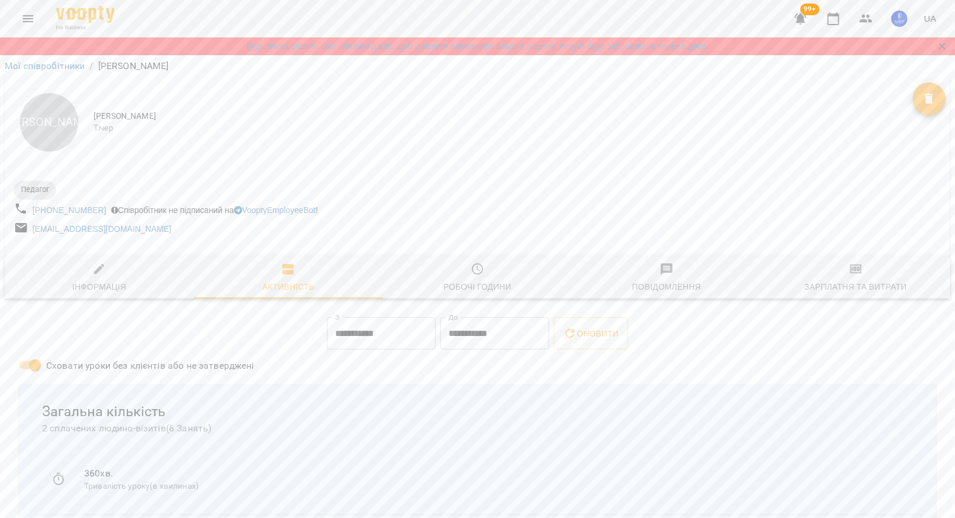
scroll to position [70, 0]
click at [833, 262] on span "Зарплатня та Витрати" at bounding box center [856, 278] width 175 height 32
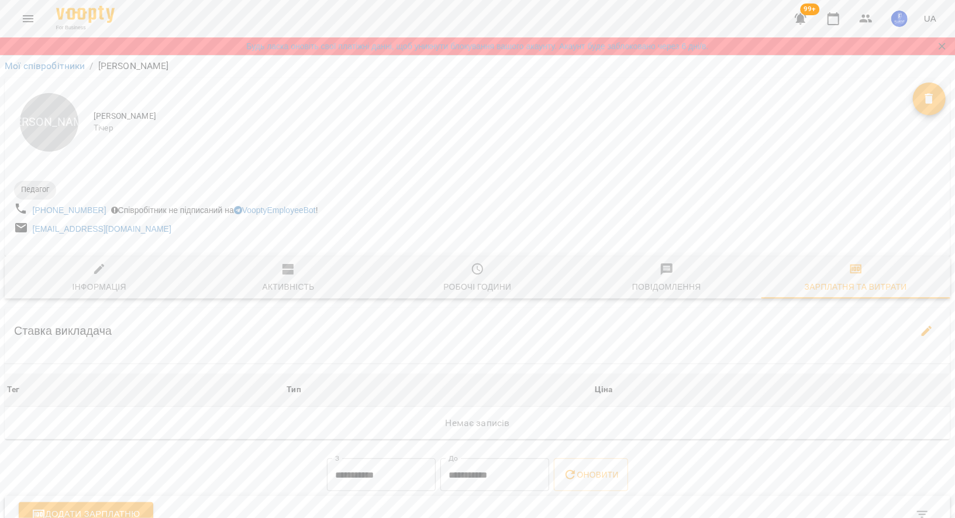
scroll to position [0, 0]
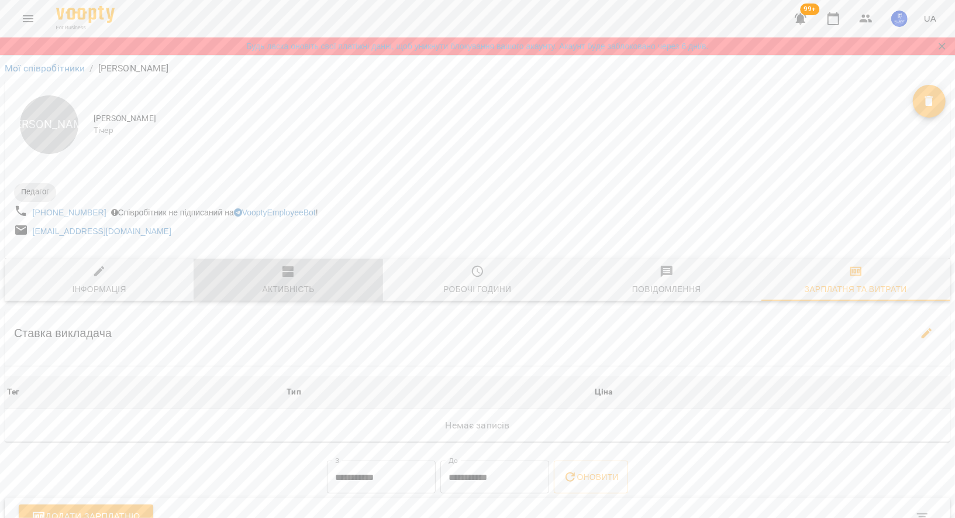
click at [284, 279] on icon "button" at bounding box center [288, 271] width 14 height 14
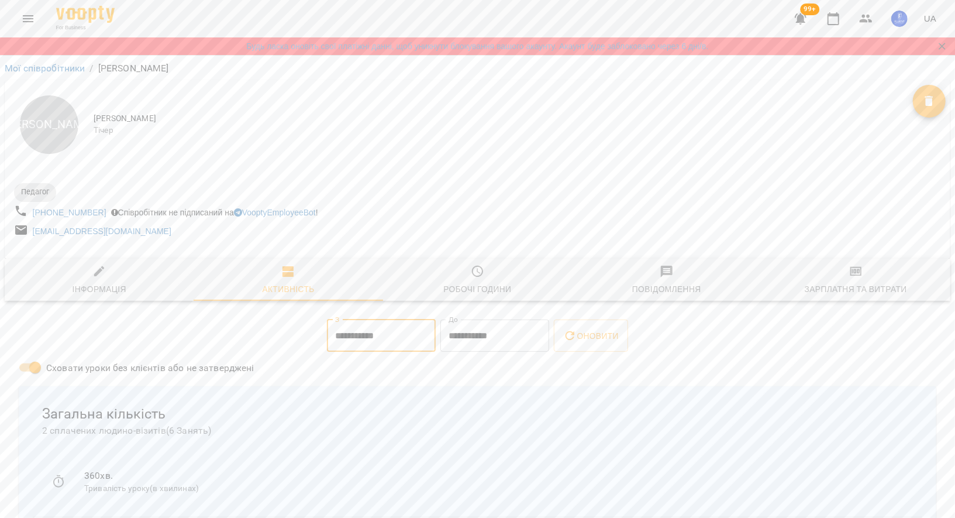
click at [370, 338] on input "**********" at bounding box center [381, 335] width 109 height 33
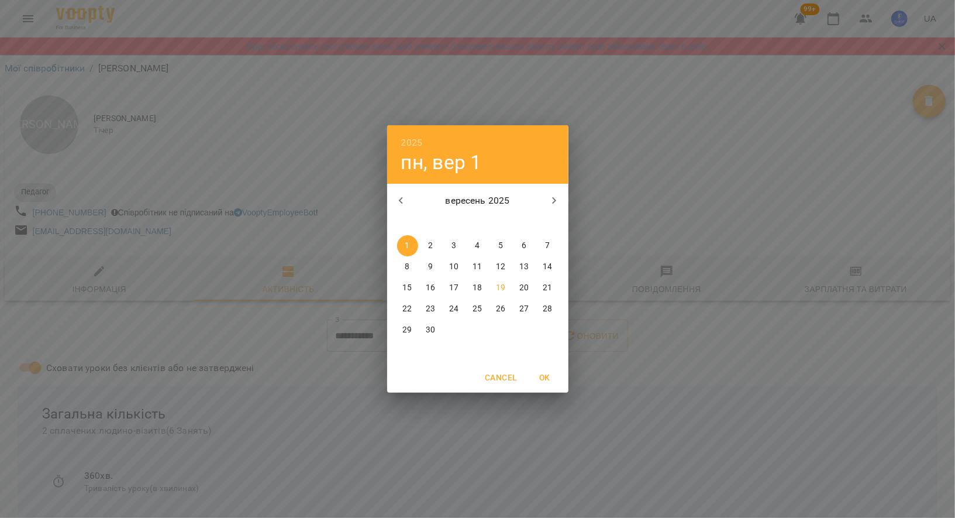
click at [401, 202] on icon "button" at bounding box center [400, 200] width 4 height 7
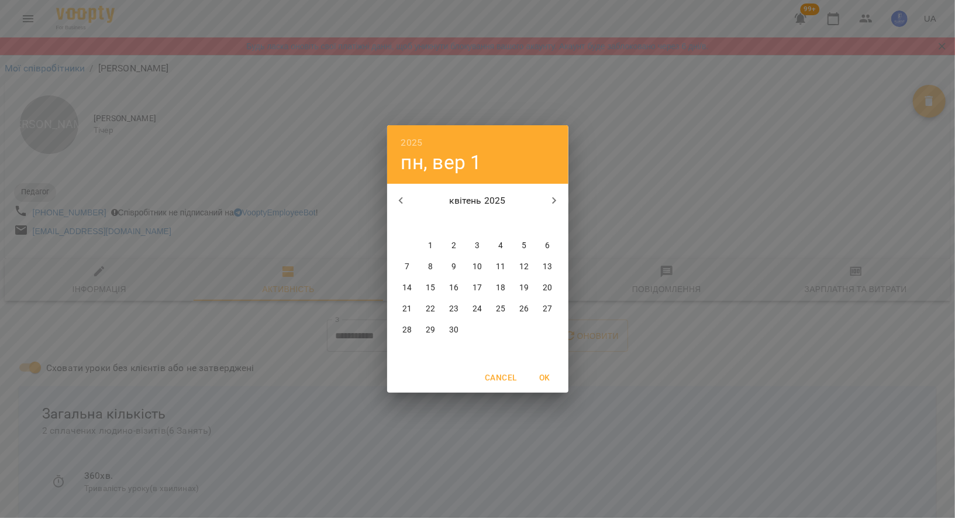
click at [432, 245] on p "1" at bounding box center [430, 246] width 5 height 12
type input "**********"
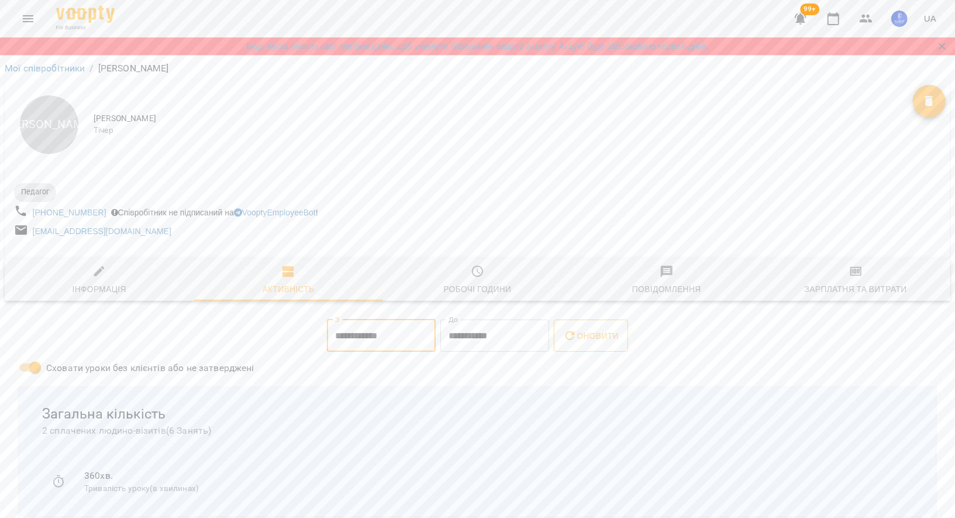
click at [616, 328] on button "Оновити" at bounding box center [591, 335] width 74 height 33
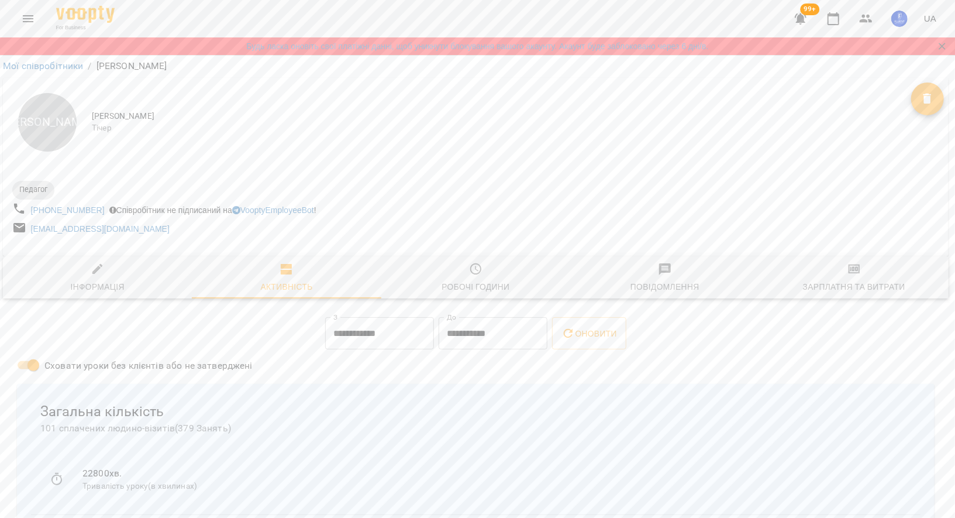
scroll to position [0, 2]
click at [62, 71] on link "Мої співробітники" at bounding box center [43, 68] width 81 height 11
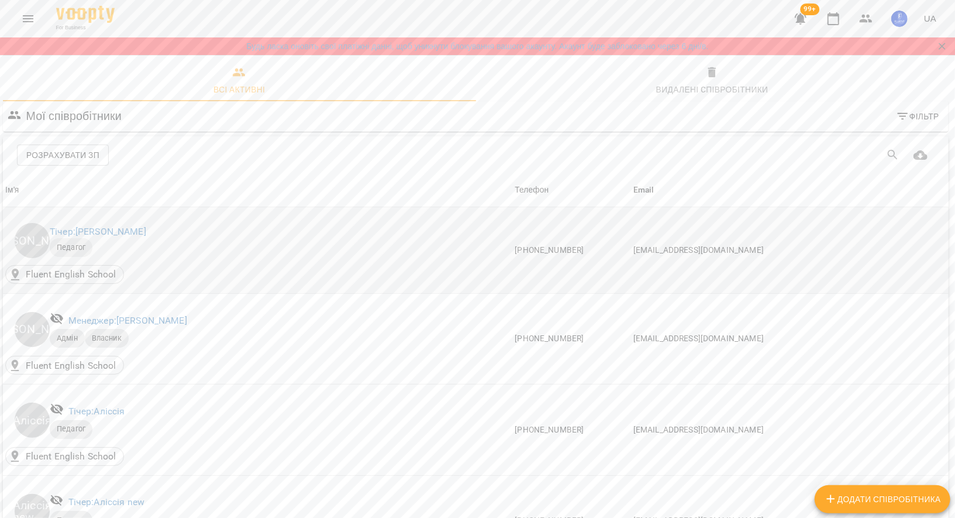
scroll to position [51, 2]
click at [88, 226] on link "Тічер: [PERSON_NAME]" at bounding box center [98, 231] width 97 height 11
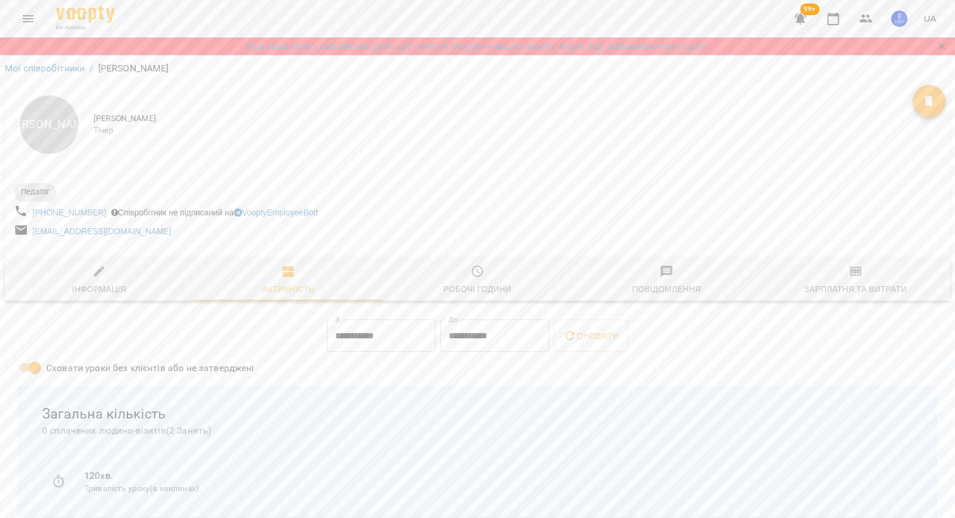
click at [398, 342] on input "**********" at bounding box center [381, 335] width 109 height 33
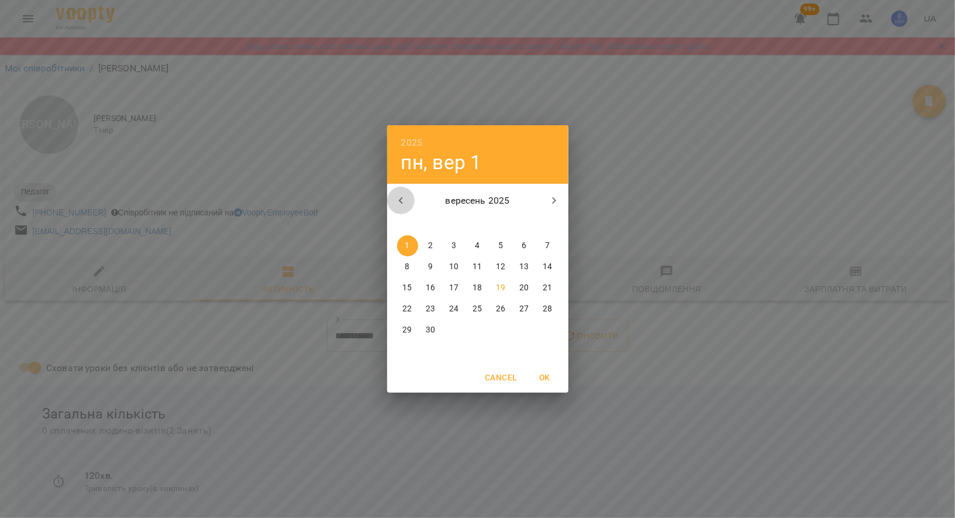
click at [402, 205] on icon "button" at bounding box center [401, 201] width 14 height 14
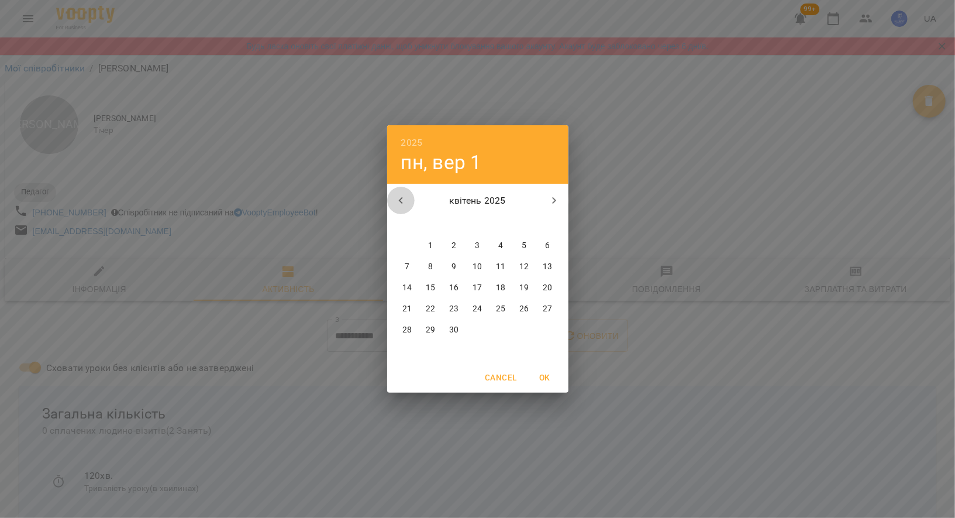
click at [402, 205] on icon "button" at bounding box center [401, 201] width 14 height 14
click at [527, 238] on button "1" at bounding box center [524, 245] width 21 height 21
type input "**********"
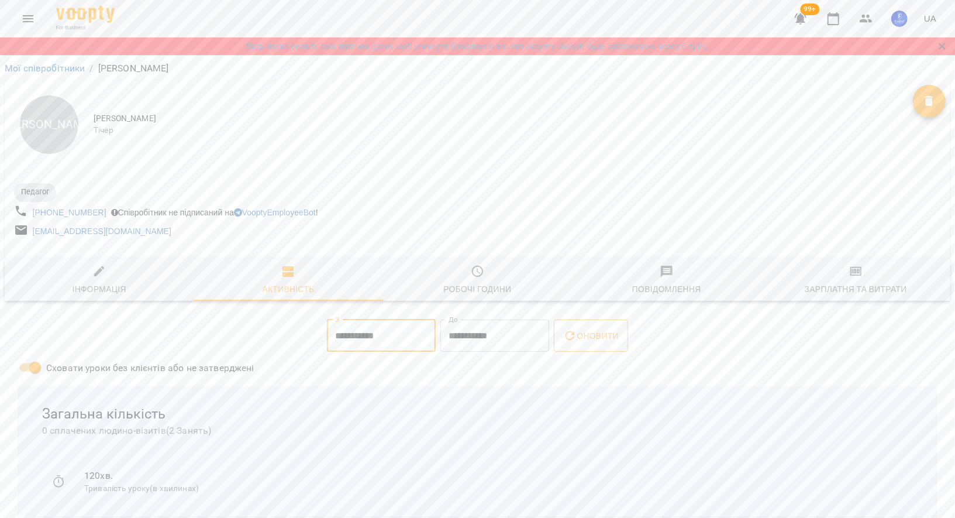
click at [602, 346] on button "Оновити" at bounding box center [591, 335] width 74 height 33
click at [60, 71] on link "Мої співробітники" at bounding box center [45, 68] width 81 height 11
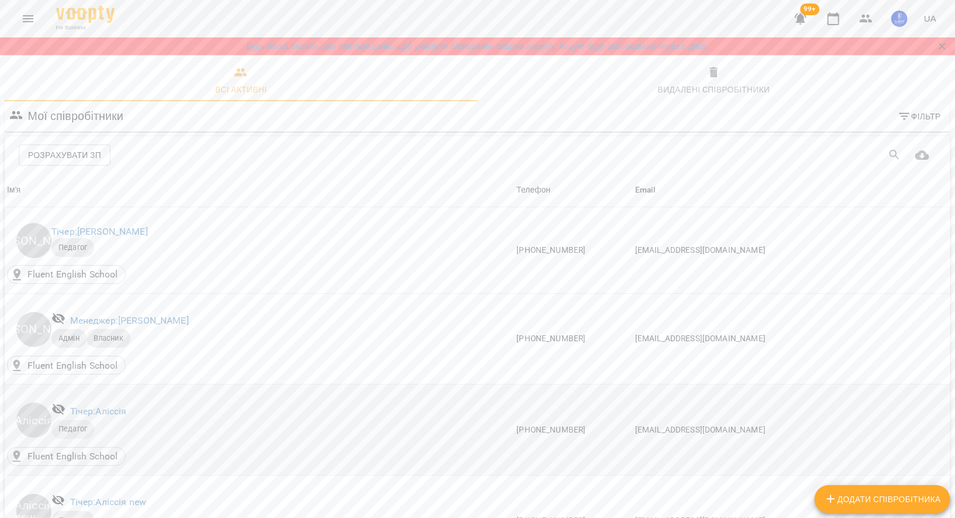
scroll to position [875, 0]
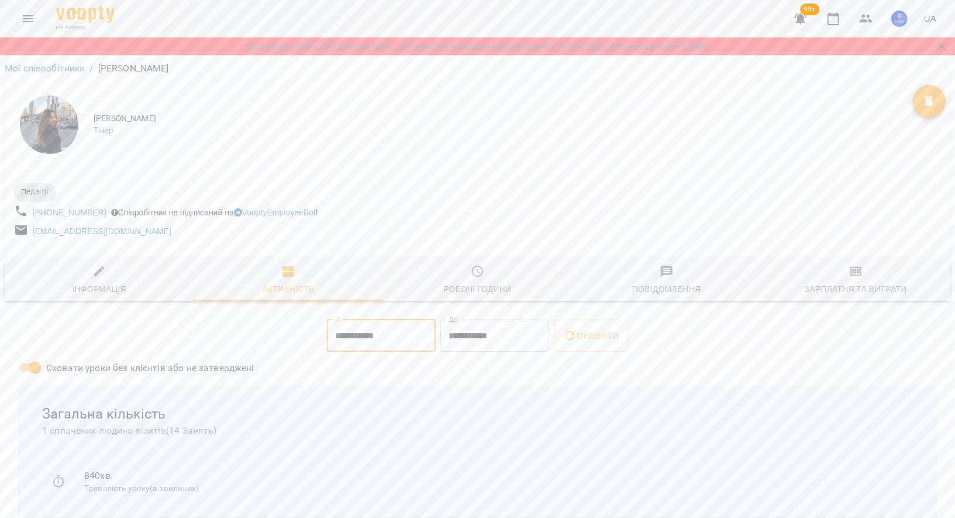
click at [408, 346] on input "**********" at bounding box center [381, 335] width 109 height 33
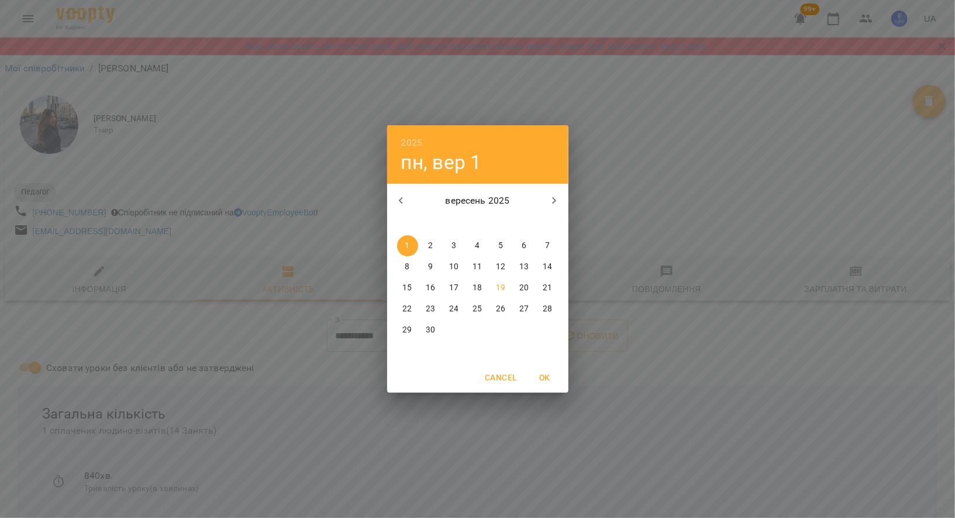
click at [405, 198] on icon "button" at bounding box center [401, 201] width 14 height 14
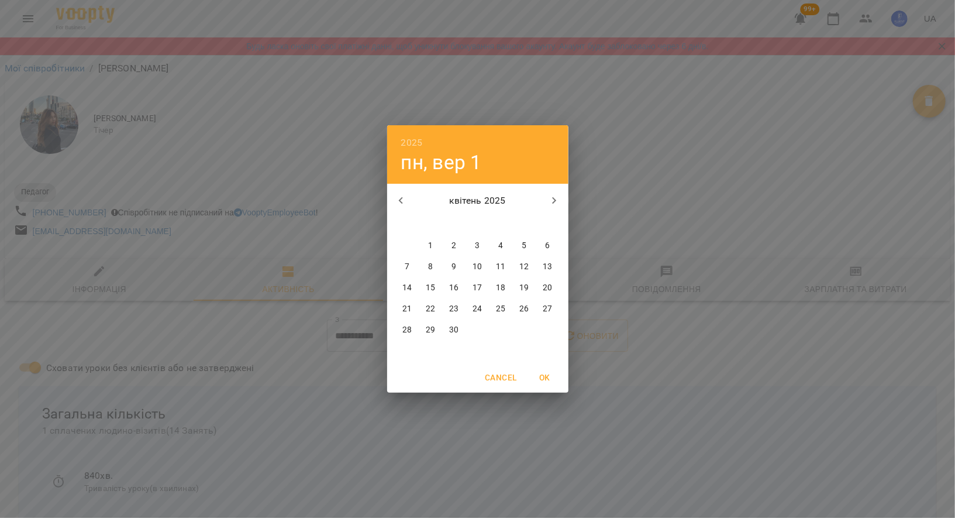
click at [405, 198] on icon "button" at bounding box center [401, 201] width 14 height 14
click at [564, 197] on button "button" at bounding box center [555, 201] width 28 height 28
click at [521, 244] on span "1" at bounding box center [524, 246] width 21 height 12
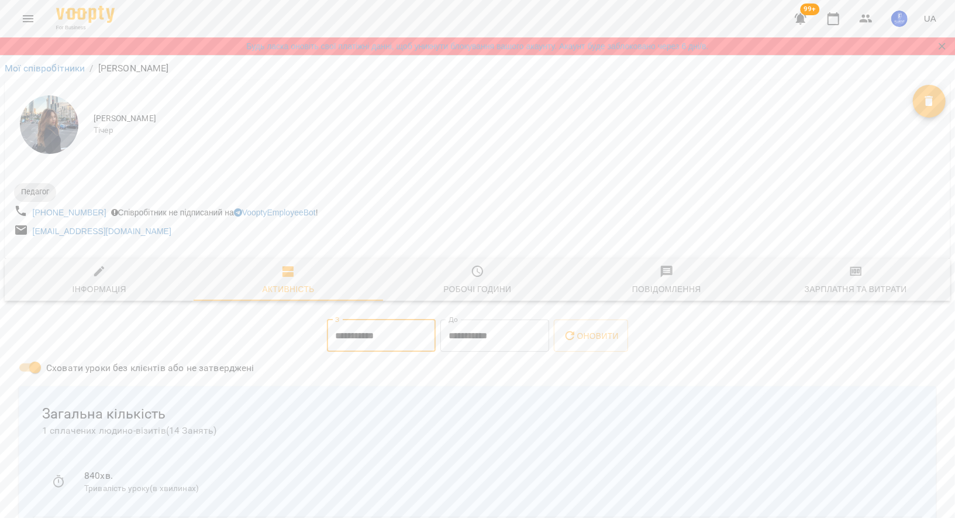
type input "**********"
click at [584, 332] on span "Оновити" at bounding box center [591, 336] width 56 height 14
click at [412, 353] on div "**********" at bounding box center [382, 335] width 114 height 37
click at [408, 345] on input "**********" at bounding box center [381, 335] width 109 height 33
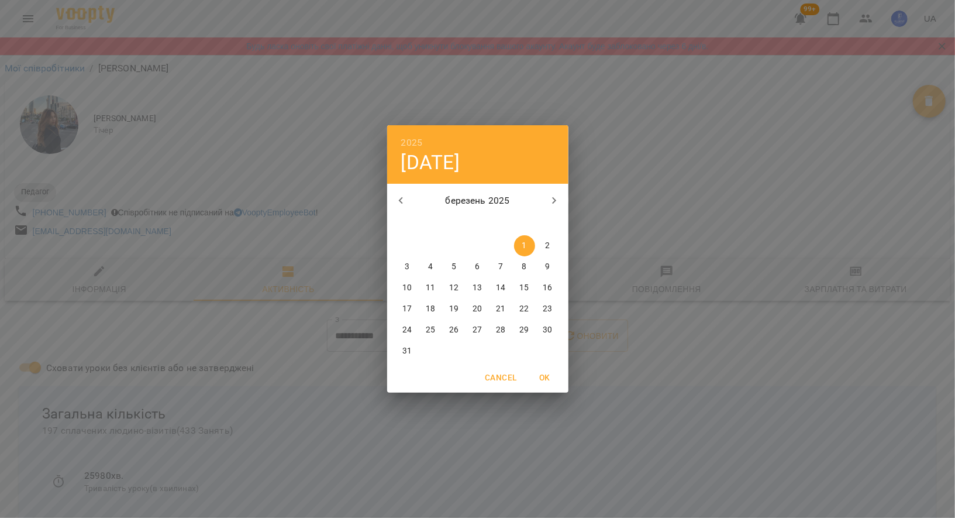
click at [401, 203] on icon "button" at bounding box center [401, 201] width 14 height 14
click at [528, 245] on span "1" at bounding box center [524, 246] width 21 height 12
type input "**********"
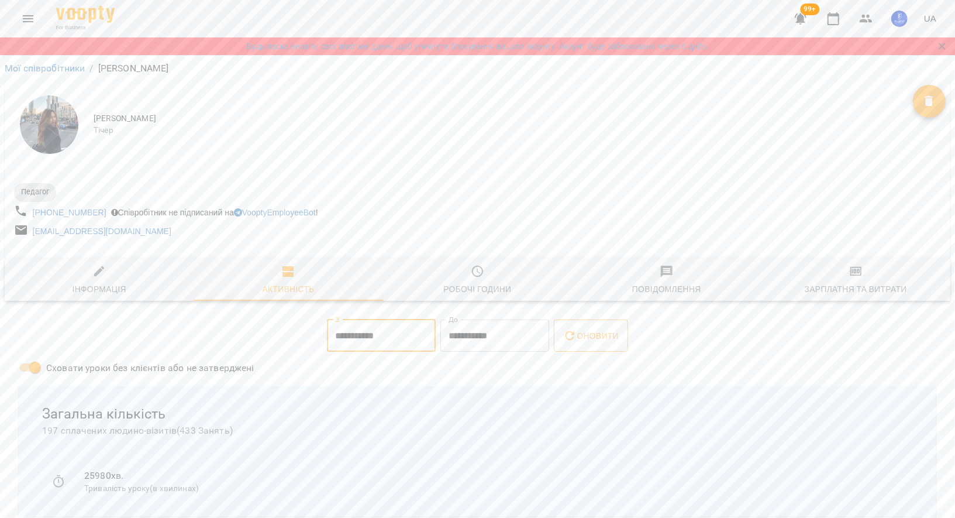
click at [585, 336] on span "Оновити" at bounding box center [591, 336] width 56 height 14
click at [70, 73] on link "Мої співробітники" at bounding box center [45, 68] width 81 height 11
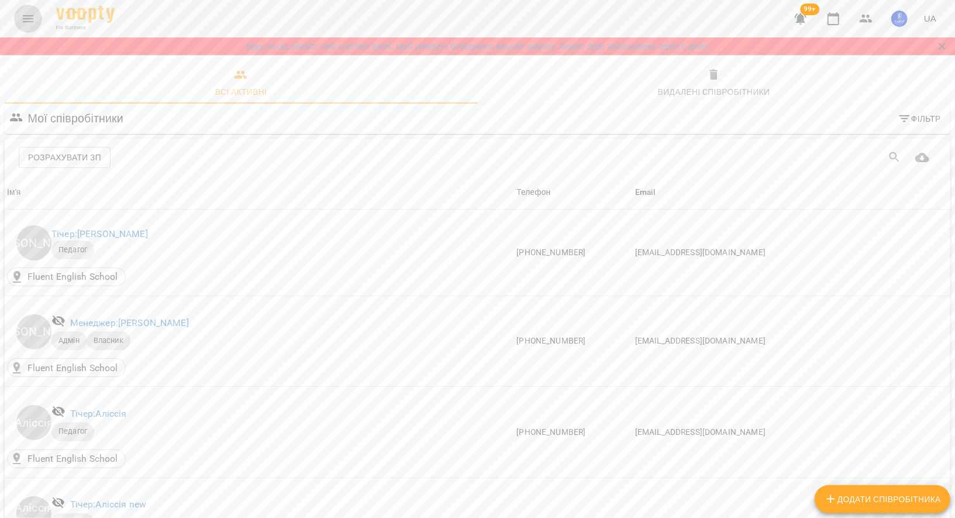
click at [36, 20] on button "Menu" at bounding box center [28, 19] width 28 height 28
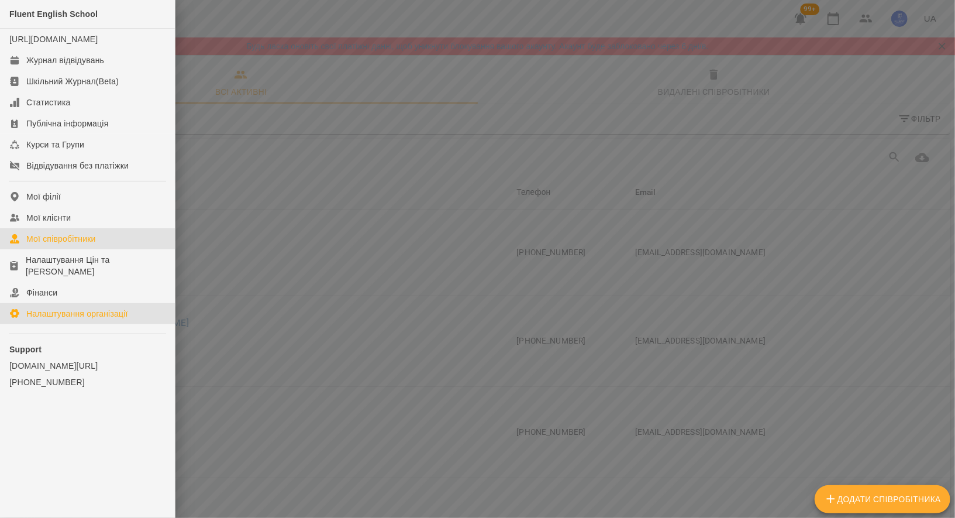
click at [72, 307] on link "Налаштування організації" at bounding box center [87, 313] width 175 height 21
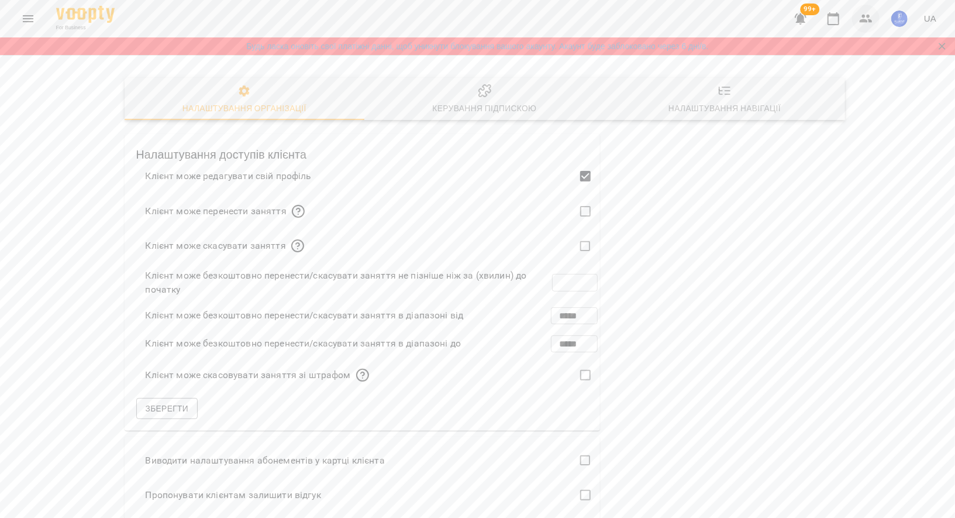
click at [859, 12] on button "button" at bounding box center [866, 19] width 28 height 28
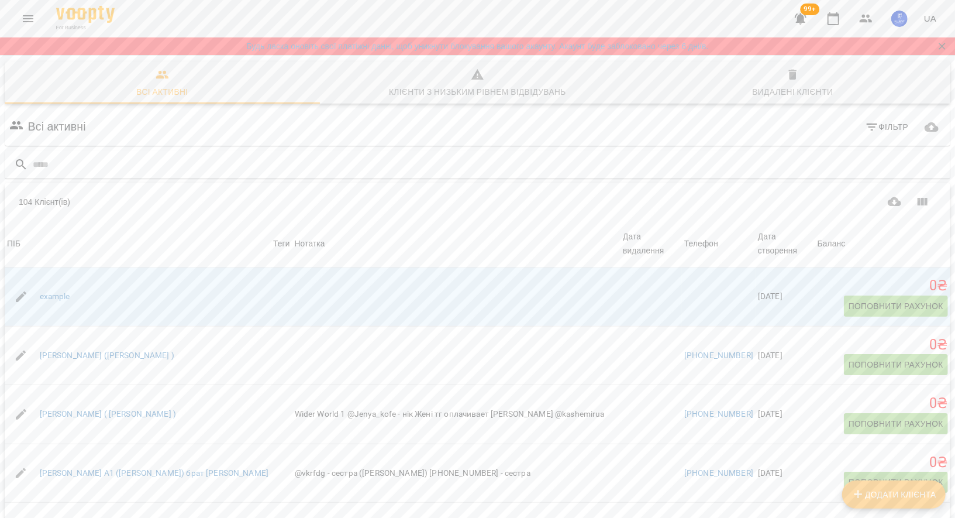
click at [816, 29] on div "99+ UA" at bounding box center [864, 19] width 154 height 30
click at [572, 19] on div "For Business 99+ UA" at bounding box center [477, 18] width 955 height 37
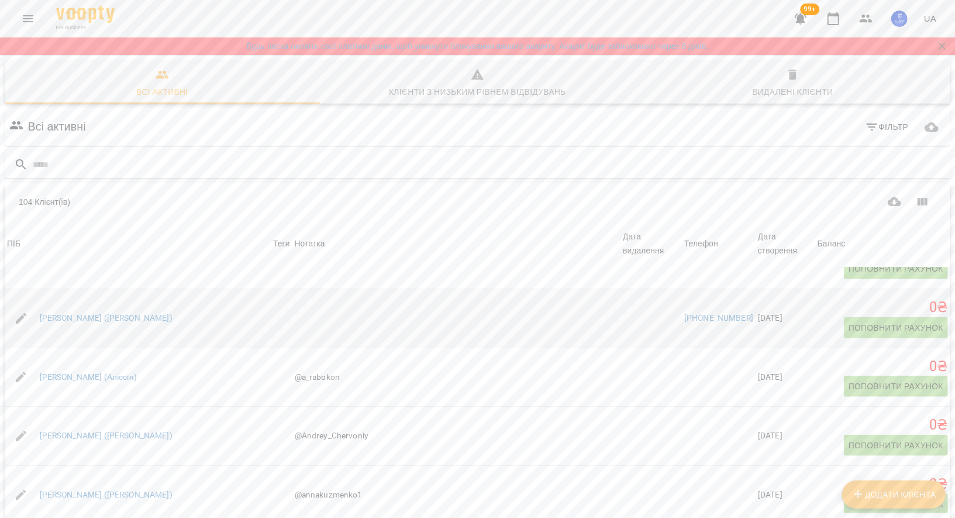
scroll to position [836, 0]
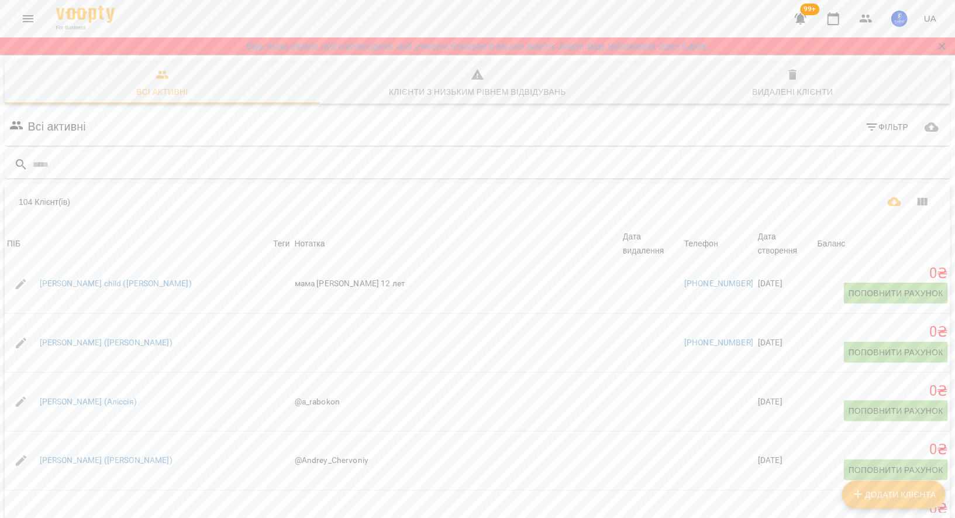
click at [900, 201] on icon "Завантажити CSV" at bounding box center [895, 201] width 14 height 9
click at [766, 95] on div "Видалені клієнти" at bounding box center [792, 92] width 81 height 14
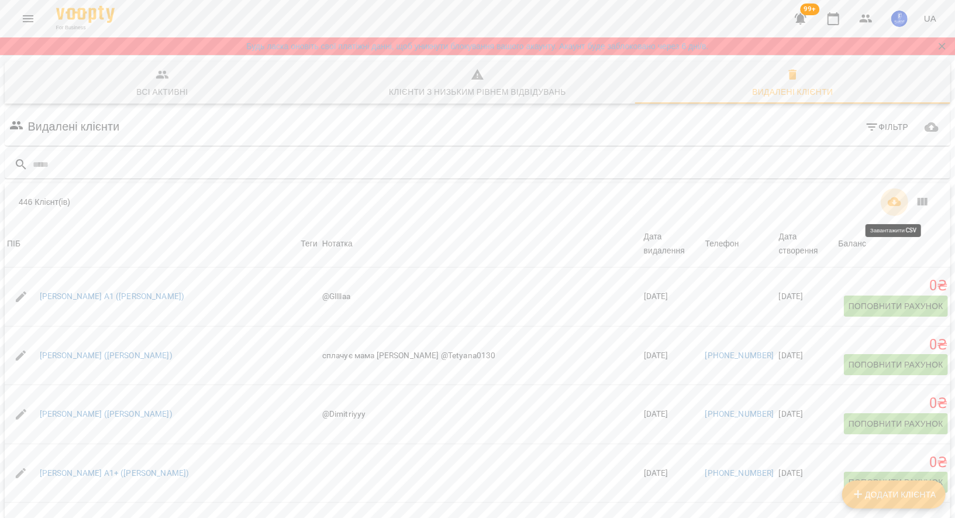
click at [895, 198] on icon "Завантажити CSV" at bounding box center [895, 201] width 14 height 9
click at [37, 15] on button "Menu" at bounding box center [28, 19] width 28 height 28
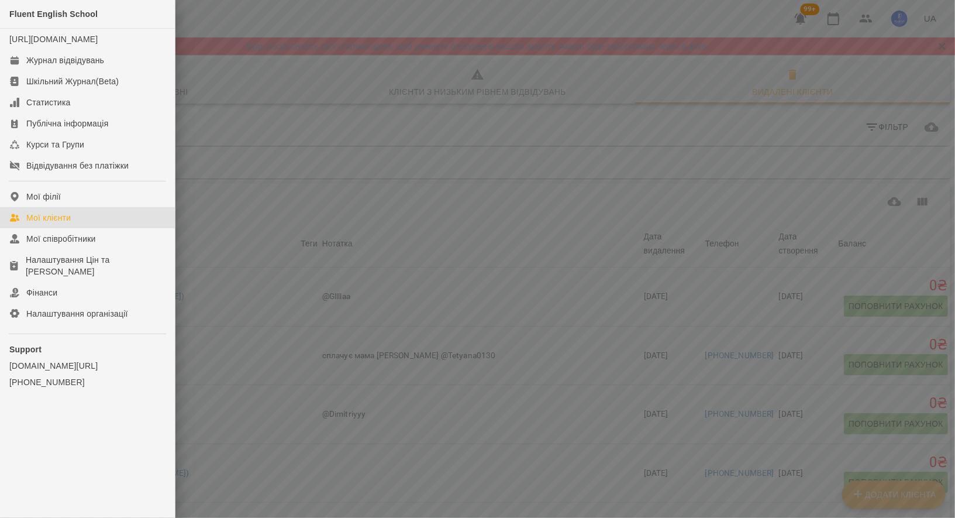
click at [696, 148] on div at bounding box center [477, 259] width 955 height 518
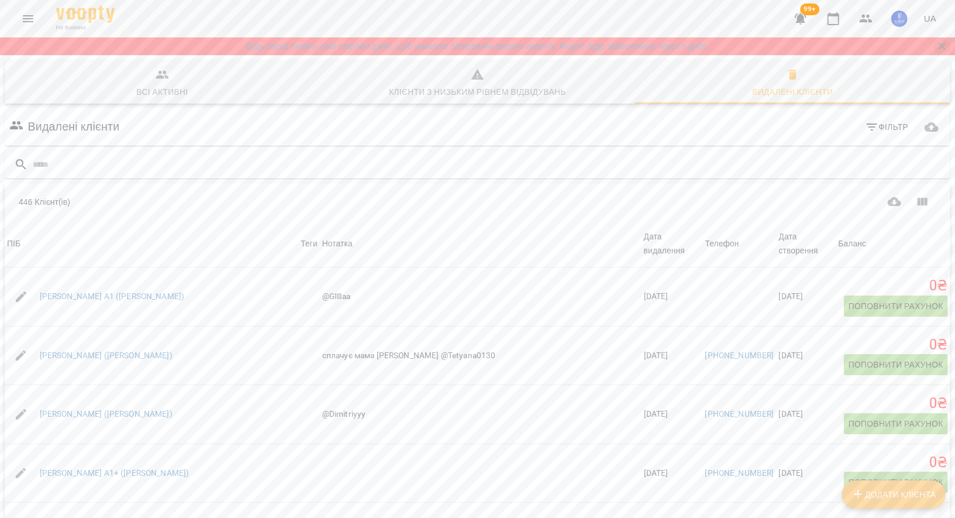
click at [940, 46] on icon "Закрити сповіщення" at bounding box center [943, 46] width 12 height 12
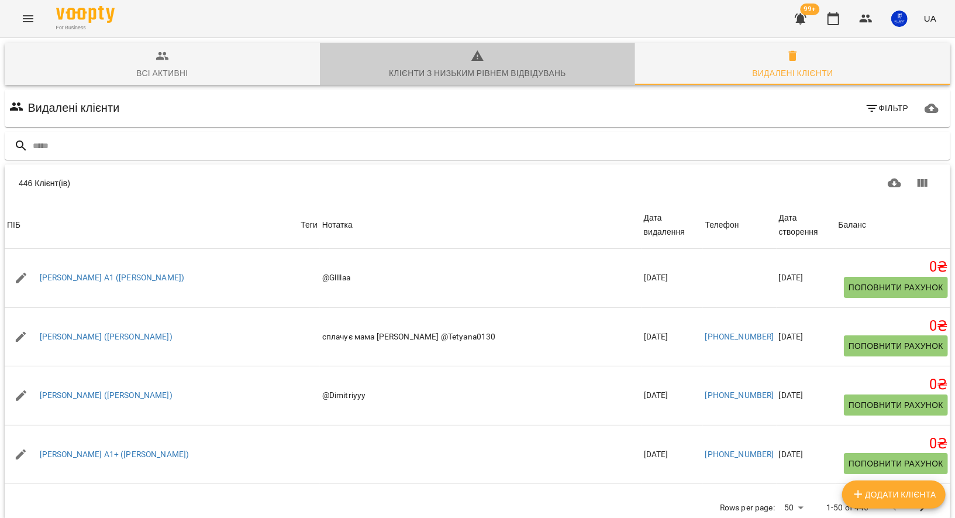
click at [429, 80] on div "Клієнти з низьким рівнем відвідувань" at bounding box center [477, 73] width 177 height 14
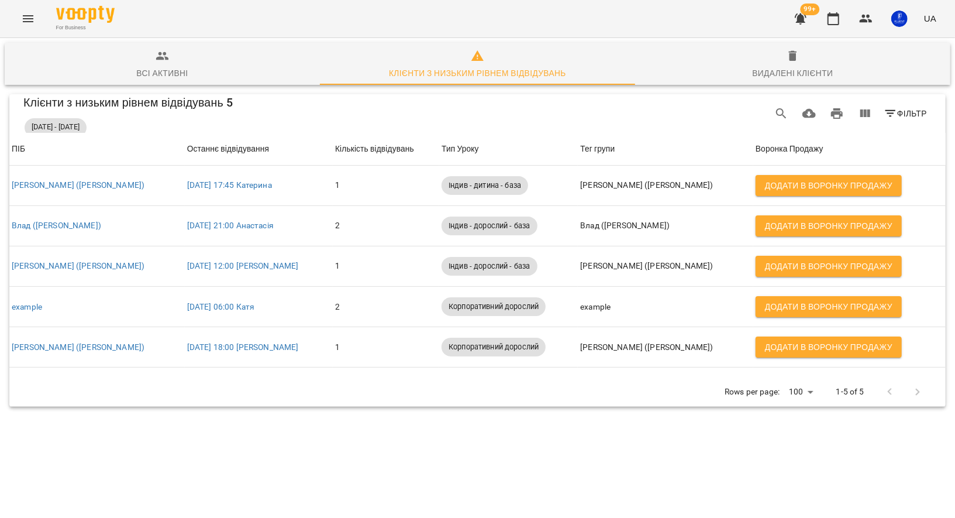
click at [139, 71] on div "Всі активні" at bounding box center [161, 73] width 51 height 14
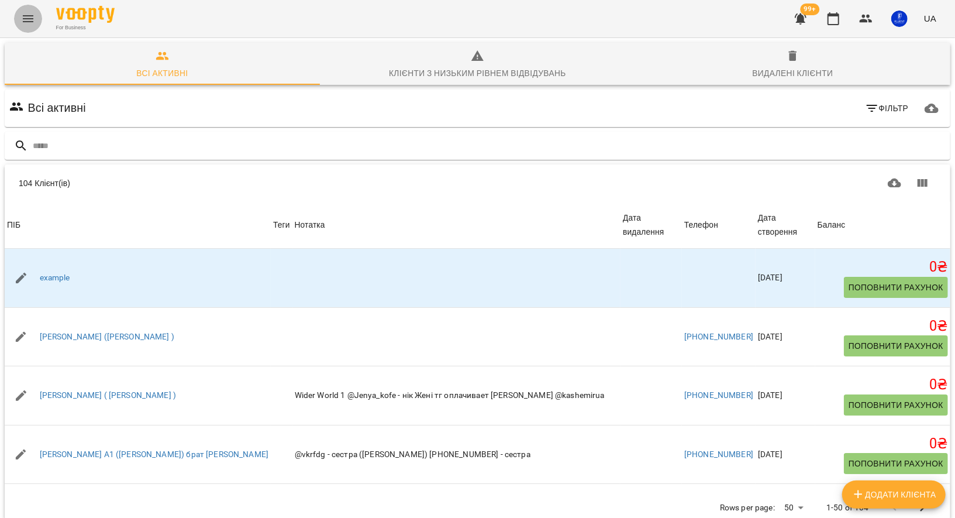
click at [29, 8] on button "Menu" at bounding box center [28, 19] width 28 height 28
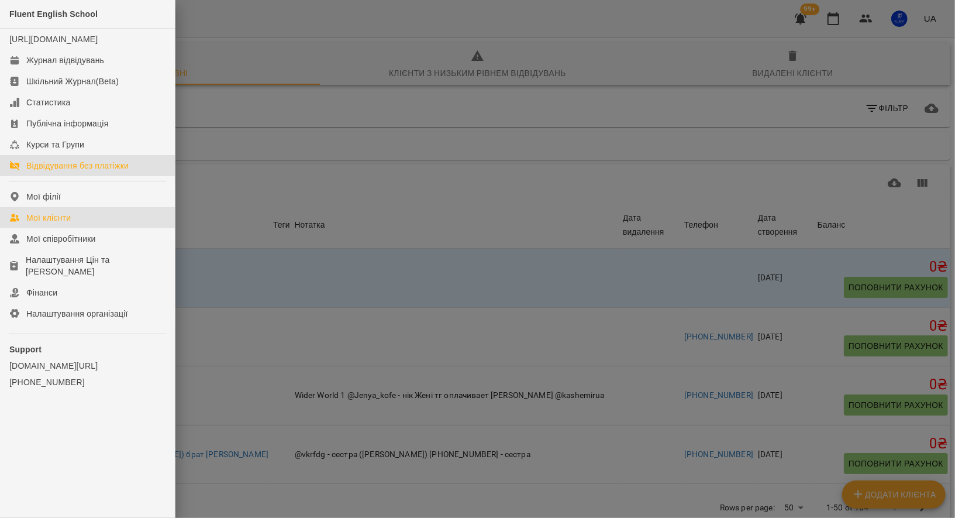
click at [57, 171] on div "Відвідування без платіжки" at bounding box center [77, 166] width 102 height 12
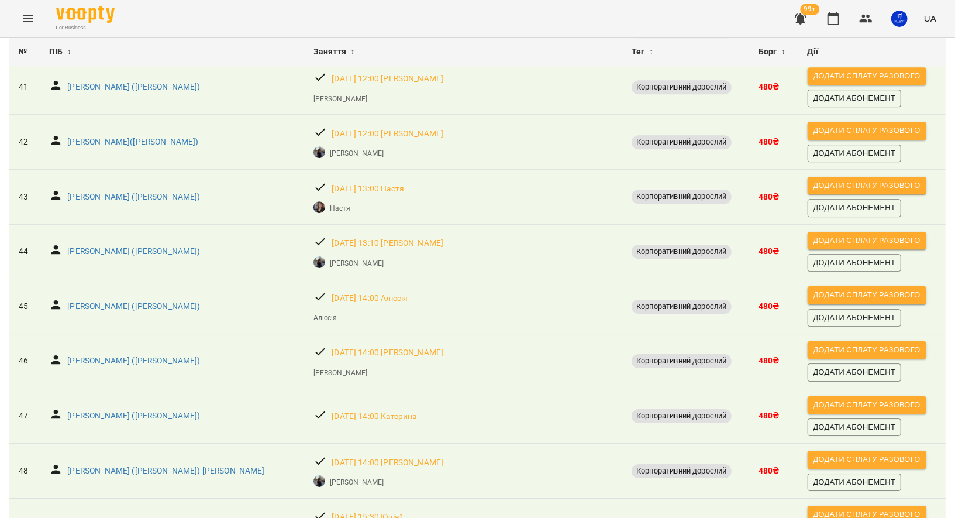
scroll to position [2387, 0]
